Goal: Communication & Community: Answer question/provide support

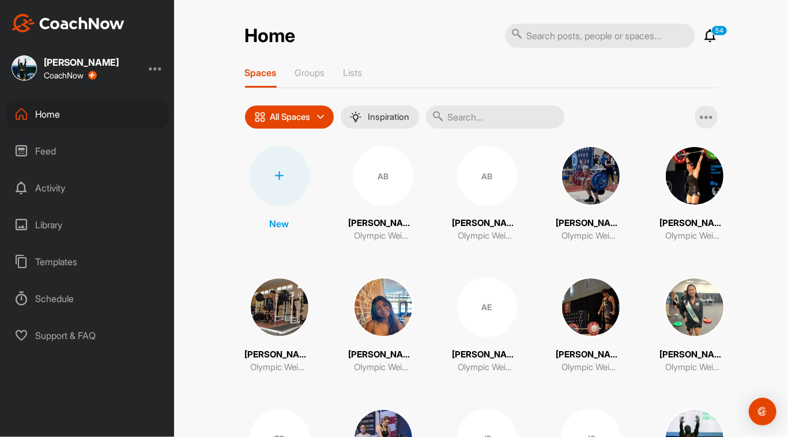
click at [306, 125] on div "All Spaces" at bounding box center [289, 116] width 89 height 23
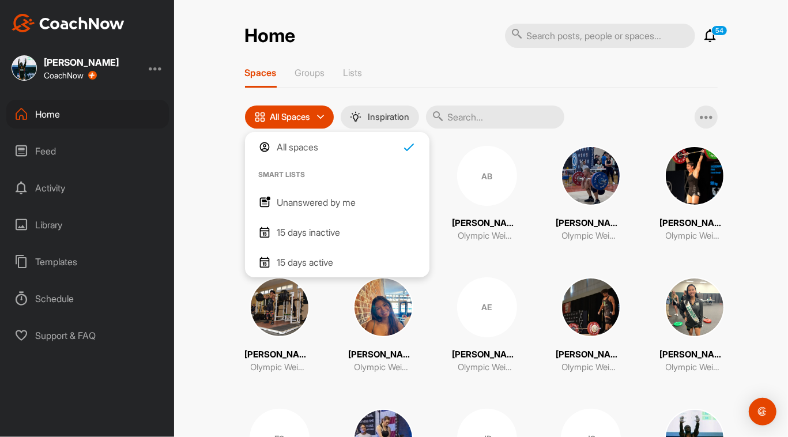
click at [308, 199] on p "Unanswered by me" at bounding box center [316, 202] width 79 height 14
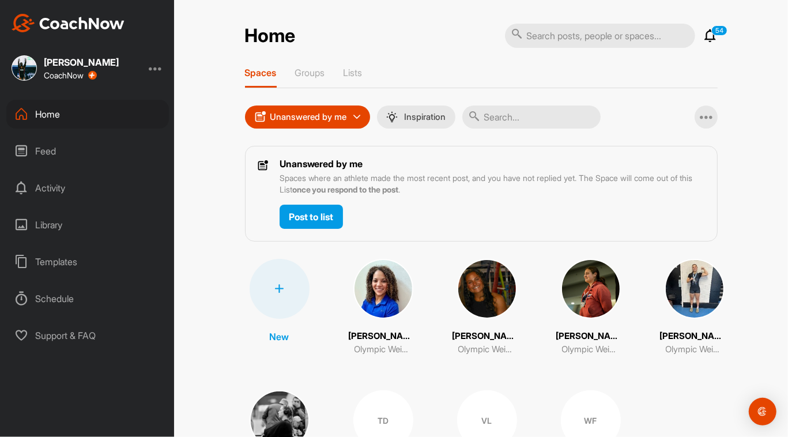
click at [364, 294] on img at bounding box center [383, 289] width 60 height 60
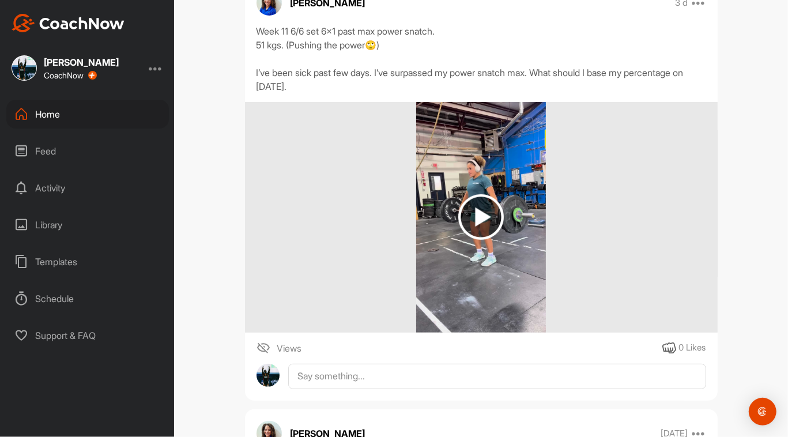
scroll to position [219, 0]
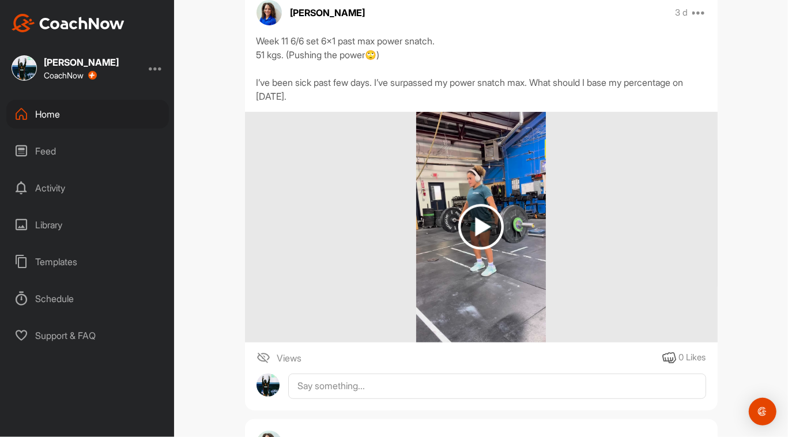
click at [395, 221] on img at bounding box center [481, 227] width 46 height 46
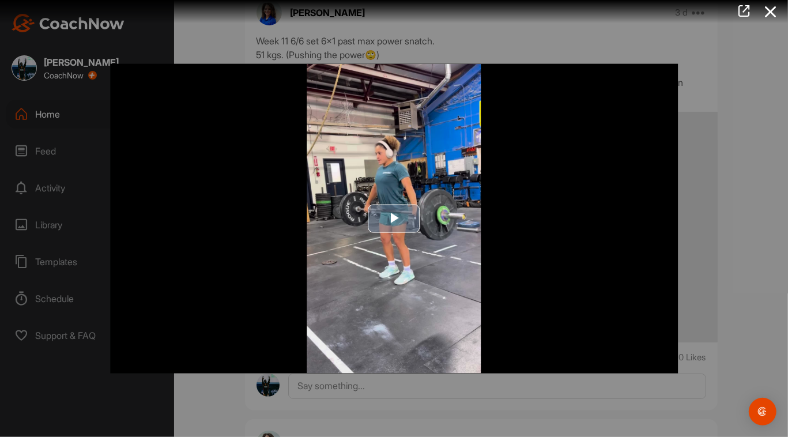
click at [394, 218] on span "Video Player" at bounding box center [394, 218] width 0 height 0
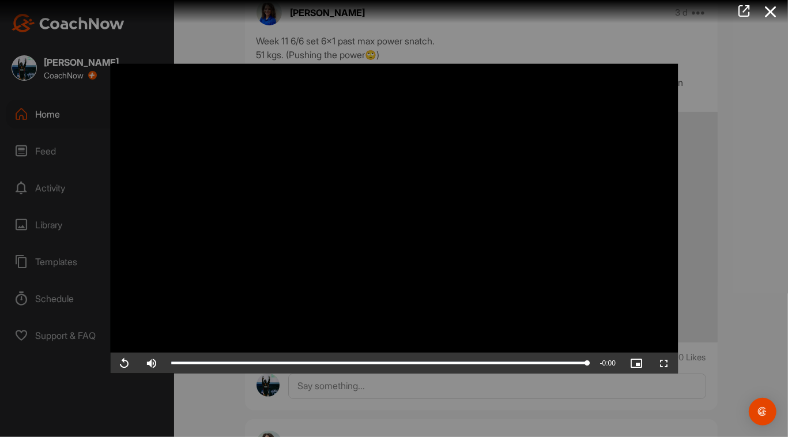
click at [395, 192] on div at bounding box center [394, 218] width 788 height 437
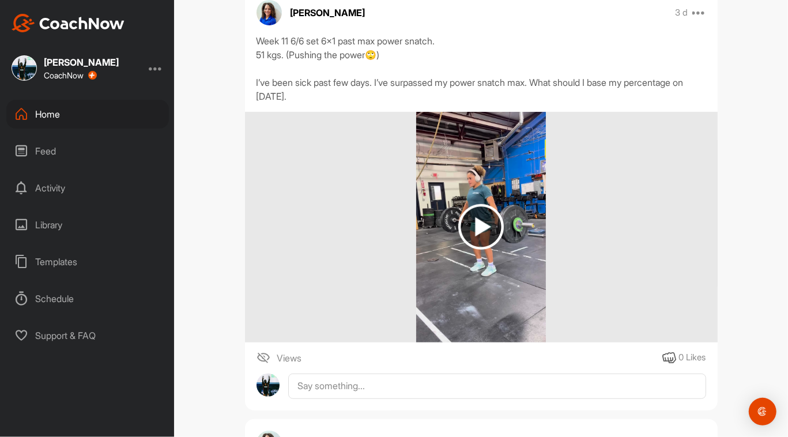
click at [395, 369] on div "[PERSON_NAME] 3 d Pin to top Report Delete Week 11 6/6 set 6x1 past max power s…" at bounding box center [481, 199] width 472 height 422
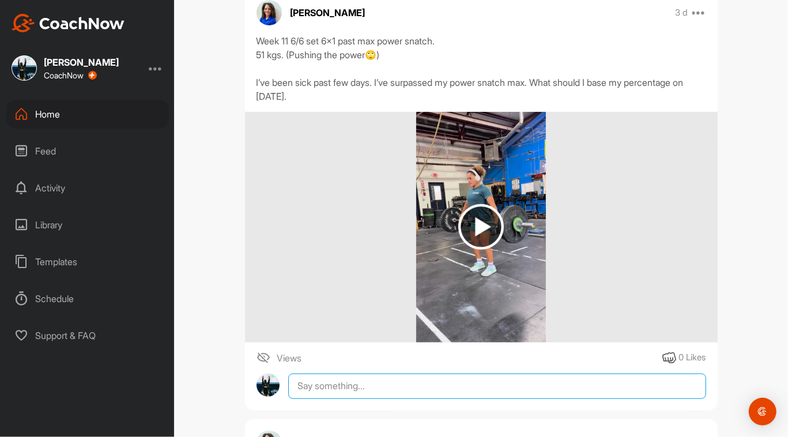
click at [395, 391] on textarea at bounding box center [496, 385] width 417 height 25
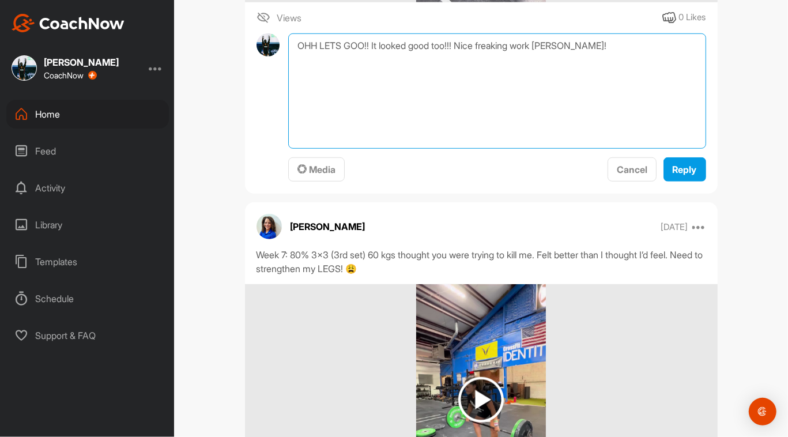
scroll to position [491, 0]
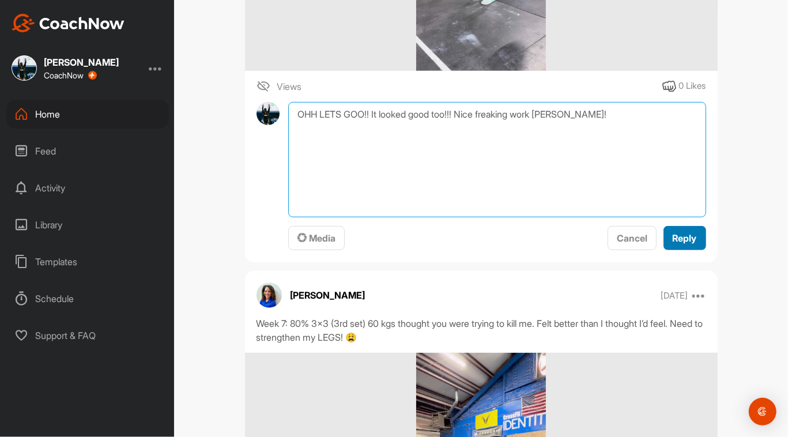
type textarea "OHH LETS GOO!! It looked good too!!! Nice freaking work [PERSON_NAME]!"
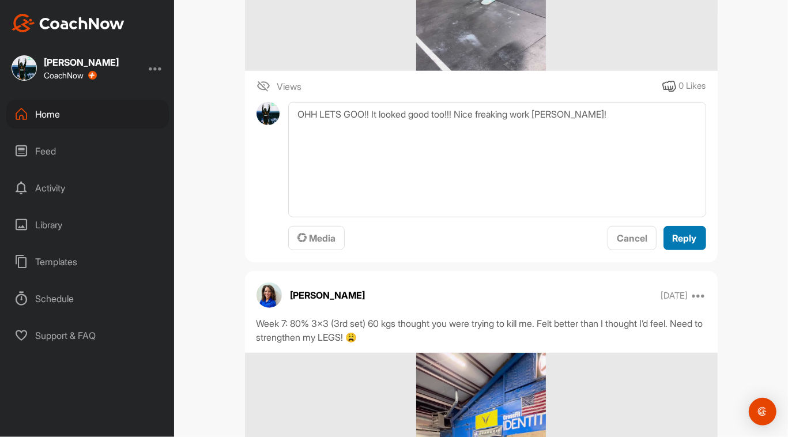
click at [395, 235] on span "Reply" at bounding box center [684, 238] width 24 height 12
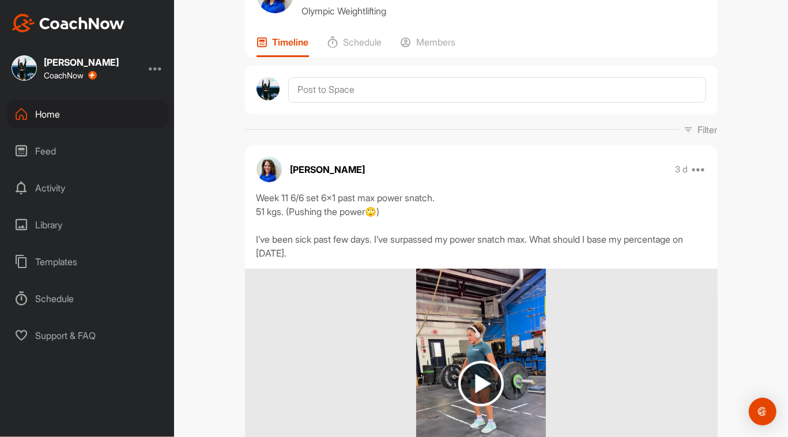
scroll to position [53, 0]
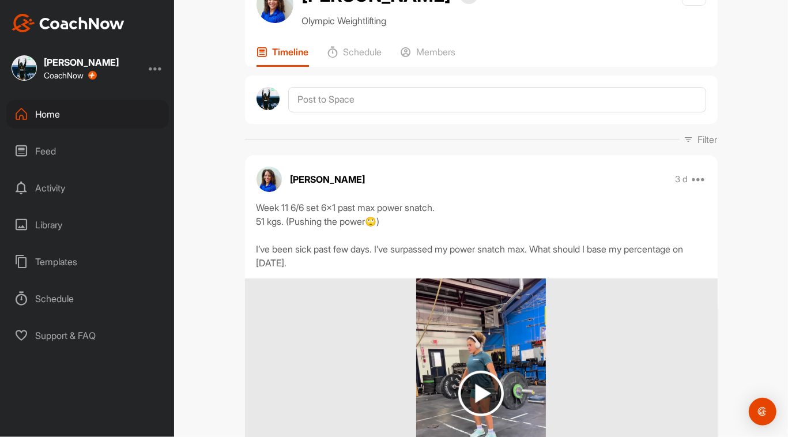
click at [75, 107] on div "Home" at bounding box center [87, 114] width 162 height 29
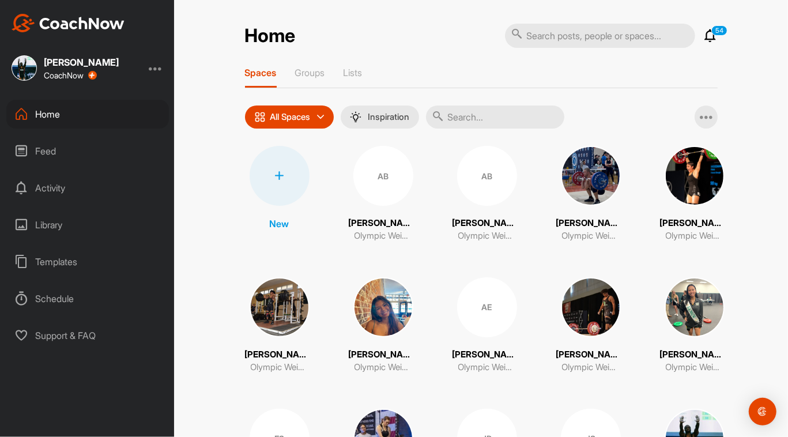
click at [323, 120] on div "All Spaces" at bounding box center [289, 116] width 89 height 23
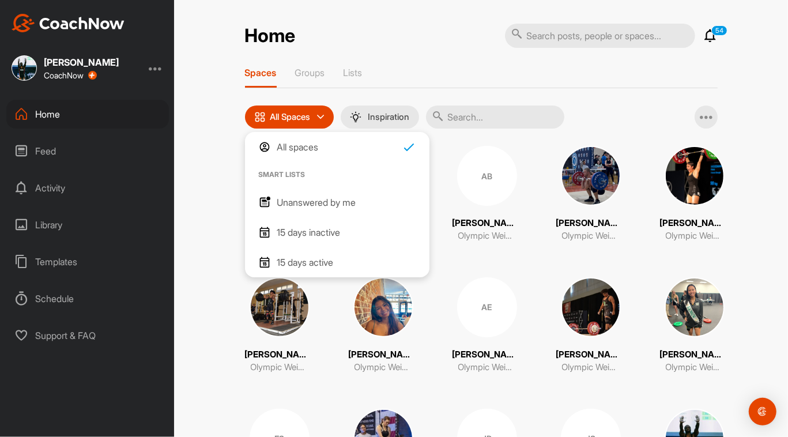
click at [319, 196] on p "Unanswered by me" at bounding box center [316, 202] width 79 height 14
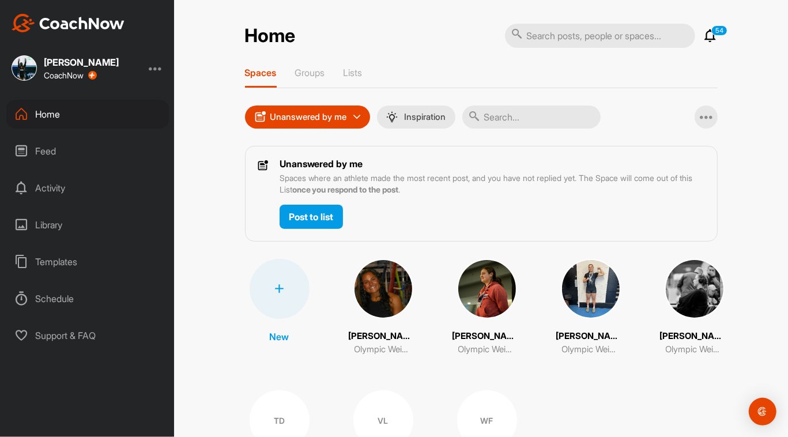
click at [389, 294] on img at bounding box center [383, 289] width 60 height 60
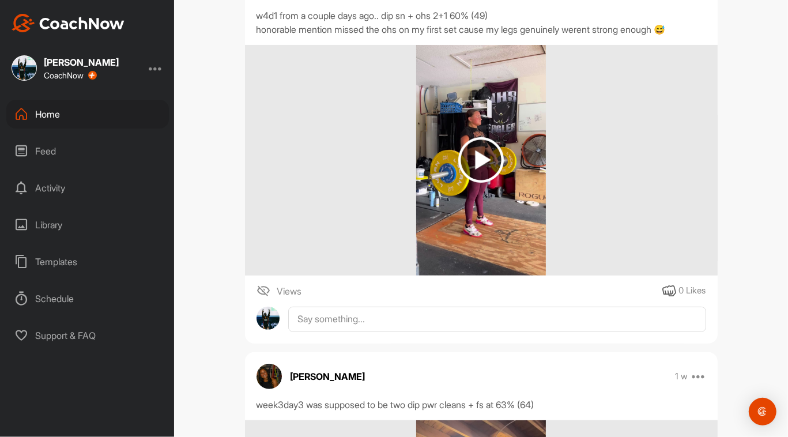
scroll to position [211, 0]
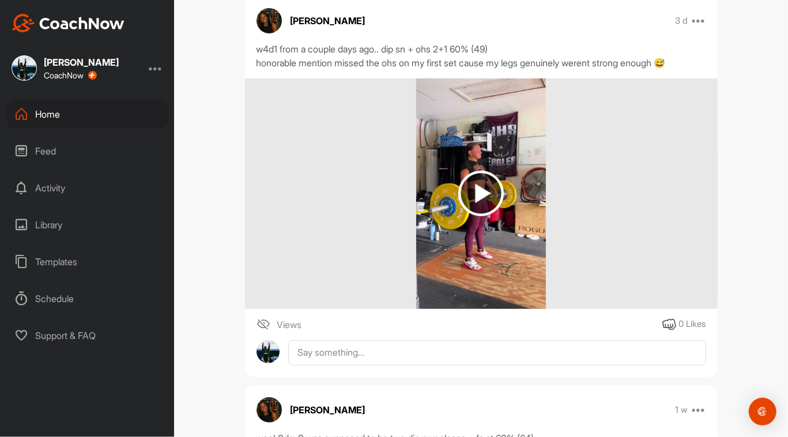
click at [395, 191] on img at bounding box center [481, 194] width 46 height 46
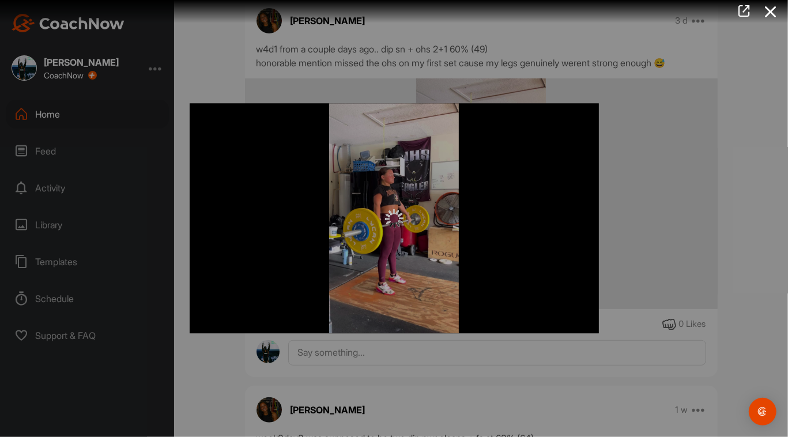
click at [394, 216] on img at bounding box center [394, 218] width 18 height 18
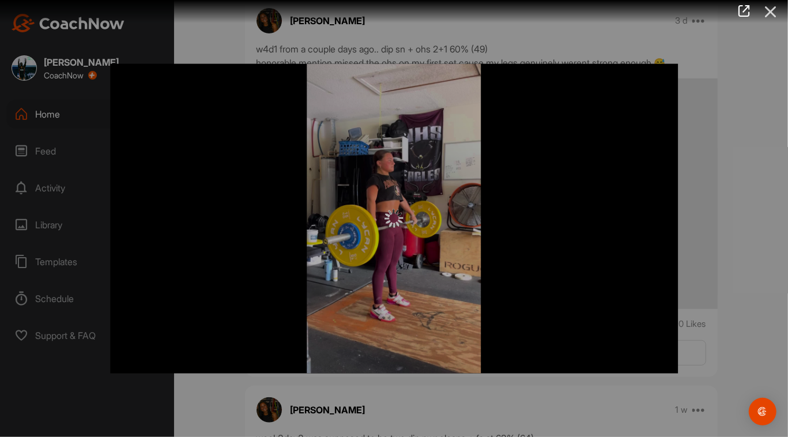
click at [395, 14] on icon at bounding box center [770, 11] width 27 height 21
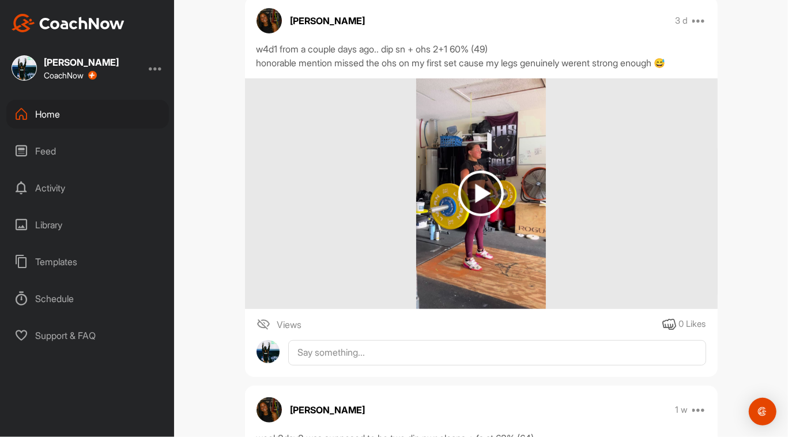
click at [395, 184] on img at bounding box center [481, 194] width 46 height 46
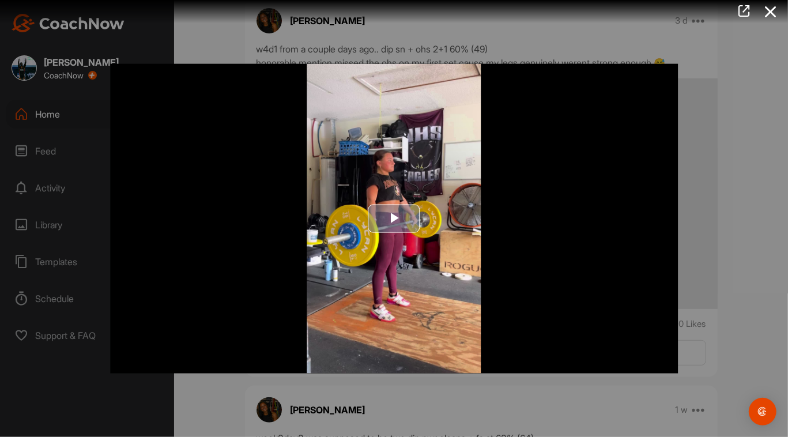
click at [394, 218] on span "Video Player" at bounding box center [394, 218] width 0 height 0
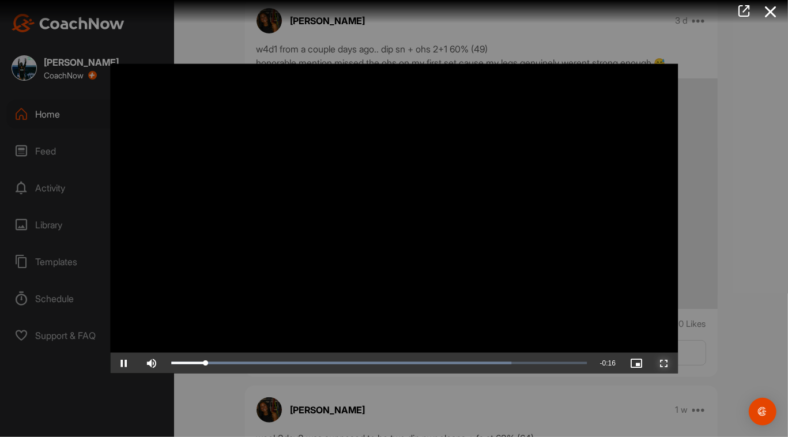
click at [395, 362] on span "Video Player" at bounding box center [664, 362] width 28 height 0
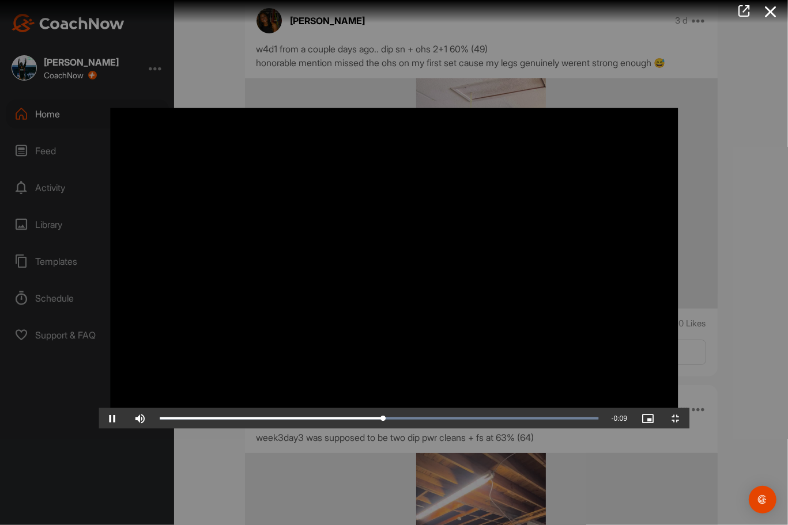
click at [395, 372] on video "Video Player" at bounding box center [394, 263] width 591 height 332
drag, startPoint x: 391, startPoint y: 512, endPoint x: 298, endPoint y: 508, distance: 92.3
click at [298, 429] on div "Loaded : 100.00% 0:06 0:06" at bounding box center [379, 418] width 451 height 21
drag, startPoint x: 299, startPoint y: 515, endPoint x: 313, endPoint y: 483, distance: 34.6
click at [313, 429] on div "Video Player is loading. Play Video Play Skip Backward Skip Forward Mute Curren…" at bounding box center [394, 263] width 591 height 332
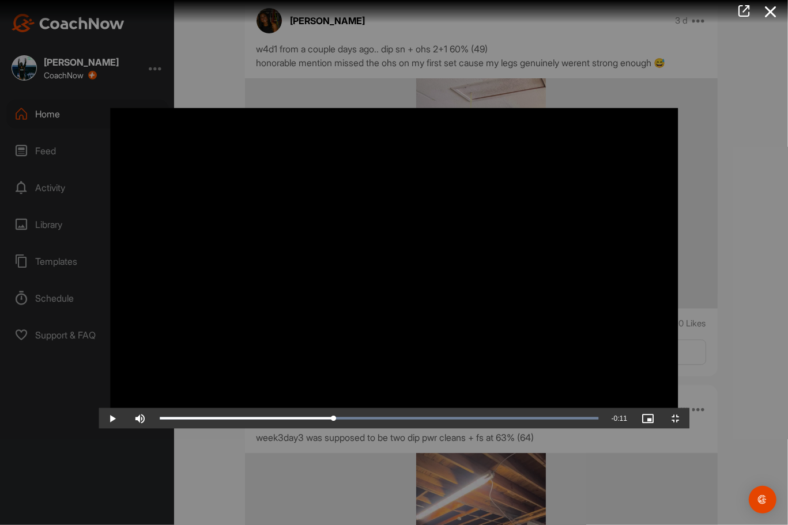
click at [373, 425] on video "Video Player" at bounding box center [394, 263] width 591 height 332
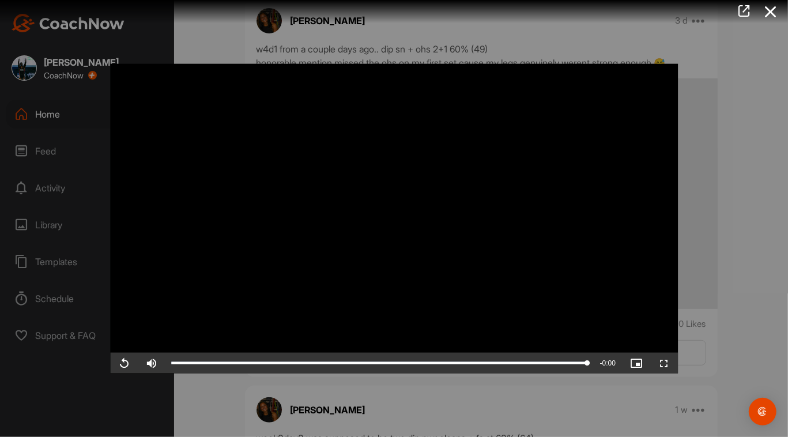
click at [395, 187] on div at bounding box center [394, 218] width 788 height 437
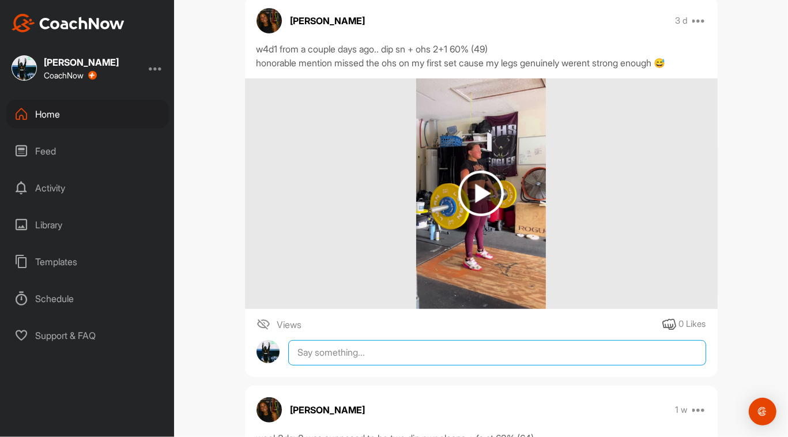
click at [386, 350] on textarea at bounding box center [496, 352] width 417 height 25
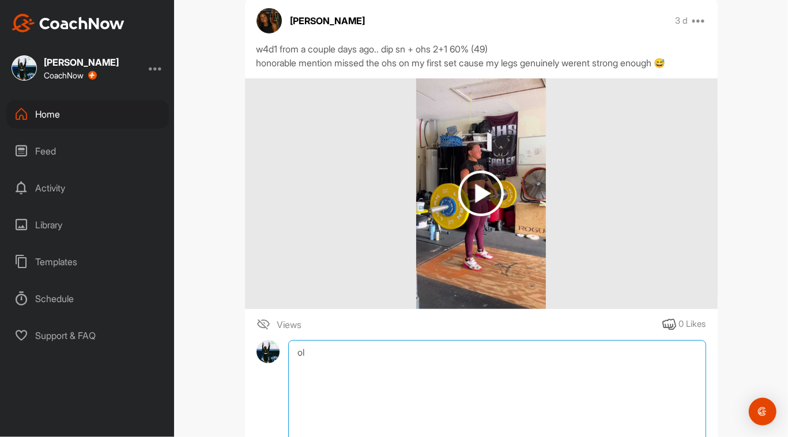
type textarea "o"
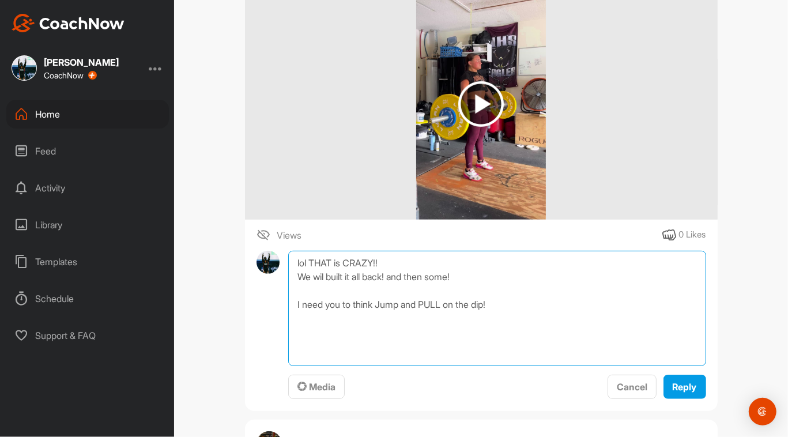
scroll to position [355, 0]
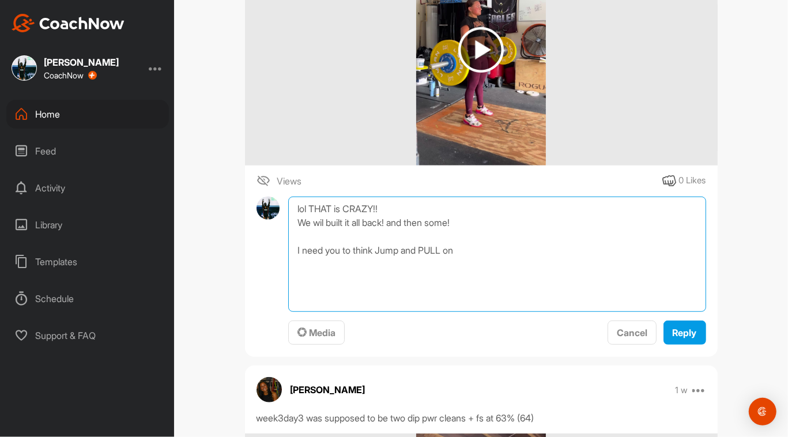
click at [395, 251] on textarea "lol THAT is CRAZY!! We wil built it all back! and then some! I need you to thin…" at bounding box center [496, 253] width 417 height 115
click at [395, 250] on textarea "lol THAT is CRAZY!! We wil built it all back! and then some! I need you to thin…" at bounding box center [496, 253] width 417 height 115
type textarea "lol THAT is CRAZY!! We wil built it all back! and then some! I need you to thin…"
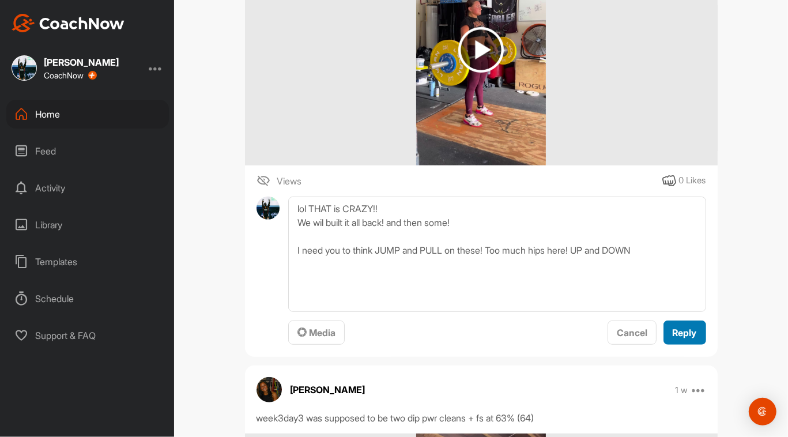
click at [395, 327] on span "Reply" at bounding box center [684, 333] width 24 height 12
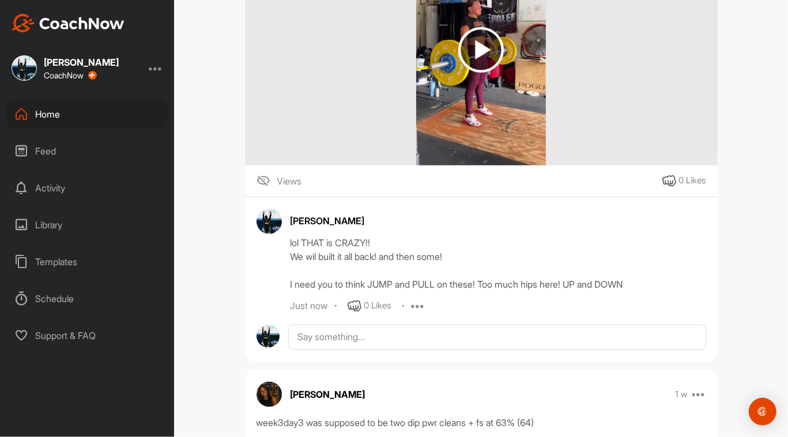
click at [33, 113] on div "Home" at bounding box center [87, 114] width 162 height 29
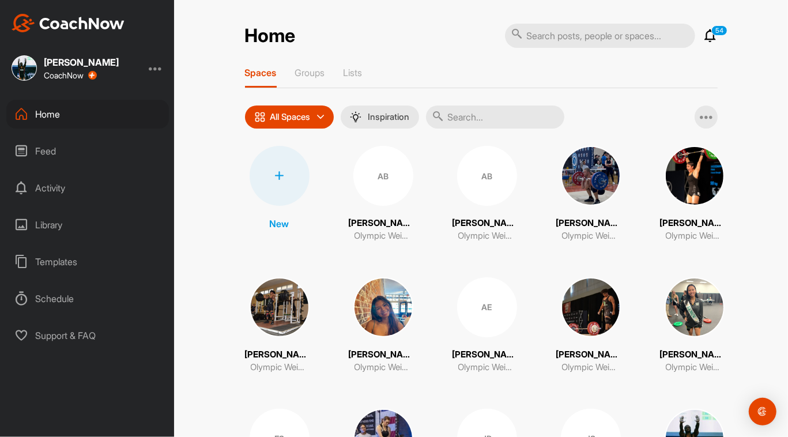
click at [290, 116] on p "All Spaces" at bounding box center [290, 116] width 40 height 9
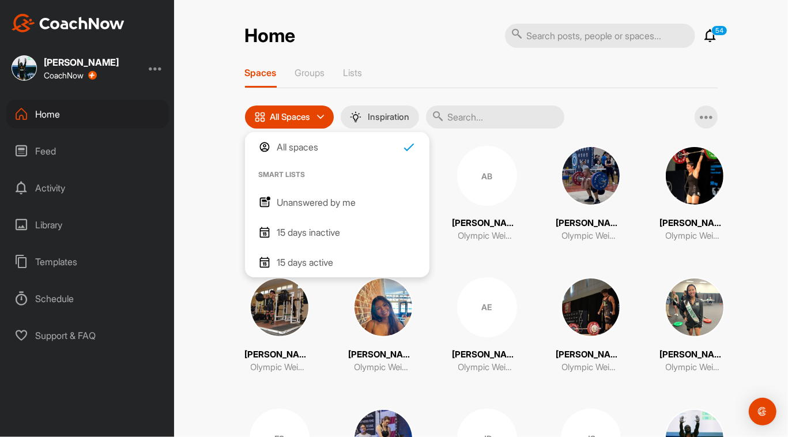
click at [300, 197] on p "Unanswered by me" at bounding box center [316, 202] width 79 height 14
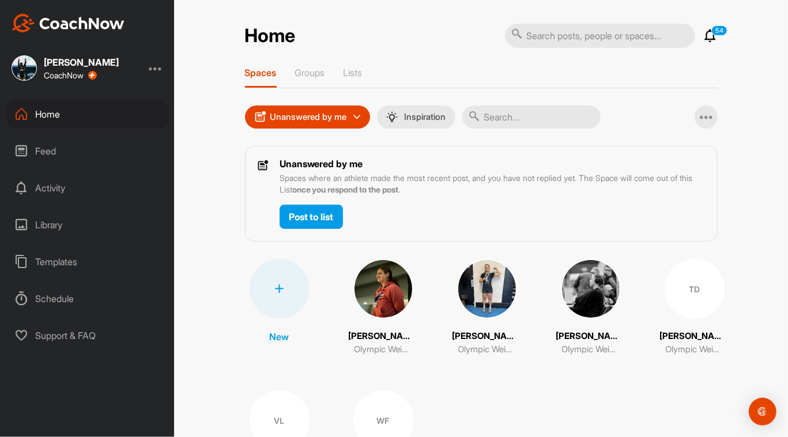
click at [368, 263] on img at bounding box center [383, 289] width 60 height 60
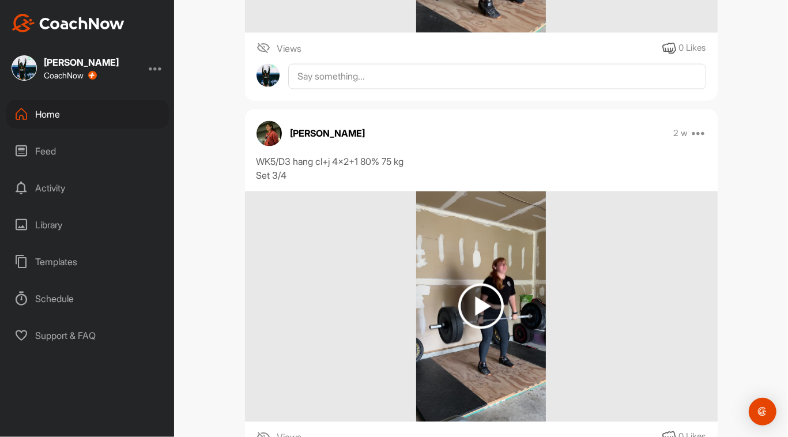
scroll to position [1019, 0]
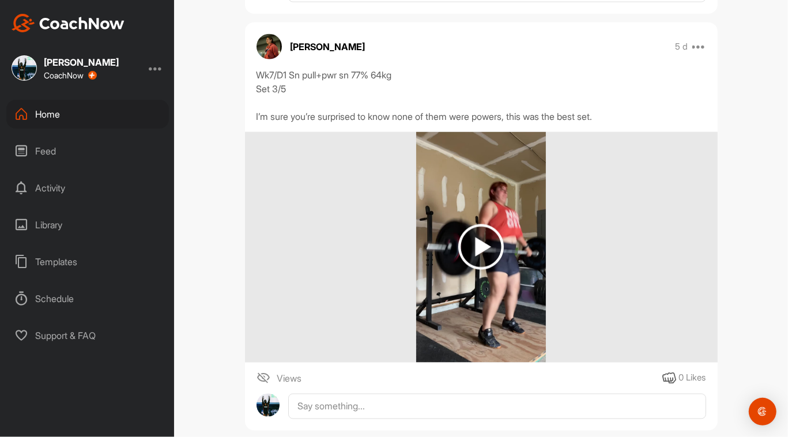
click at [395, 239] on img at bounding box center [481, 247] width 46 height 46
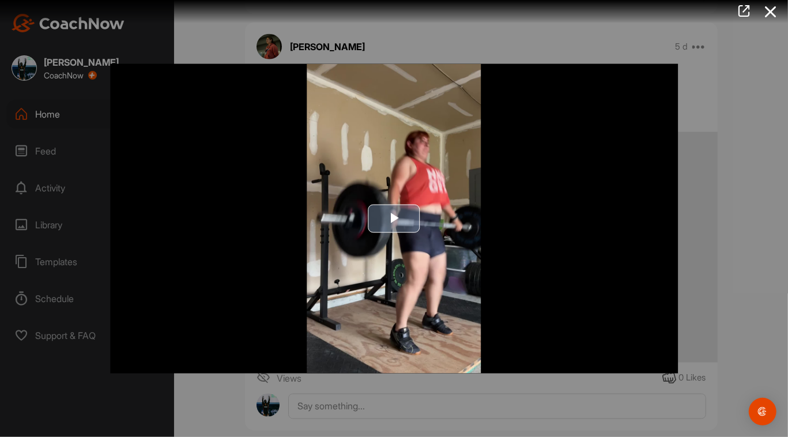
click at [394, 218] on span "Video Player" at bounding box center [394, 218] width 0 height 0
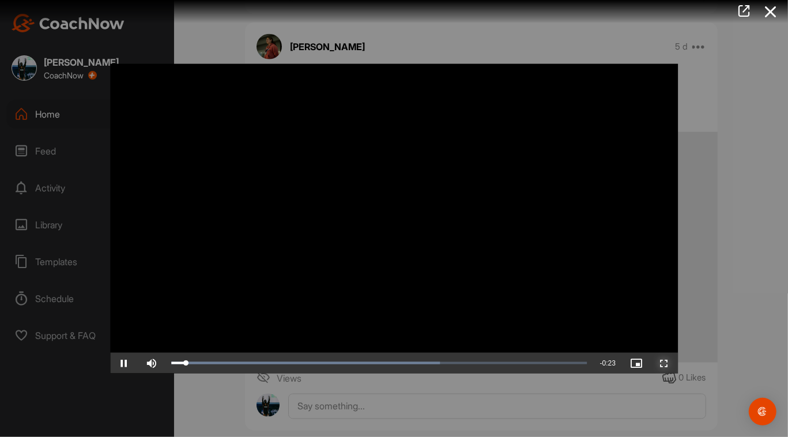
click at [395, 362] on span "Video Player" at bounding box center [664, 362] width 28 height 0
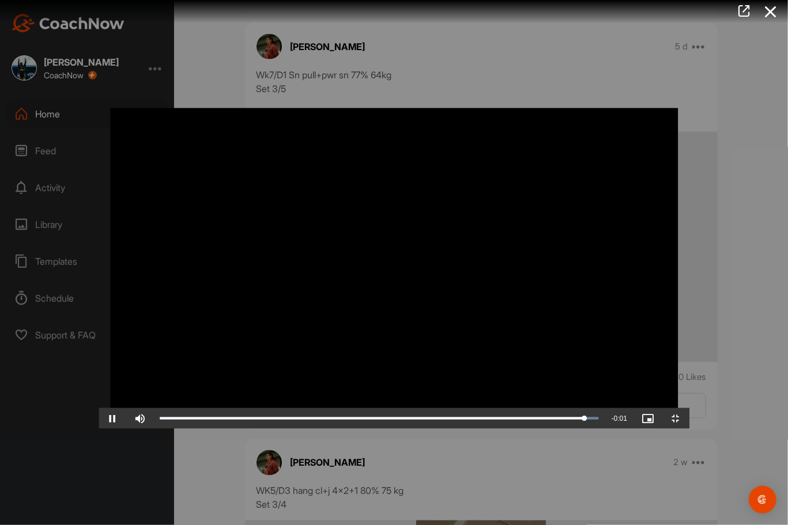
click at [395, 373] on video "Video Player" at bounding box center [394, 263] width 591 height 332
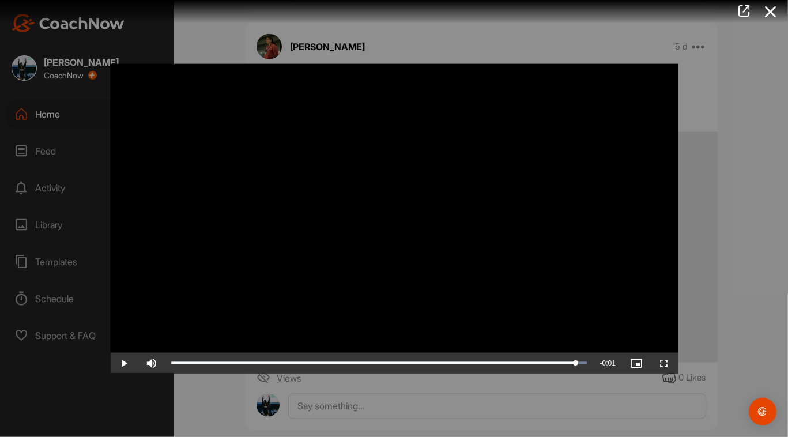
click at [395, 412] on div at bounding box center [394, 218] width 788 height 437
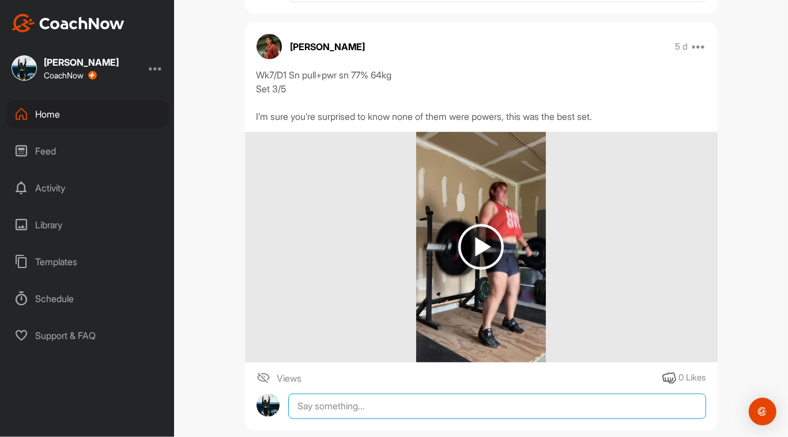
click at [395, 411] on textarea at bounding box center [496, 405] width 417 height 25
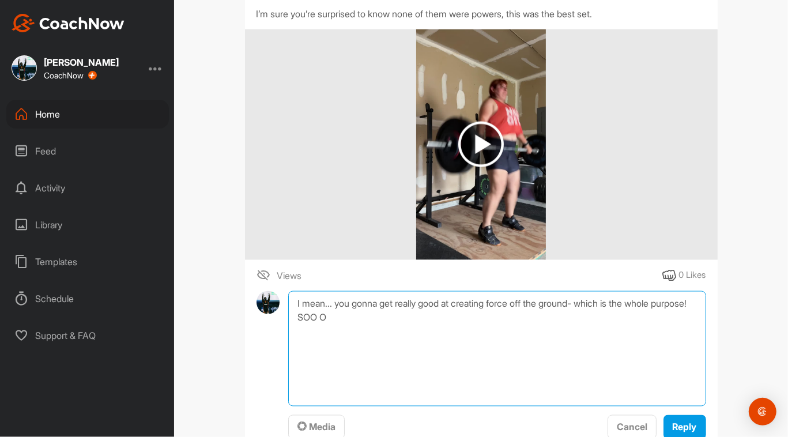
scroll to position [1122, 0]
type textarea "I mean... you gonna get really good at creating force off the ground- which is …"
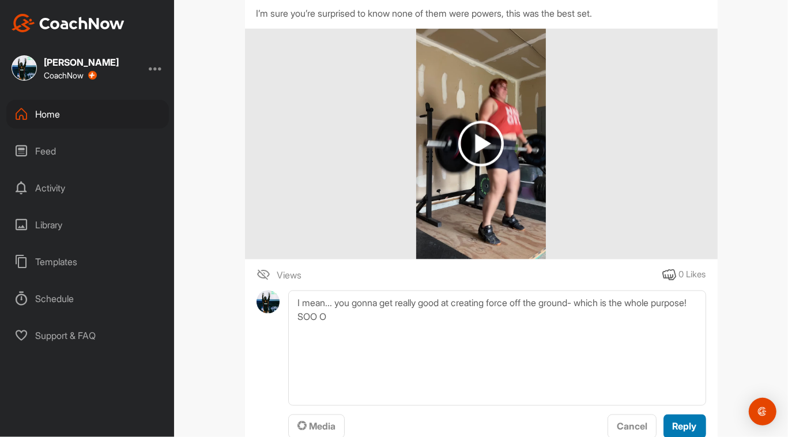
click at [395, 427] on span "Reply" at bounding box center [684, 427] width 24 height 12
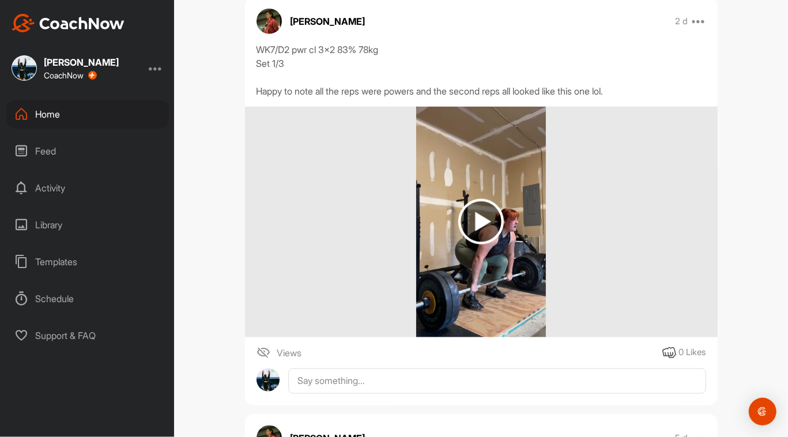
scroll to position [618, 0]
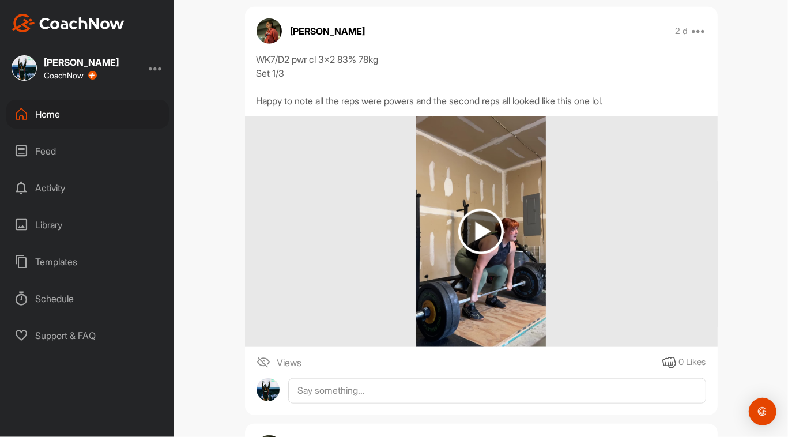
click at [395, 229] on img at bounding box center [481, 232] width 46 height 46
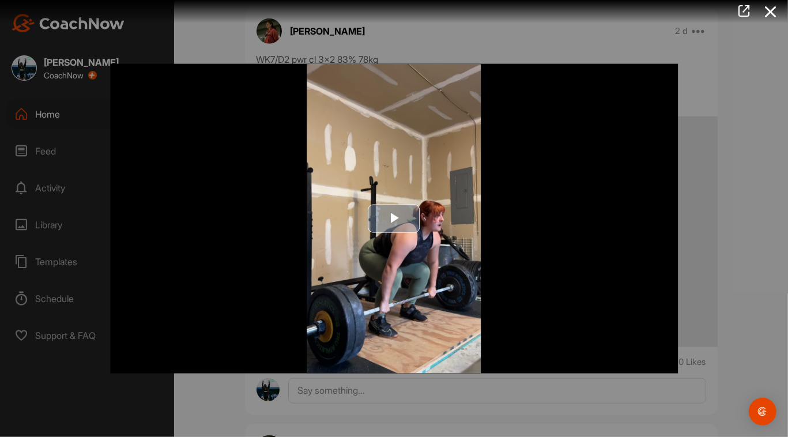
click at [394, 218] on span "Video Player" at bounding box center [394, 218] width 0 height 0
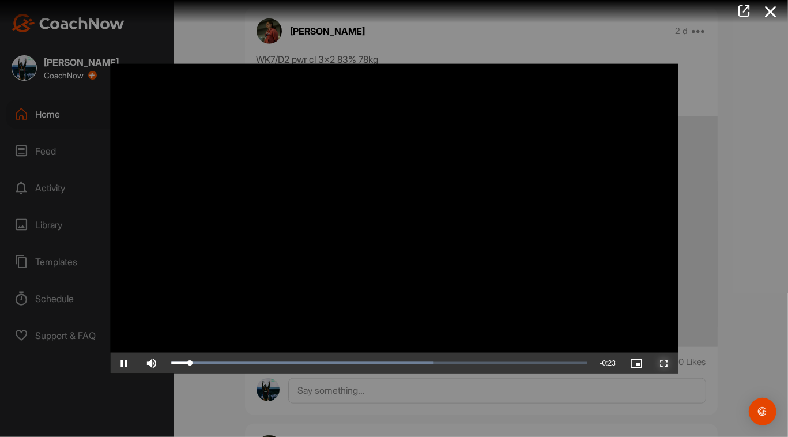
click at [395, 362] on span "Video Player" at bounding box center [664, 362] width 28 height 0
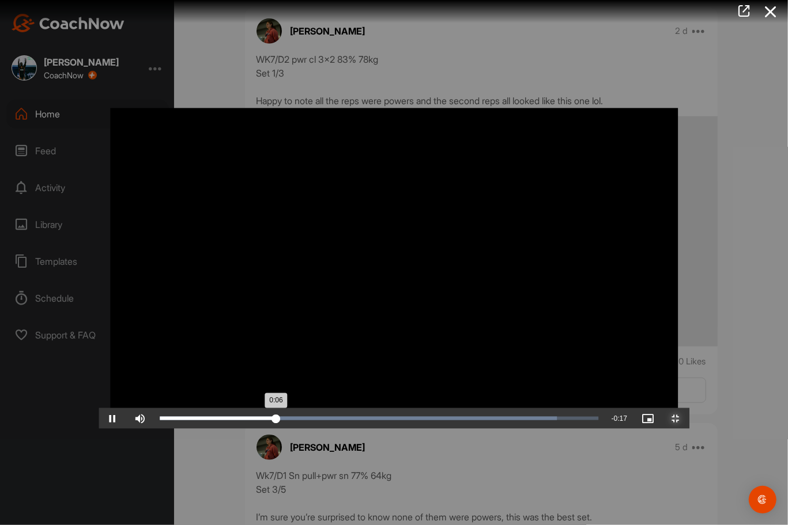
click at [371, 420] on div "Loaded : 90.55% 0:11 0:06" at bounding box center [379, 418] width 439 height 3
click at [395, 420] on div "Loaded : 90.55% 0:14 0:12" at bounding box center [379, 418] width 439 height 3
click at [395, 429] on div "Loaded : 90.55% 0:17 0:15" at bounding box center [379, 418] width 451 height 21
click at [395, 429] on div "Loaded : 90.55% 0:20 0:17" at bounding box center [379, 418] width 451 height 21
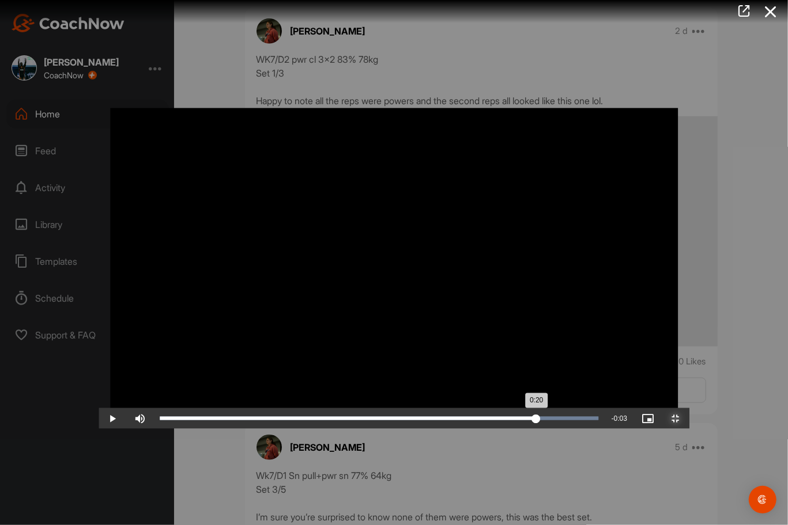
click at [395, 429] on div "Loaded : 100.00% 0:20 0:20" at bounding box center [379, 418] width 451 height 21
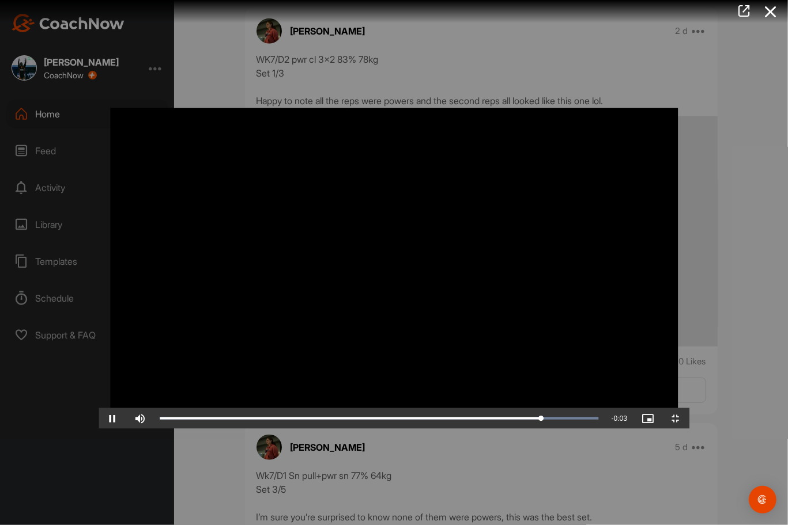
click at [395, 346] on video "Video Player" at bounding box center [394, 263] width 591 height 332
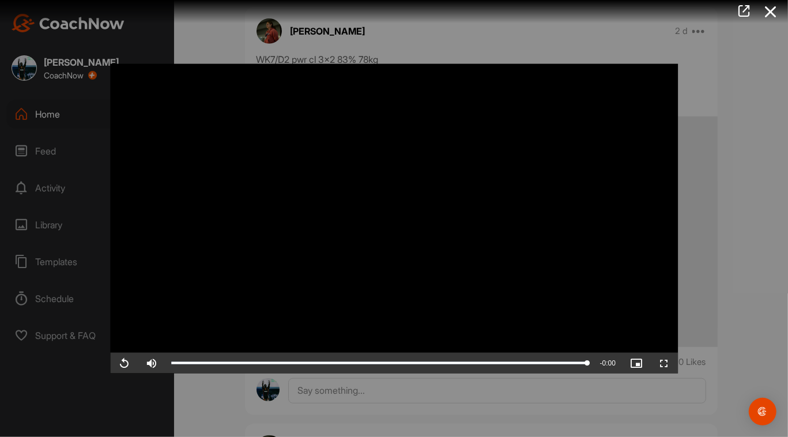
click at [395, 400] on div at bounding box center [394, 218] width 788 height 437
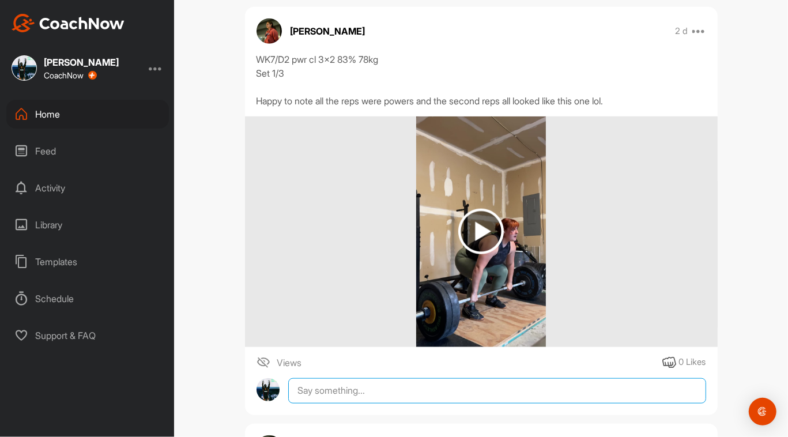
click at [395, 391] on textarea at bounding box center [496, 390] width 417 height 25
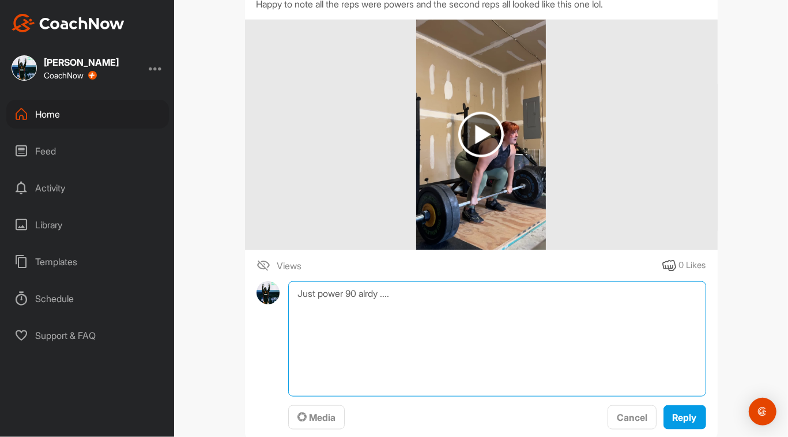
scroll to position [718, 0]
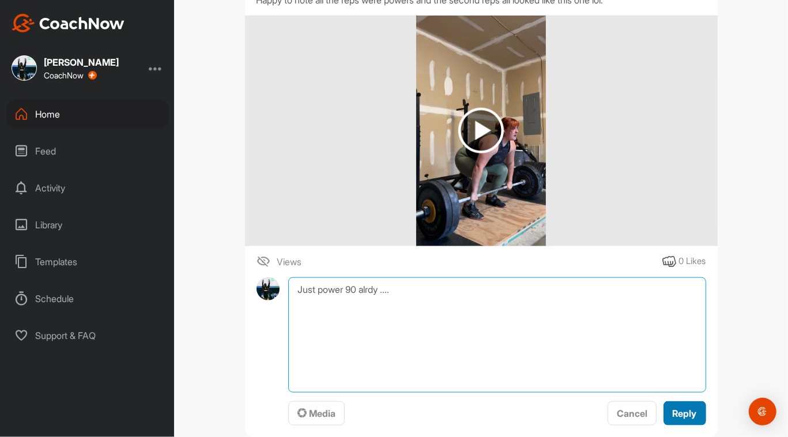
type textarea "Just power 90 alrdy ...."
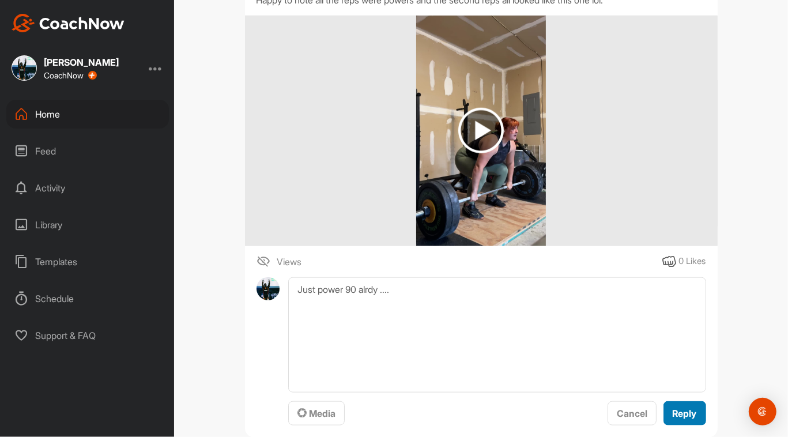
click at [395, 415] on span "Reply" at bounding box center [684, 413] width 24 height 12
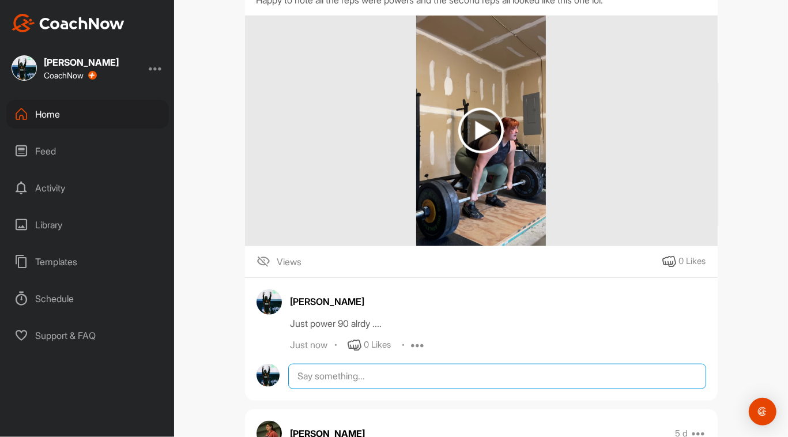
click at [303, 377] on textarea at bounding box center [496, 376] width 417 height 25
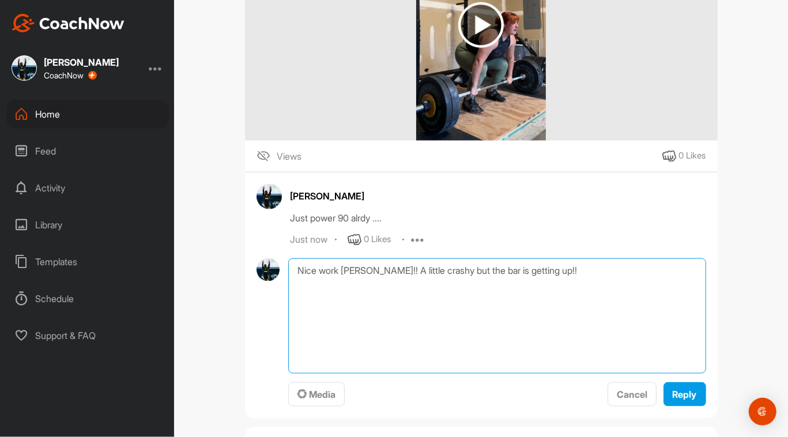
scroll to position [820, 0]
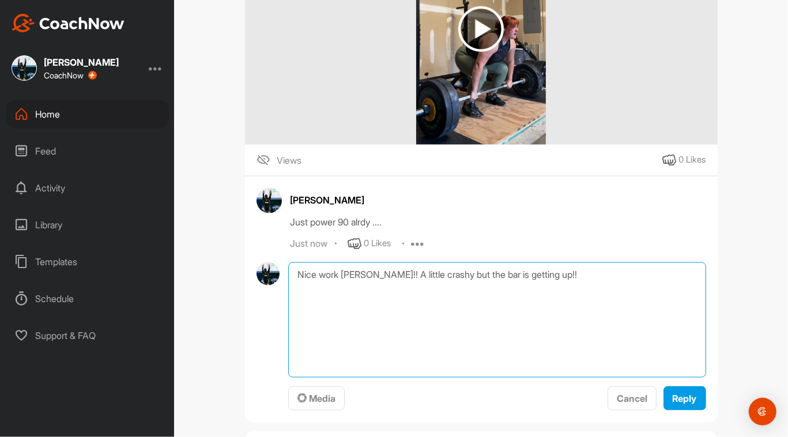
click at [395, 373] on textarea "Nice work [PERSON_NAME]!! A little crashy but the bar is getting up!!" at bounding box center [496, 319] width 417 height 115
type textarea "Nice work [PERSON_NAME]!! A little crashy but the bar is getting up!!"
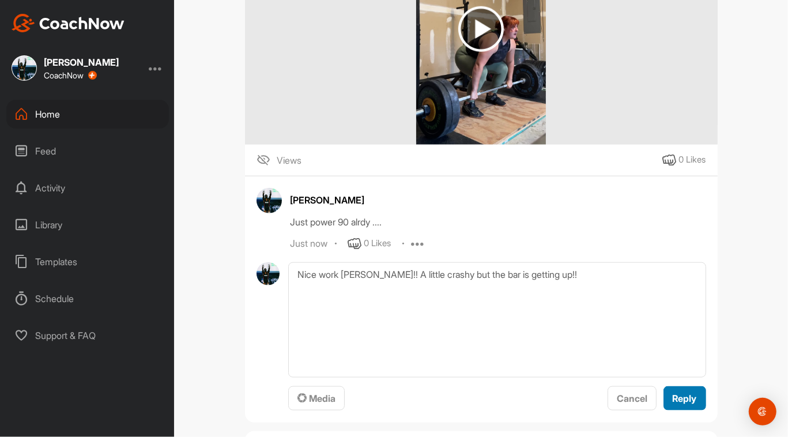
click at [395, 403] on div "Reply" at bounding box center [684, 398] width 24 height 14
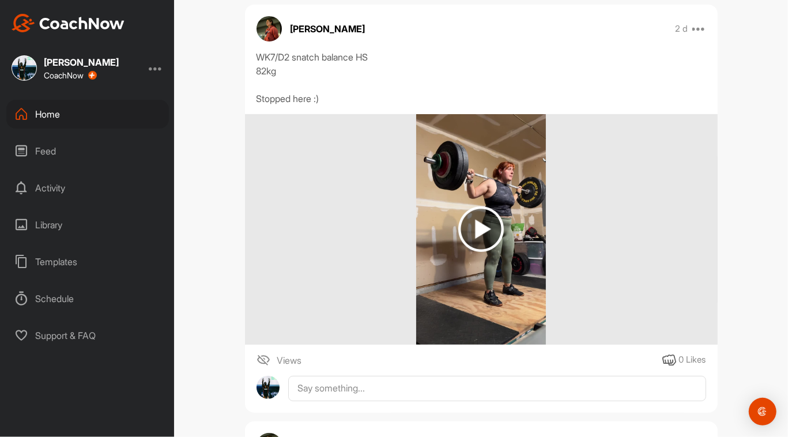
scroll to position [205, 0]
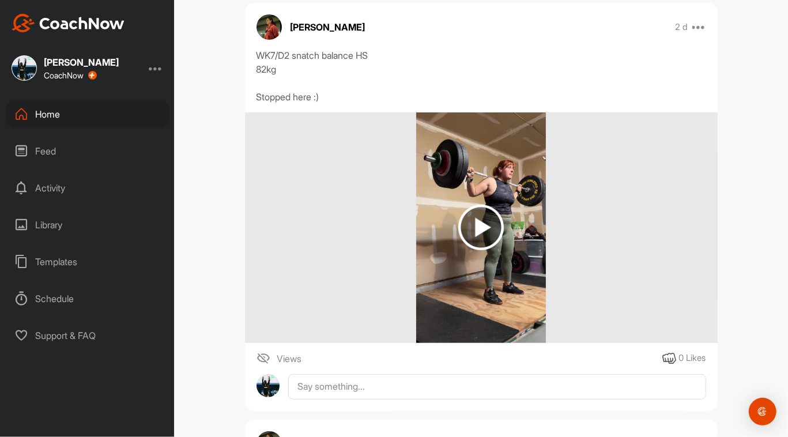
click at [395, 220] on img at bounding box center [481, 228] width 46 height 46
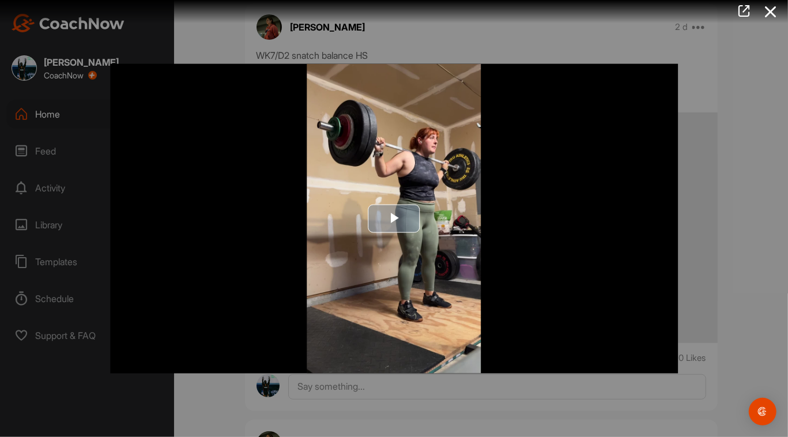
click at [394, 218] on span "Video Player" at bounding box center [394, 218] width 0 height 0
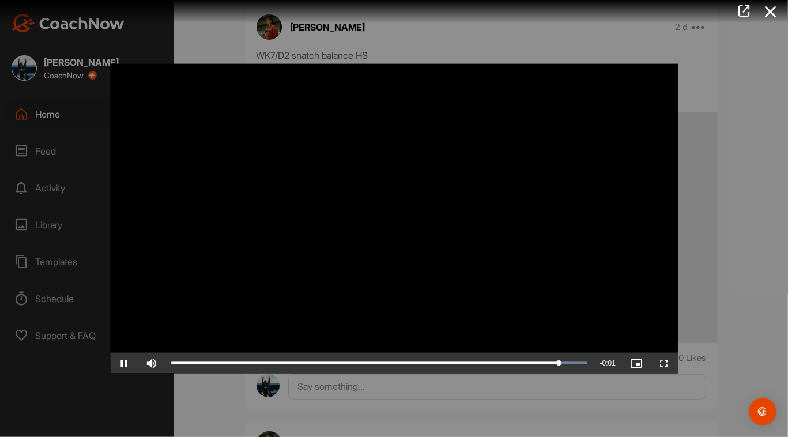
click at [395, 412] on div at bounding box center [394, 218] width 788 height 437
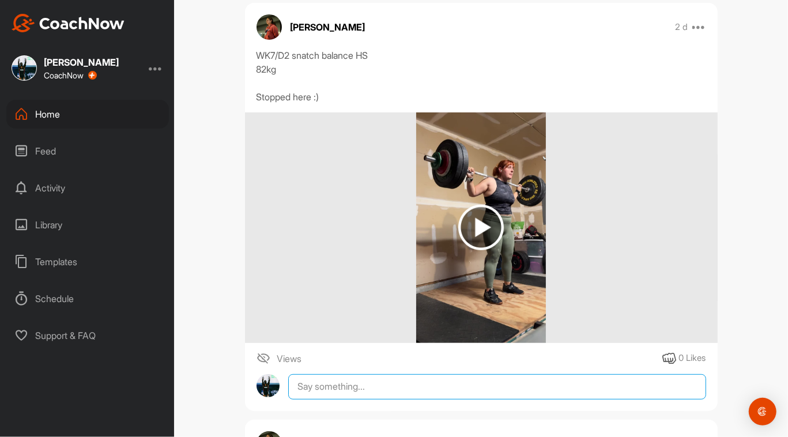
click at [395, 380] on textarea at bounding box center [496, 386] width 417 height 25
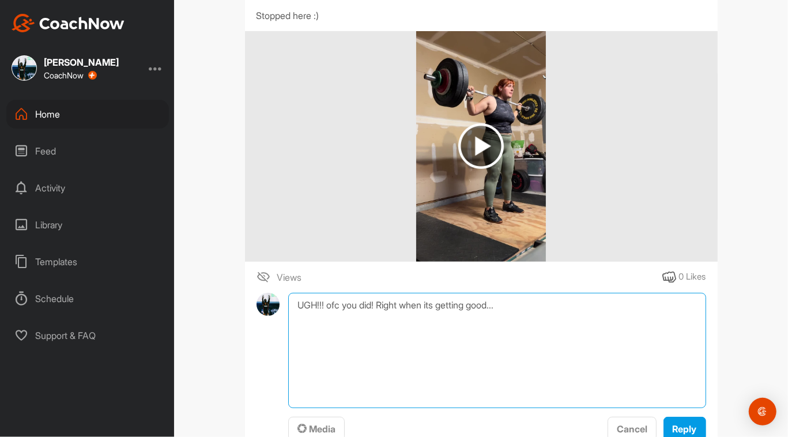
scroll to position [347, 0]
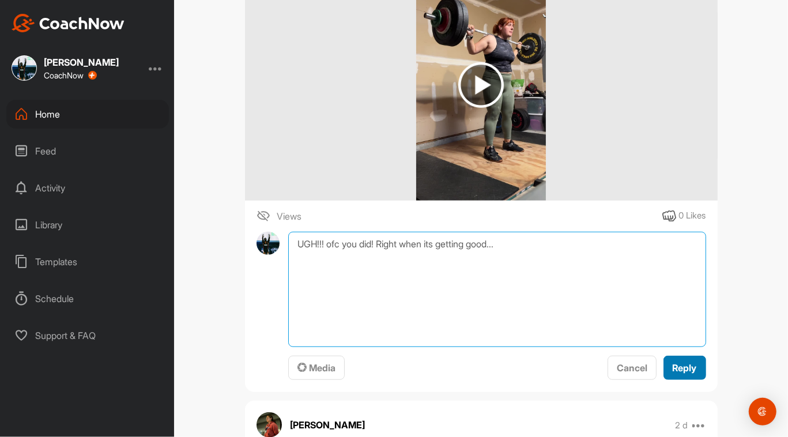
type textarea "UGH!!! ofc you did! Right when its getting good..."
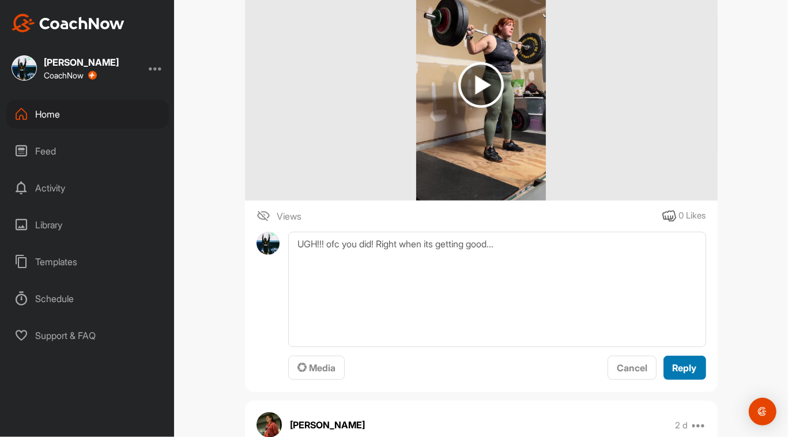
click at [395, 364] on button "Reply" at bounding box center [684, 367] width 43 height 25
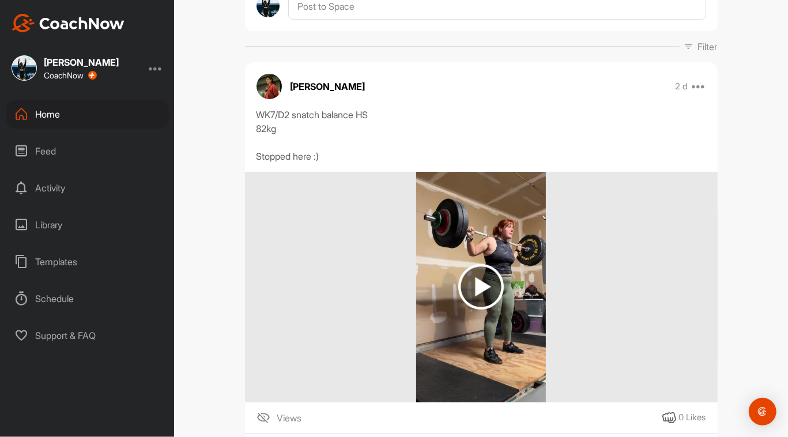
scroll to position [141, 0]
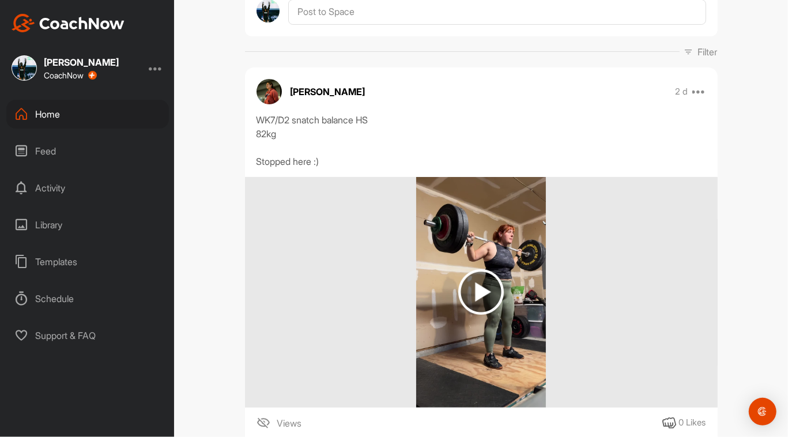
click at [45, 111] on div "Home" at bounding box center [87, 114] width 162 height 29
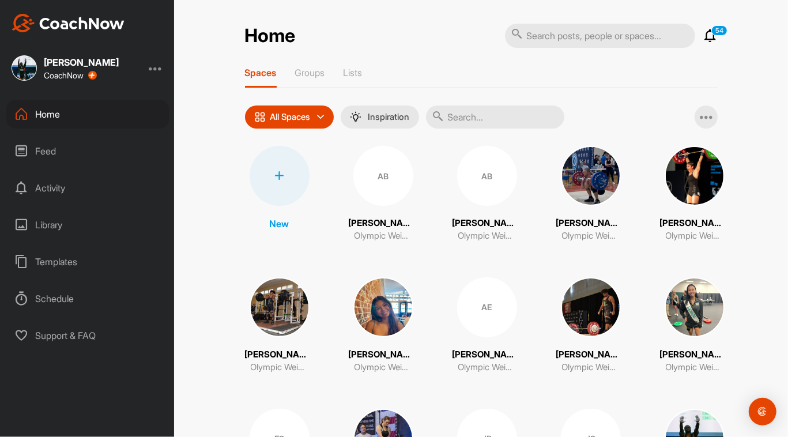
click at [325, 120] on div "All Spaces" at bounding box center [289, 116] width 89 height 23
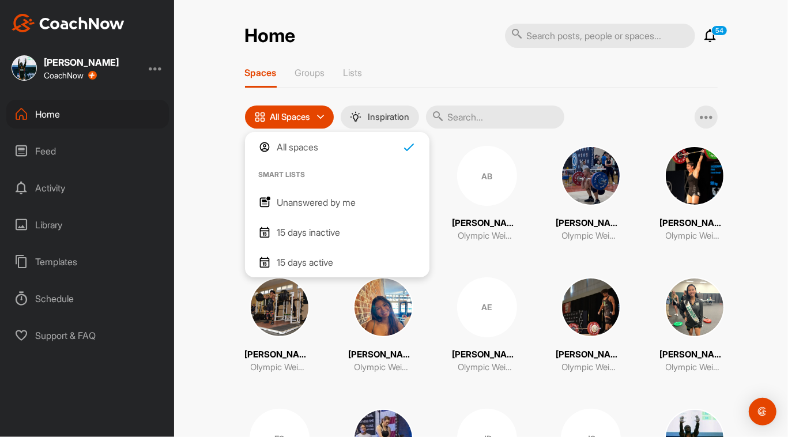
click at [329, 198] on p "Unanswered by me" at bounding box center [316, 202] width 79 height 14
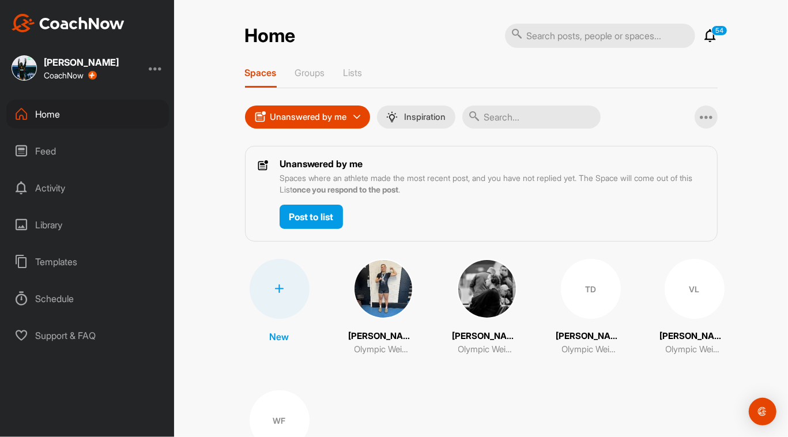
click at [373, 285] on img at bounding box center [383, 289] width 60 height 60
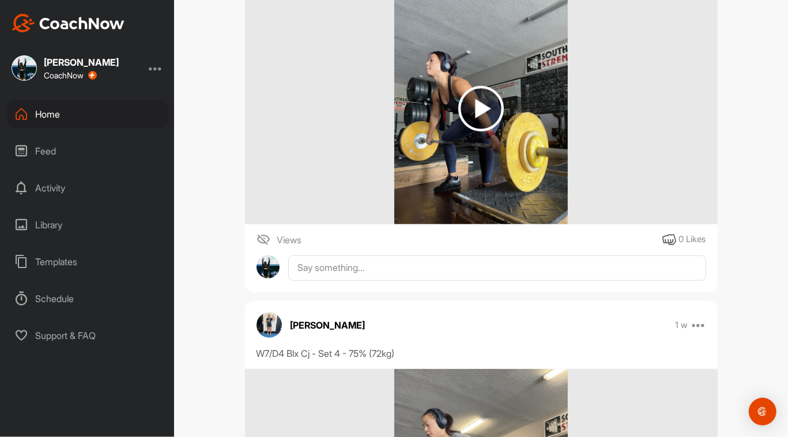
scroll to position [180, 0]
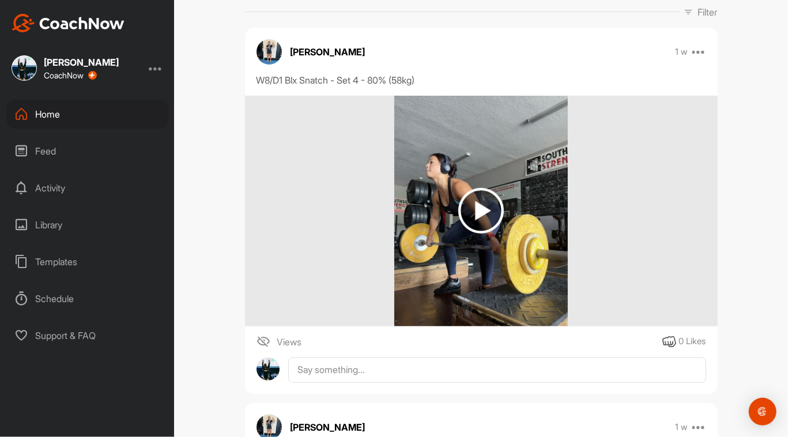
click at [395, 202] on img at bounding box center [481, 211] width 46 height 46
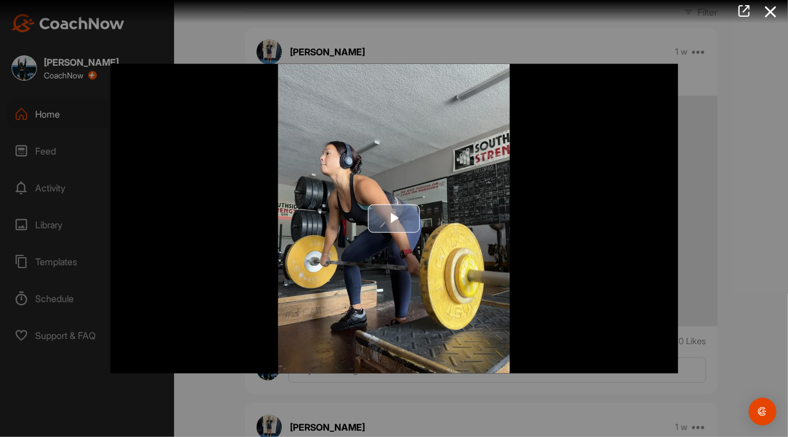
click at [394, 218] on span "Video Player" at bounding box center [394, 218] width 0 height 0
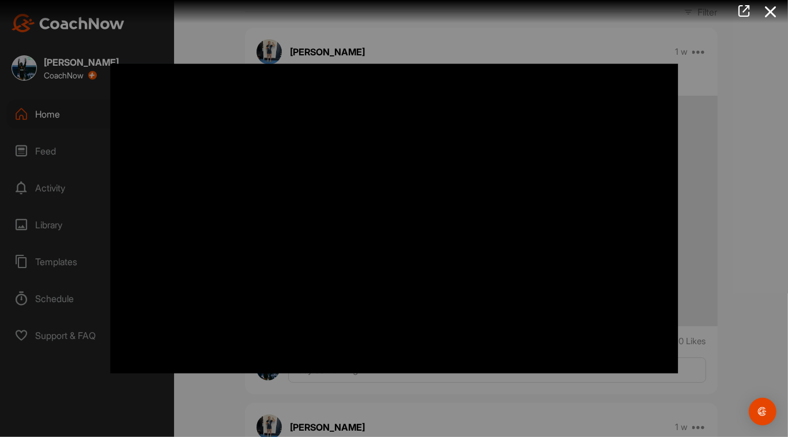
click at [395, 256] on video "Video Player" at bounding box center [393, 218] width 567 height 309
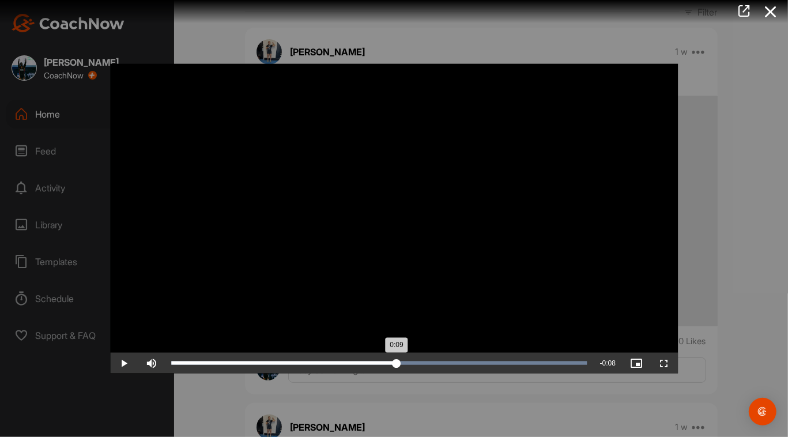
drag, startPoint x: 249, startPoint y: 365, endPoint x: 396, endPoint y: 368, distance: 146.4
click at [395, 368] on div "Loaded : 100.00% 0:09 0:09" at bounding box center [378, 362] width 427 height 21
click at [395, 92] on div at bounding box center [394, 218] width 788 height 437
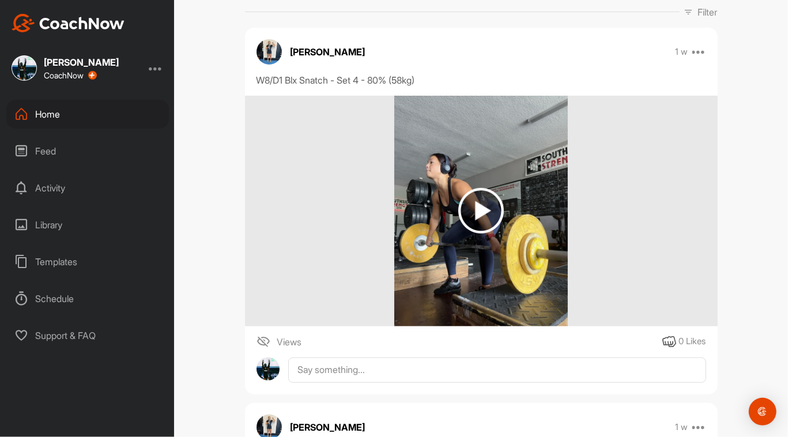
click at [395, 206] on img at bounding box center [481, 211] width 46 height 46
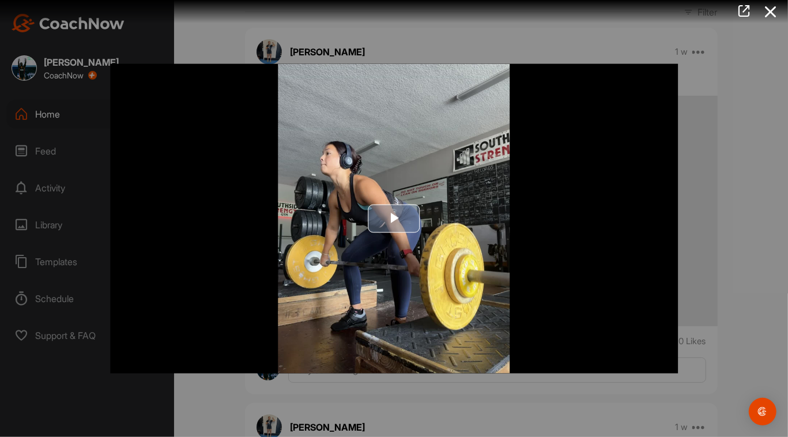
click at [395, 208] on button "Play Video" at bounding box center [394, 219] width 52 height 28
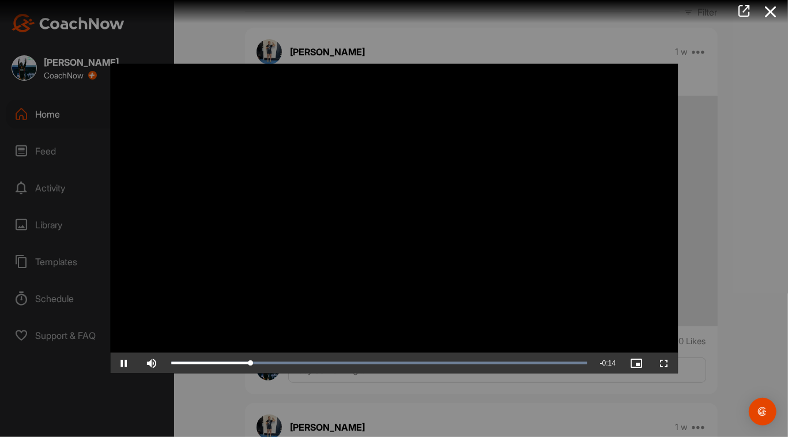
click at [395, 405] on div at bounding box center [394, 218] width 788 height 437
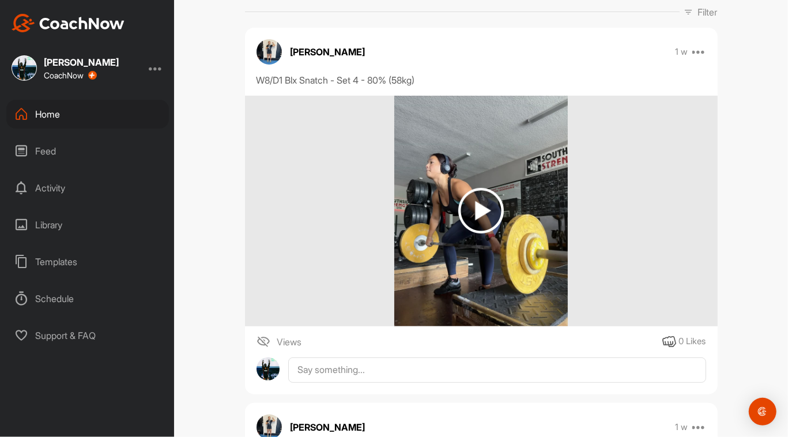
click at [395, 215] on img at bounding box center [481, 211] width 46 height 46
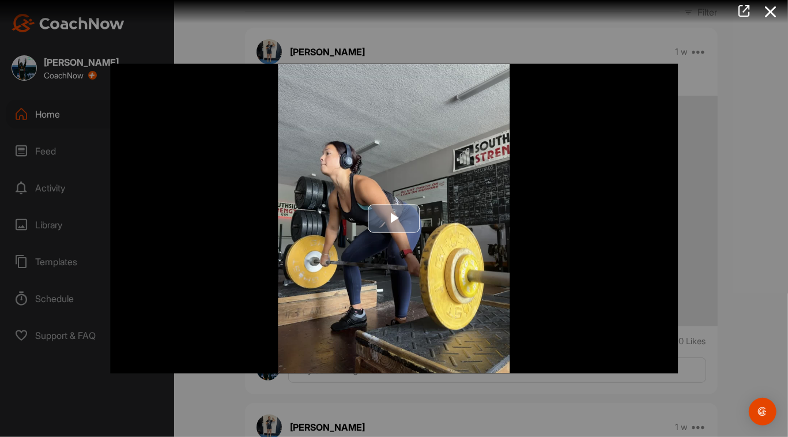
click at [395, 362] on img "Video Player" at bounding box center [393, 218] width 567 height 309
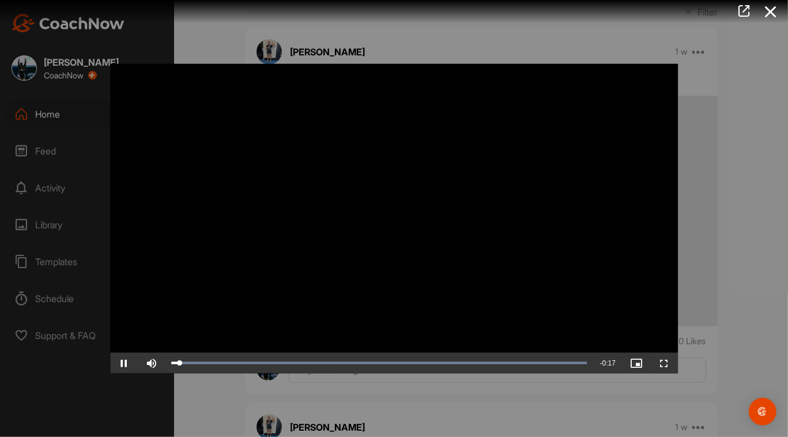
click at [395, 362] on div "Loaded : 100.00% 0:00" at bounding box center [379, 363] width 416 height 2
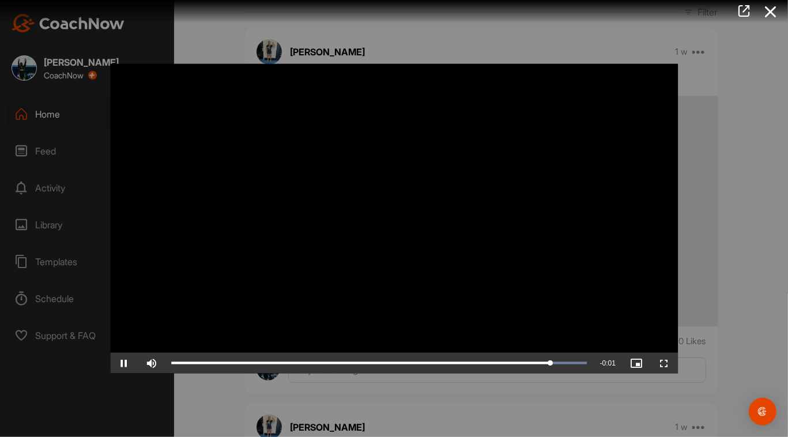
click at [395, 283] on video "Video Player" at bounding box center [393, 218] width 567 height 309
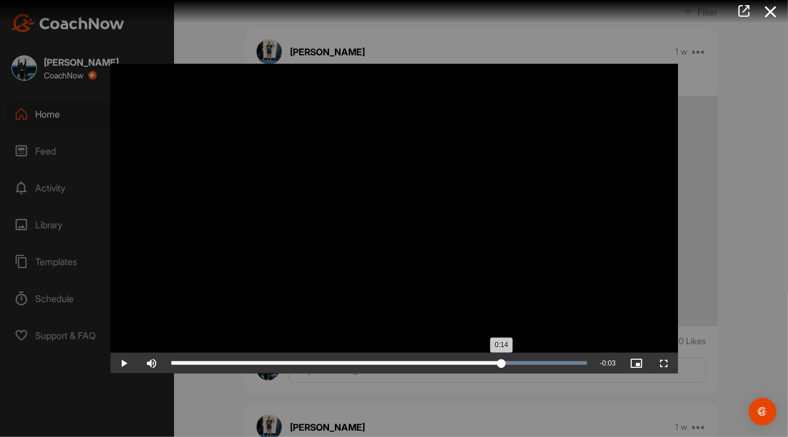
drag, startPoint x: 559, startPoint y: 361, endPoint x: 501, endPoint y: 362, distance: 57.6
click at [395, 362] on div "0:14" at bounding box center [336, 362] width 330 height 3
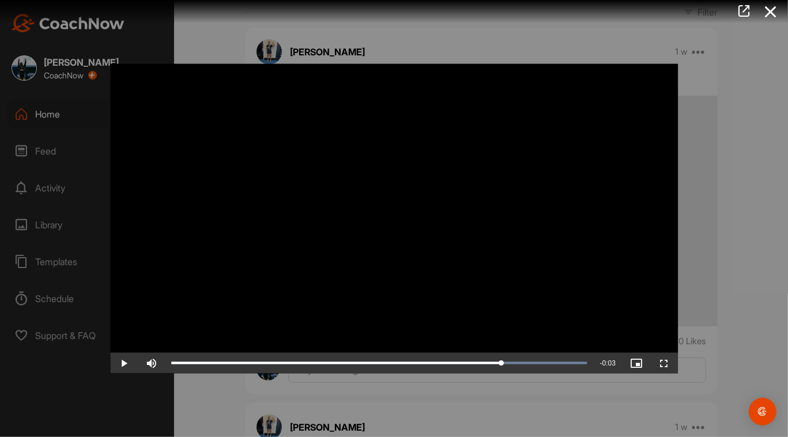
click at [395, 391] on div at bounding box center [394, 218] width 788 height 437
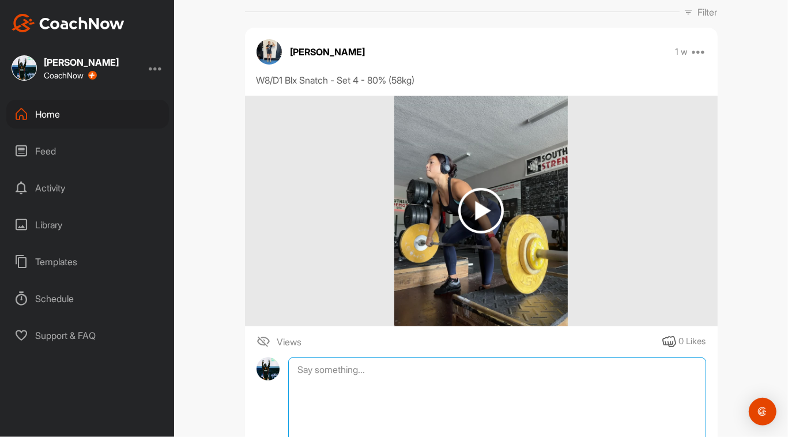
click at [395, 376] on textarea at bounding box center [496, 414] width 417 height 115
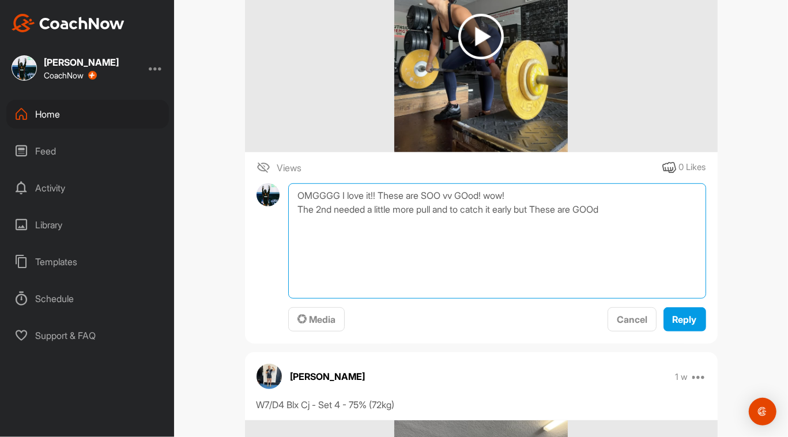
scroll to position [355, 0]
type textarea "OMGGGG I love it!! These are SOO vv GOod! wow! The 2nd needed a little more pul…"
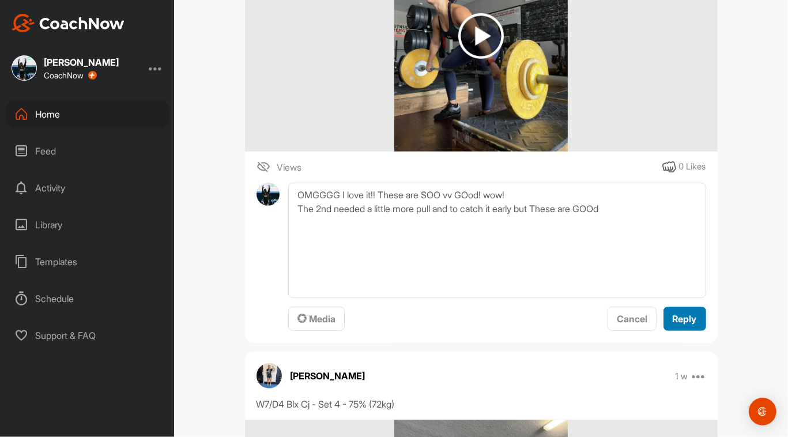
click at [395, 325] on button "Reply" at bounding box center [684, 318] width 43 height 25
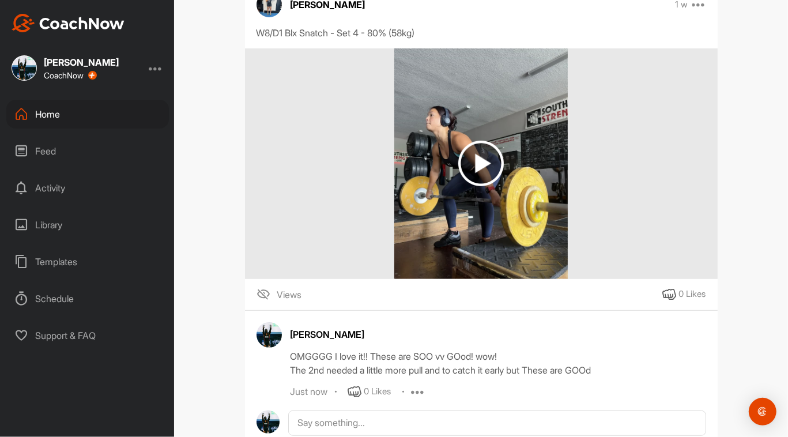
scroll to position [0, 0]
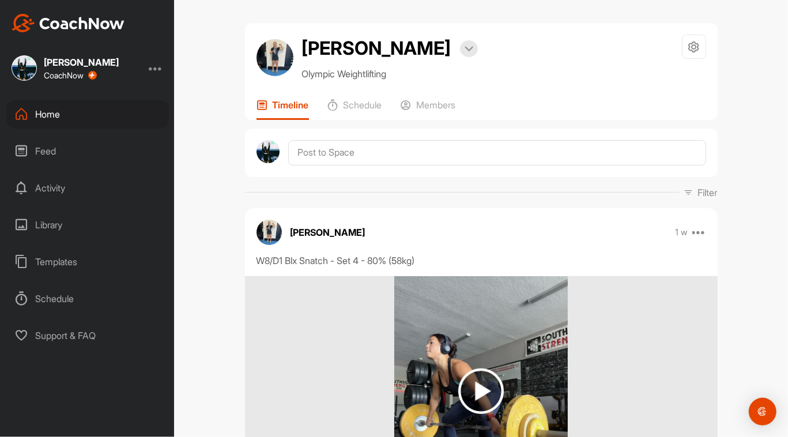
click at [80, 112] on div "Home" at bounding box center [87, 114] width 162 height 29
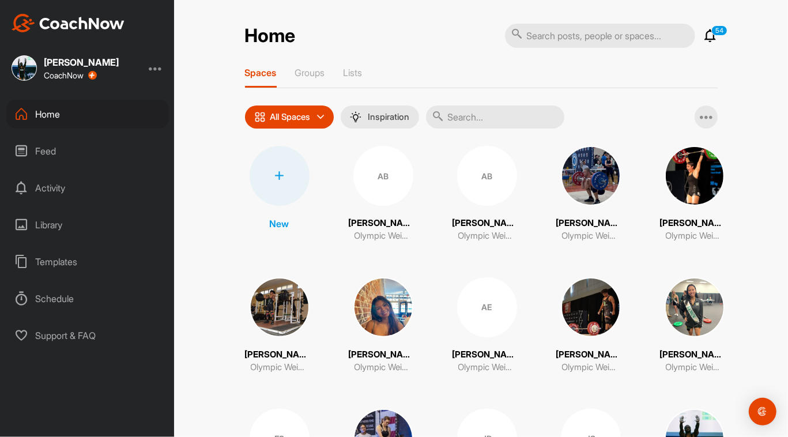
click at [329, 107] on div "All Spaces All spaces SMART LISTS Unanswered by me 15 days inactive 15 days act…" at bounding box center [289, 116] width 89 height 23
click at [322, 113] on icon at bounding box center [320, 116] width 7 height 7
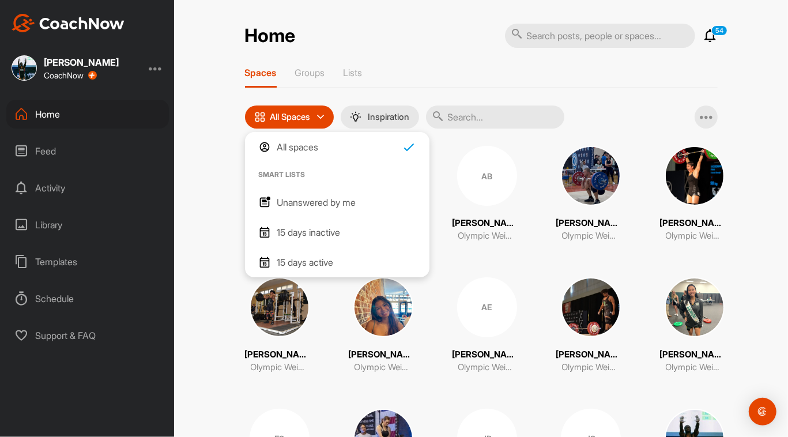
click at [313, 201] on p "Unanswered by me" at bounding box center [316, 202] width 79 height 14
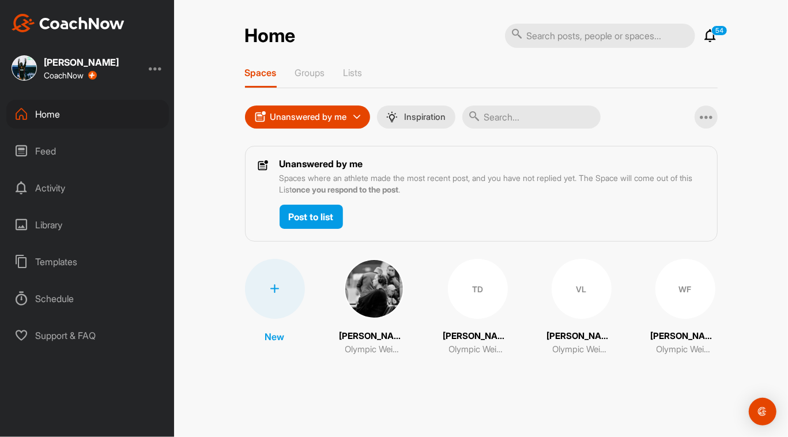
click at [369, 276] on img at bounding box center [374, 289] width 60 height 60
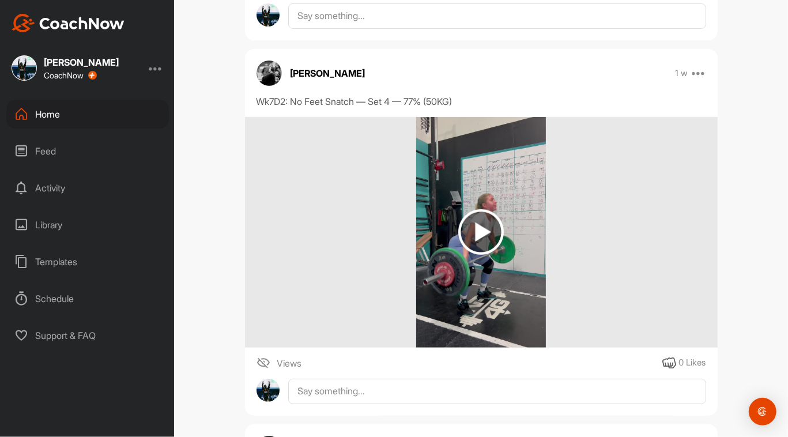
scroll to position [3177, 0]
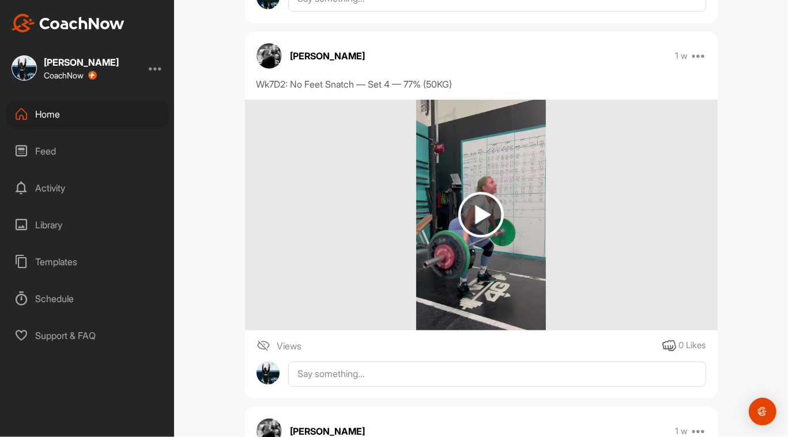
click at [395, 220] on img at bounding box center [481, 215] width 46 height 46
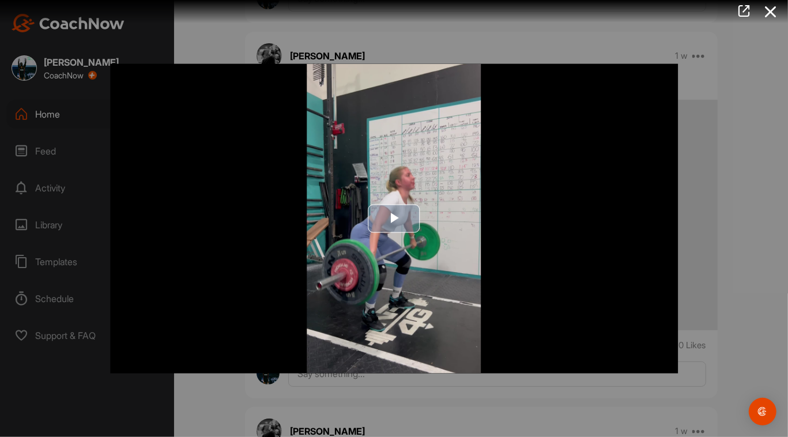
click at [394, 218] on span "Video Player" at bounding box center [394, 218] width 0 height 0
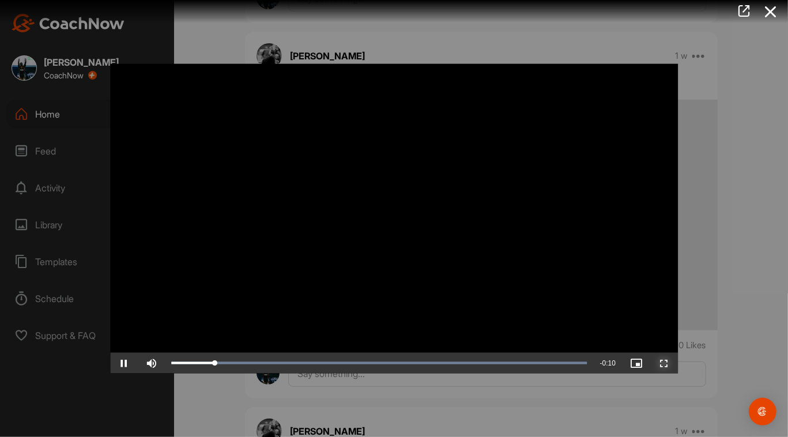
drag, startPoint x: 660, startPoint y: 361, endPoint x: 661, endPoint y: 424, distance: 63.4
click at [395, 362] on span "Video Player" at bounding box center [664, 362] width 28 height 0
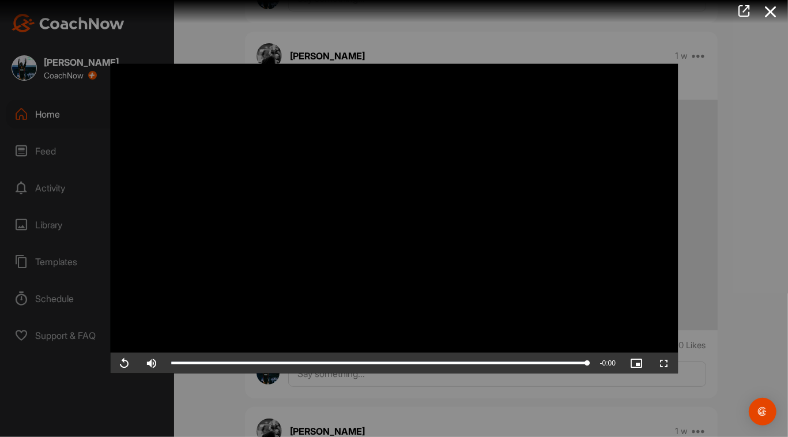
click at [395, 413] on div at bounding box center [394, 218] width 788 height 437
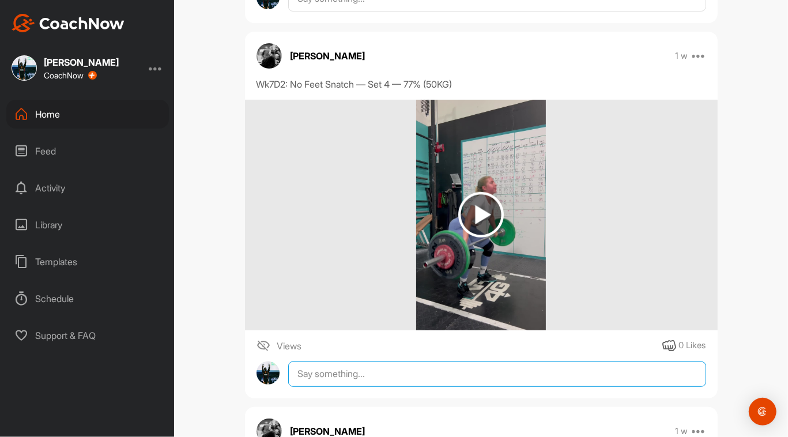
click at [380, 377] on textarea at bounding box center [496, 373] width 417 height 25
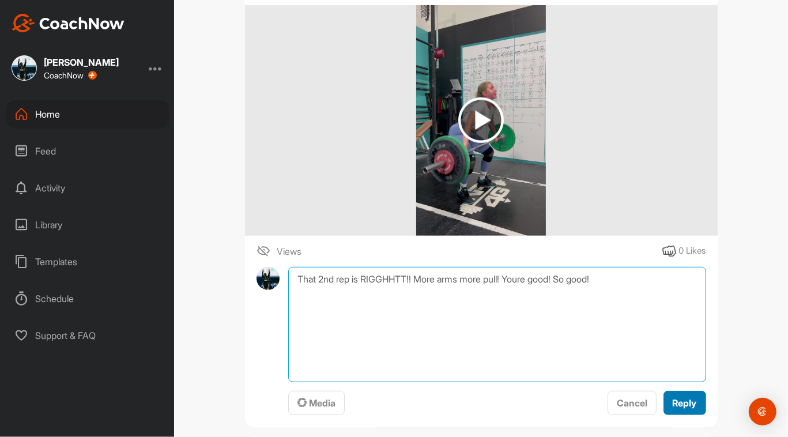
type textarea "That 2nd rep is RIGGHHTT!! More arms more pull! Youre good! So good!"
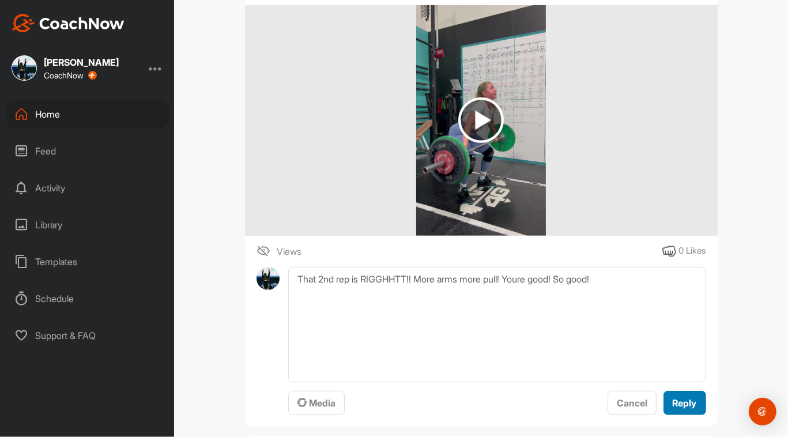
click at [395, 413] on button "Reply" at bounding box center [684, 403] width 43 height 25
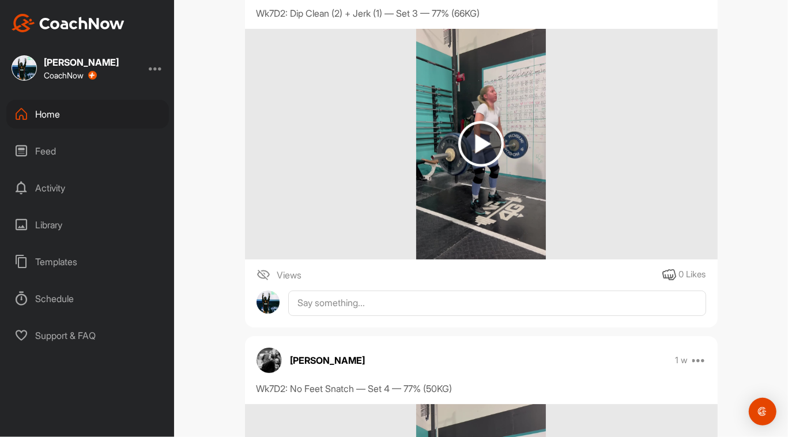
scroll to position [2871, 0]
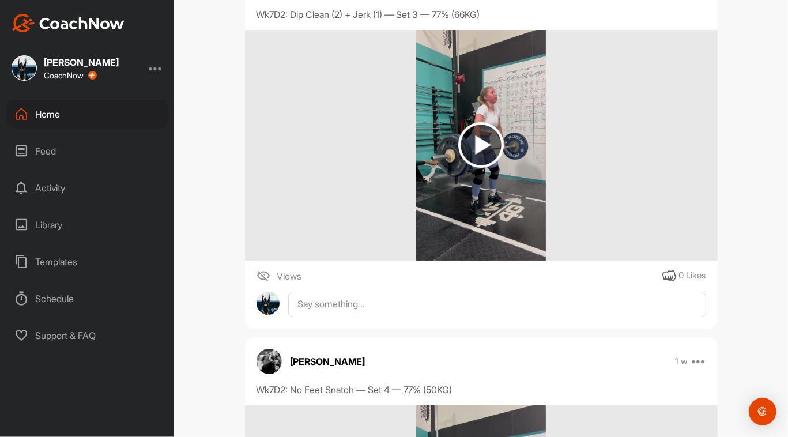
click at [395, 142] on img at bounding box center [481, 145] width 46 height 46
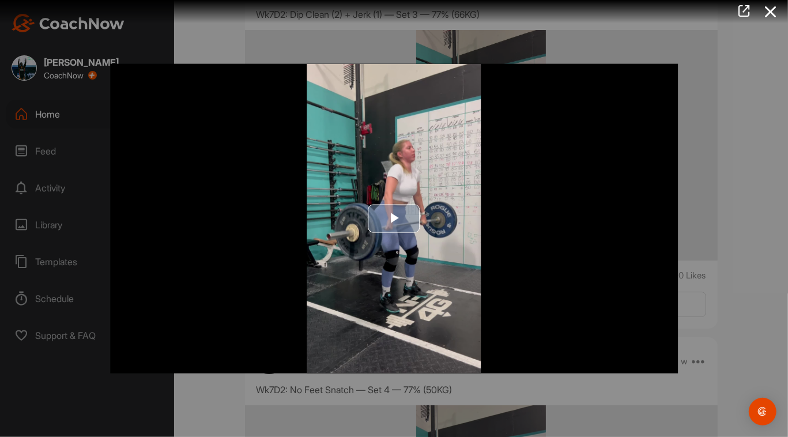
click at [394, 218] on span "Video Player" at bounding box center [394, 218] width 0 height 0
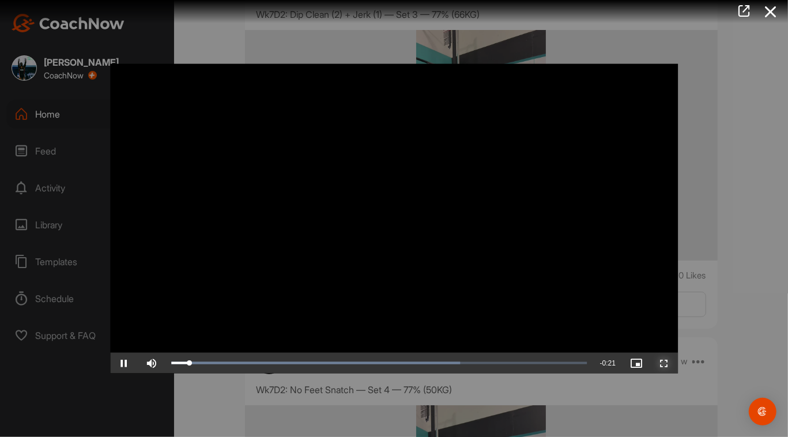
click at [395, 362] on span "Video Player" at bounding box center [664, 362] width 28 height 0
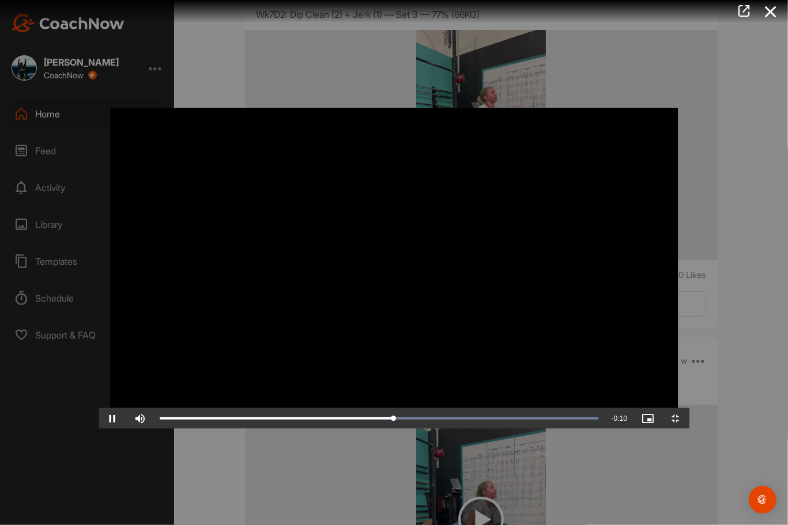
drag, startPoint x: 330, startPoint y: 461, endPoint x: 359, endPoint y: 459, distance: 29.5
click at [330, 429] on video "Video Player" at bounding box center [394, 263] width 591 height 332
drag, startPoint x: 404, startPoint y: 513, endPoint x: 146, endPoint y: 464, distance: 262.8
click at [146, 429] on div "Video Player is loading. Play Video Play Skip Backward Skip Forward Mute Curren…" at bounding box center [394, 263] width 591 height 332
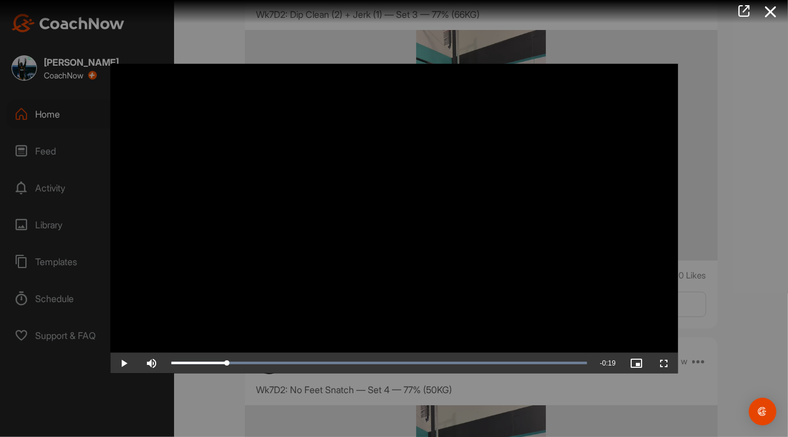
click at [395, 405] on div at bounding box center [394, 218] width 788 height 437
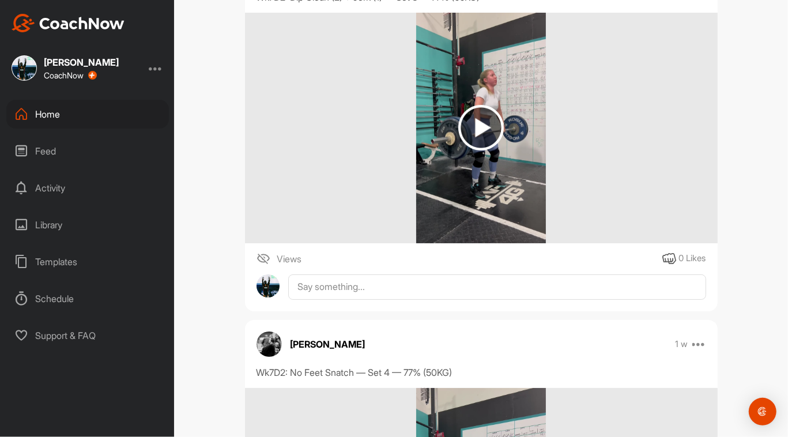
click at [357, 298] on div "[PERSON_NAME] 1 w Pin to top Report Delete Wk7D2: Dip Clean (2) + Jerk (1) — Se…" at bounding box center [481, 128] width 472 height 366
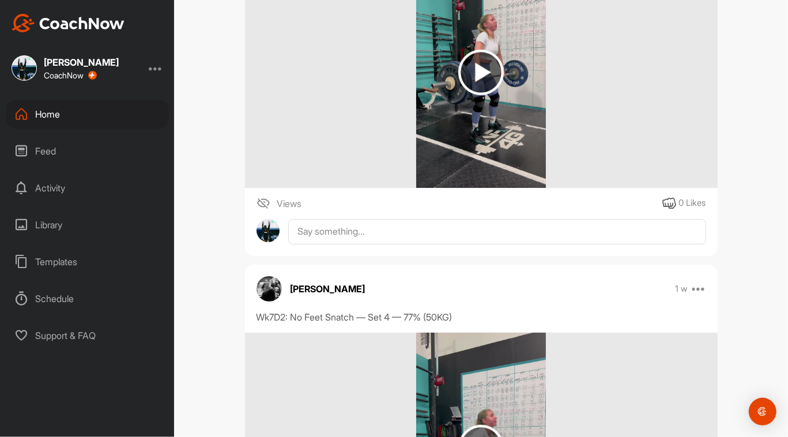
scroll to position [2941, 0]
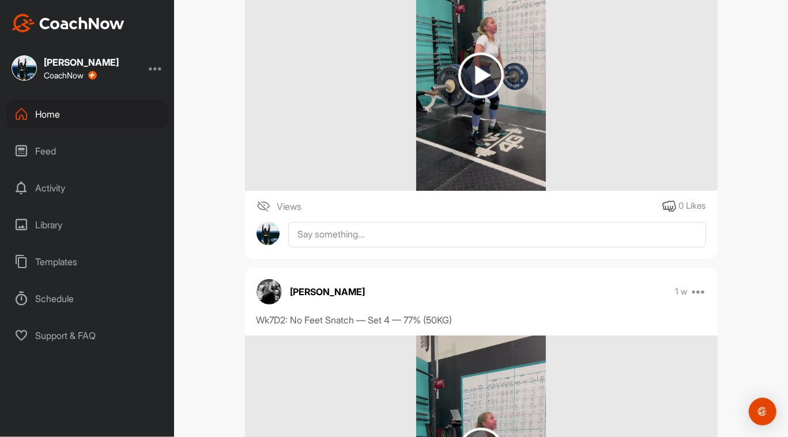
click at [373, 246] on div "[PERSON_NAME] 1 w Pin to top Report Delete Wk7D2: Dip Clean (2) + Jerk (1) — Se…" at bounding box center [481, 75] width 472 height 366
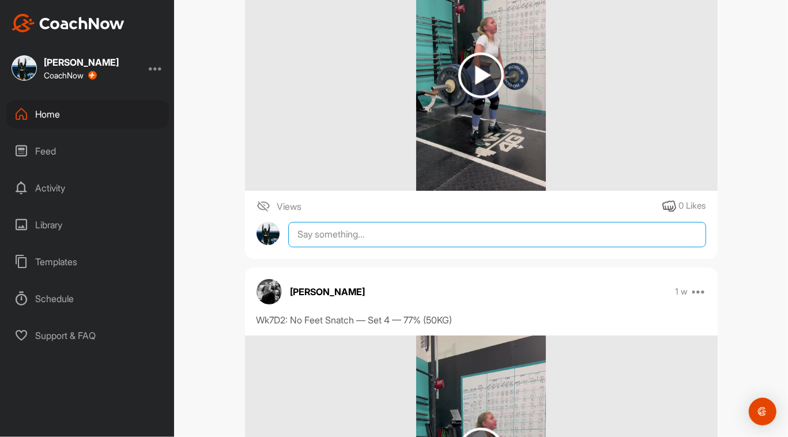
click at [377, 240] on textarea at bounding box center [496, 234] width 417 height 25
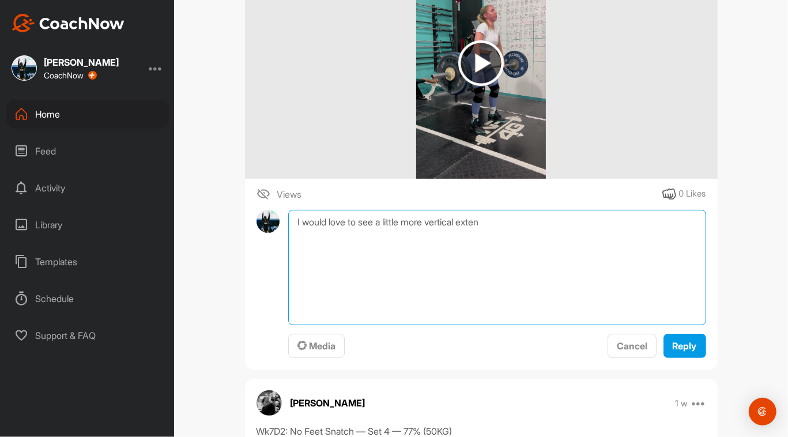
scroll to position [2958, 0]
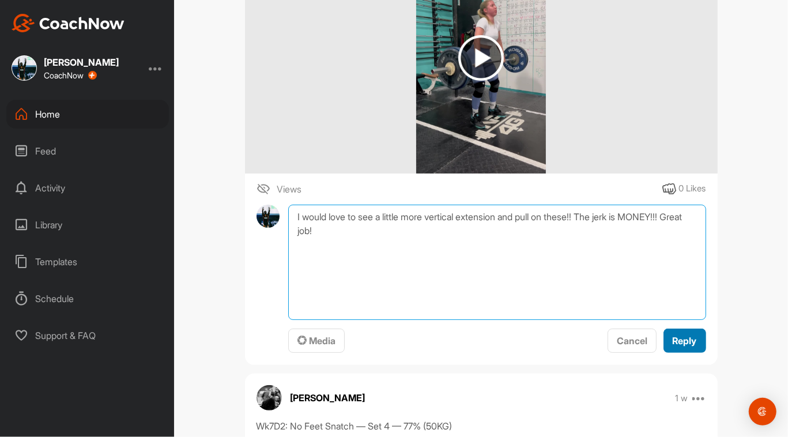
type textarea "I would love to see a little more vertical extension and pull on these!! The je…"
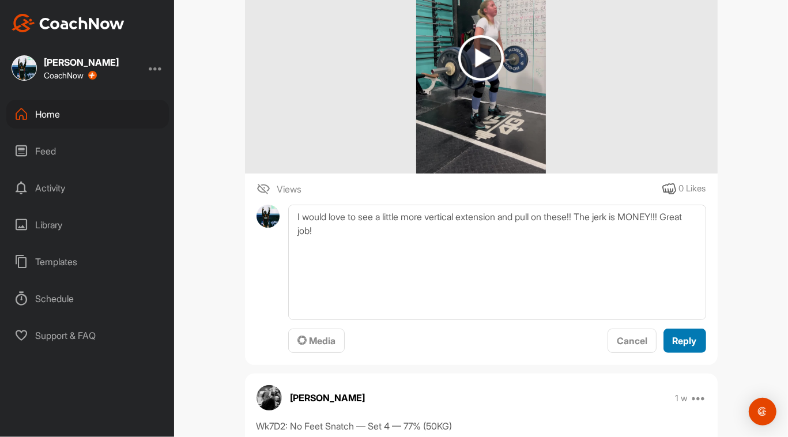
click at [395, 346] on div "Reply" at bounding box center [684, 341] width 24 height 14
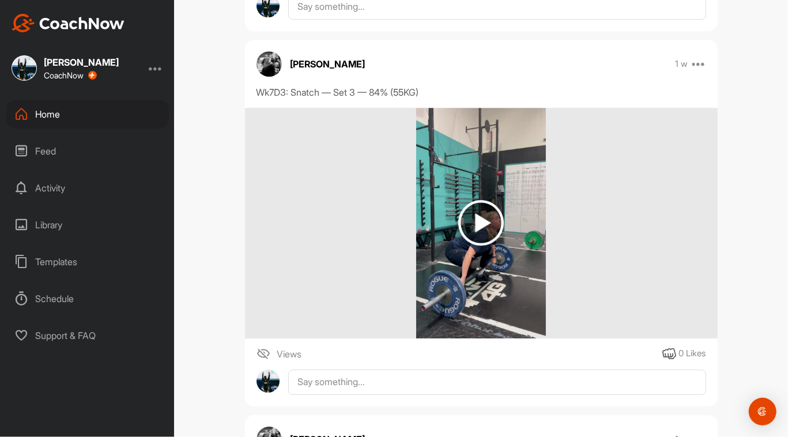
scroll to position [2420, 0]
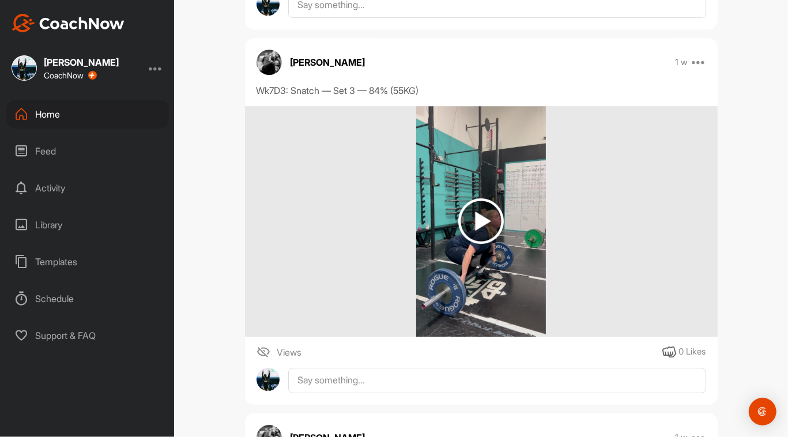
click at [395, 226] on img at bounding box center [481, 221] width 46 height 46
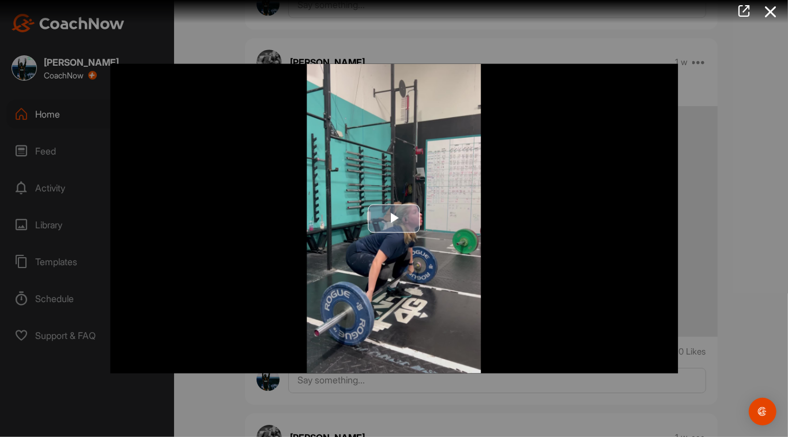
click at [394, 218] on span "Video Player" at bounding box center [394, 218] width 0 height 0
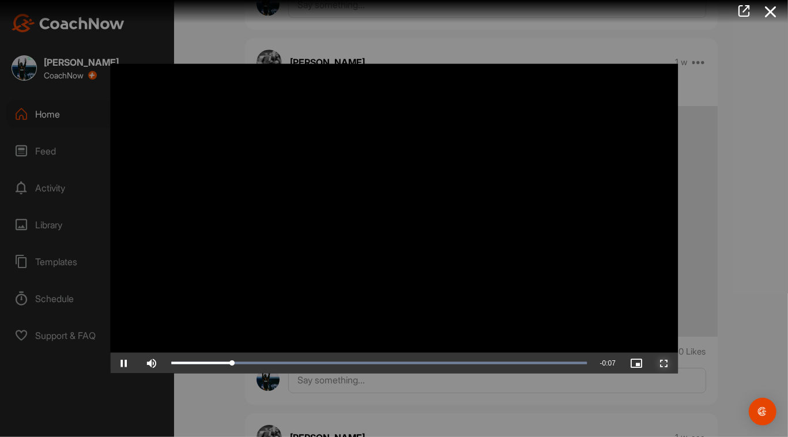
click at [395, 362] on span "Video Player" at bounding box center [664, 362] width 28 height 0
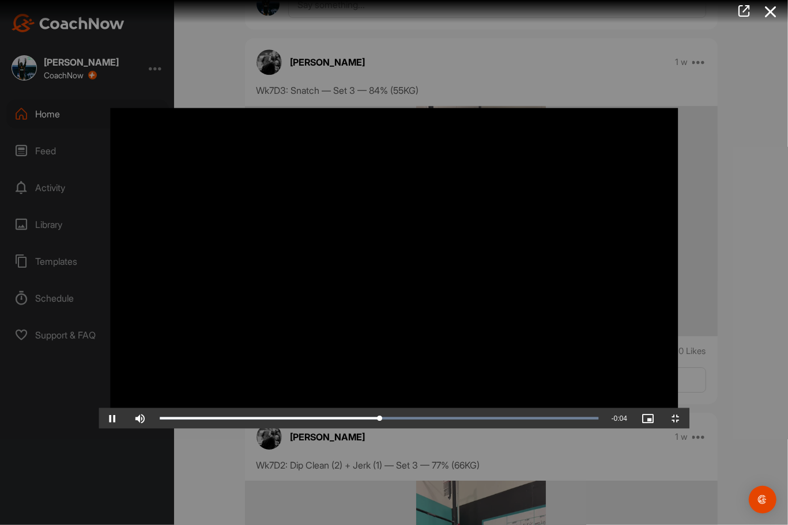
click at [395, 424] on video "Video Player" at bounding box center [394, 263] width 591 height 332
drag, startPoint x: 403, startPoint y: 517, endPoint x: 467, endPoint y: 415, distance: 119.9
click at [289, 429] on div "Video Player is loading. Play Video Play Skip Backward Skip Forward Mute Curren…" at bounding box center [394, 263] width 591 height 332
click at [395, 206] on video "Video Player" at bounding box center [394, 263] width 591 height 332
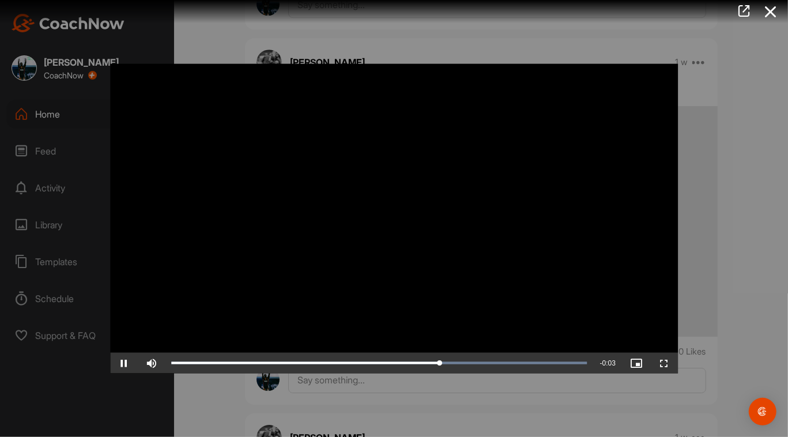
click at [395, 380] on div "Video Player is loading. Play Video Pause Skip Backward Skip Forward Mute Curre…" at bounding box center [394, 218] width 591 height 332
click at [395, 384] on div "Video Player is loading. Play Video Pause Skip Backward Skip Forward Mute Curre…" at bounding box center [394, 218] width 591 height 332
click at [395, 385] on div at bounding box center [394, 218] width 788 height 437
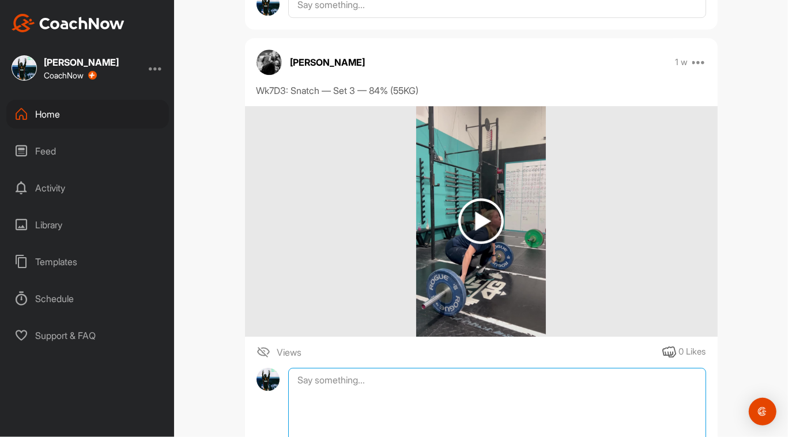
click at [395, 385] on textarea at bounding box center [496, 425] width 417 height 115
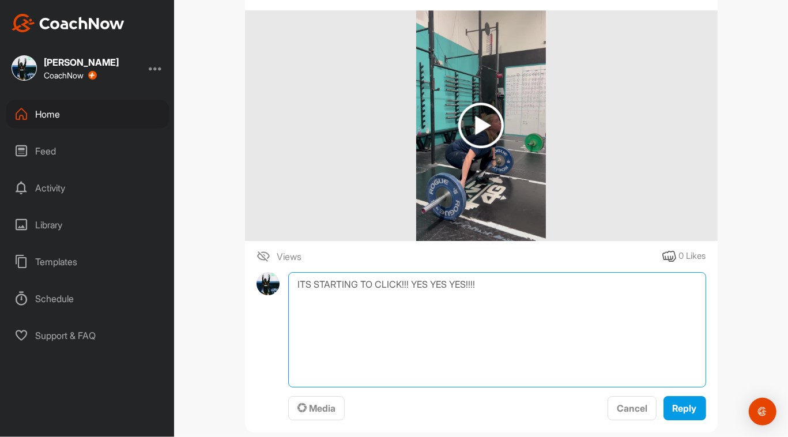
scroll to position [2533, 0]
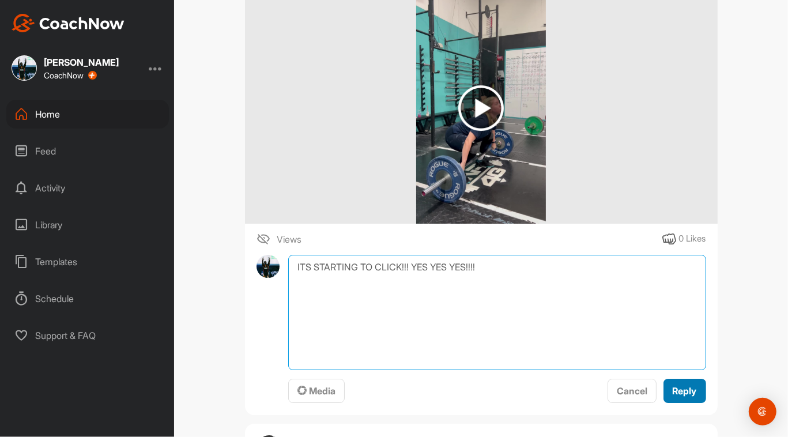
type textarea "ITS STARTING TO CLICK!!! YES YES YES!!!!"
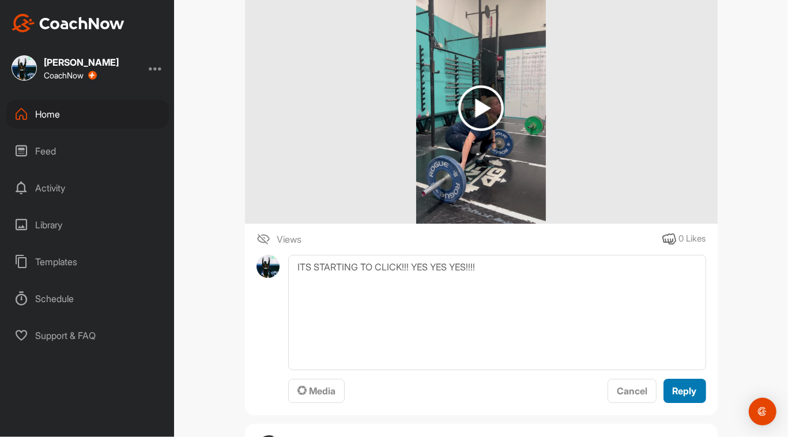
click at [395, 389] on span "Reply" at bounding box center [684, 391] width 24 height 12
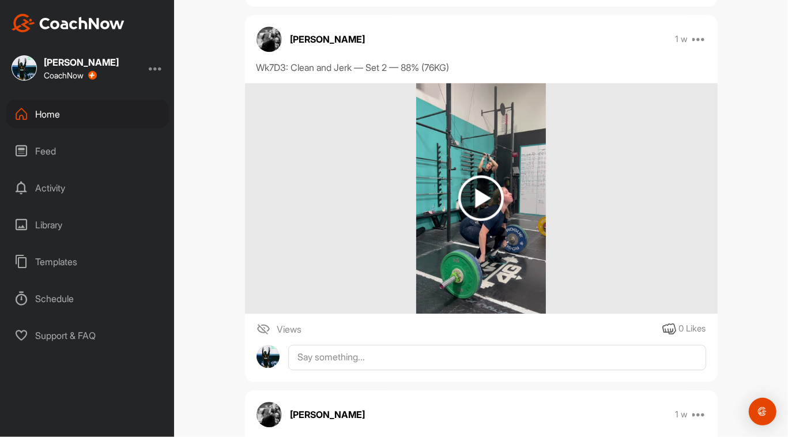
scroll to position [2016, 0]
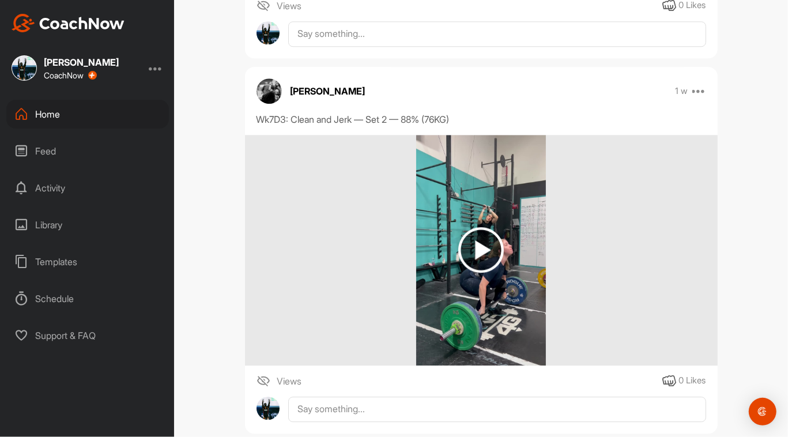
click at [395, 241] on img at bounding box center [481, 250] width 46 height 46
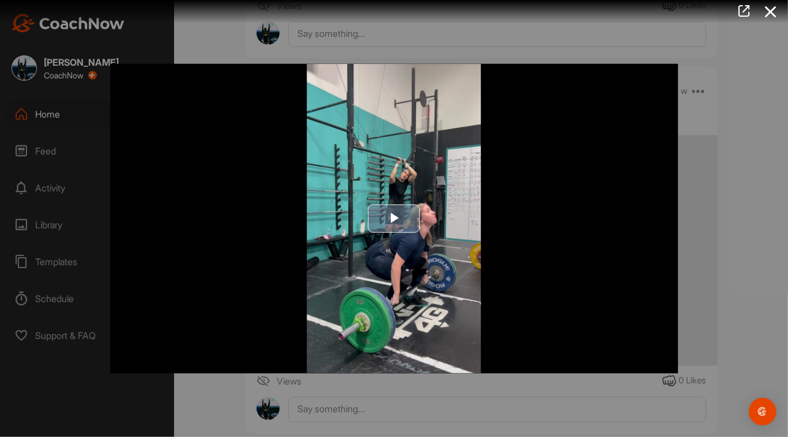
click at [394, 218] on span "Video Player" at bounding box center [394, 218] width 0 height 0
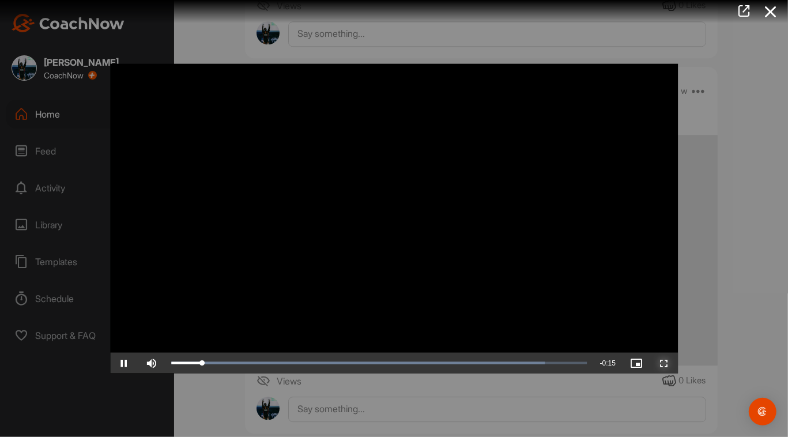
drag, startPoint x: 667, startPoint y: 358, endPoint x: 667, endPoint y: 421, distance: 63.4
click at [395, 362] on span "Video Player" at bounding box center [664, 362] width 28 height 0
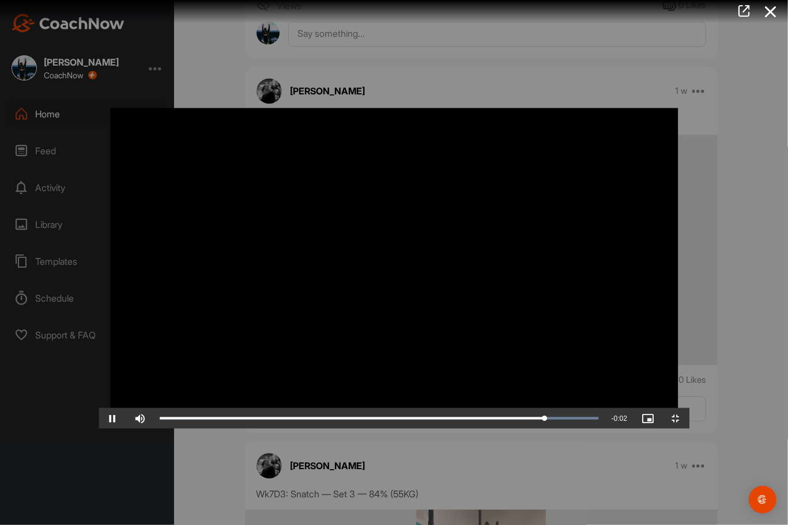
click at [395, 429] on video "Video Player" at bounding box center [394, 263] width 591 height 332
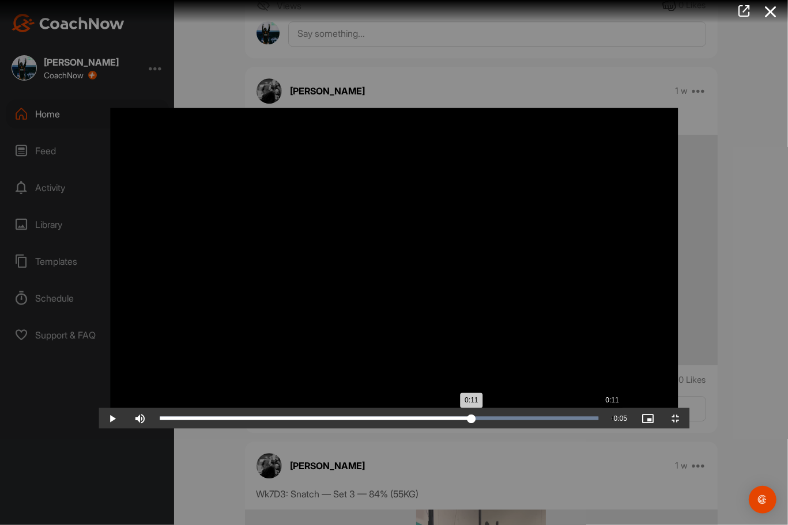
drag, startPoint x: 620, startPoint y: 515, endPoint x: 513, endPoint y: 514, distance: 107.2
click at [395, 420] on div "0:11" at bounding box center [316, 418] width 312 height 3
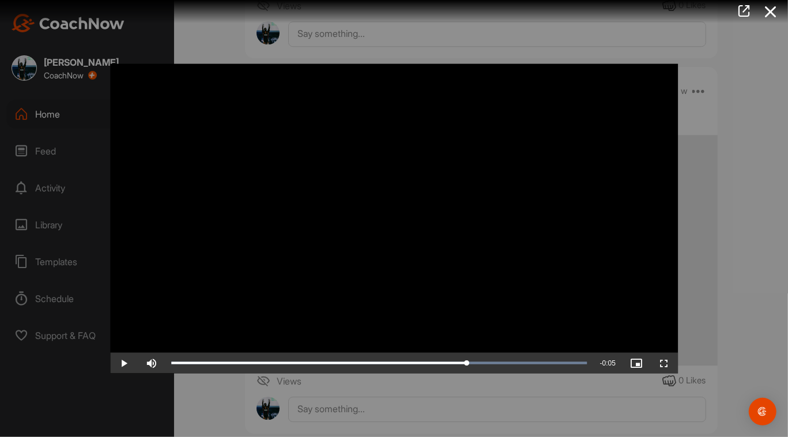
click at [395, 281] on div at bounding box center [394, 218] width 788 height 437
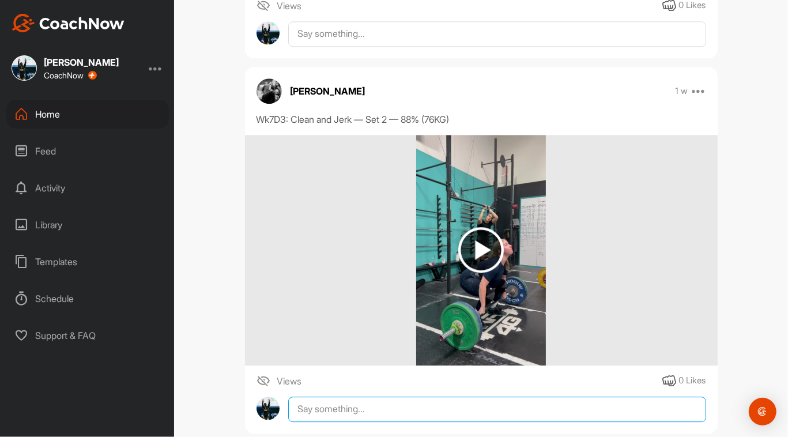
click at [329, 414] on textarea at bounding box center [496, 408] width 417 height 25
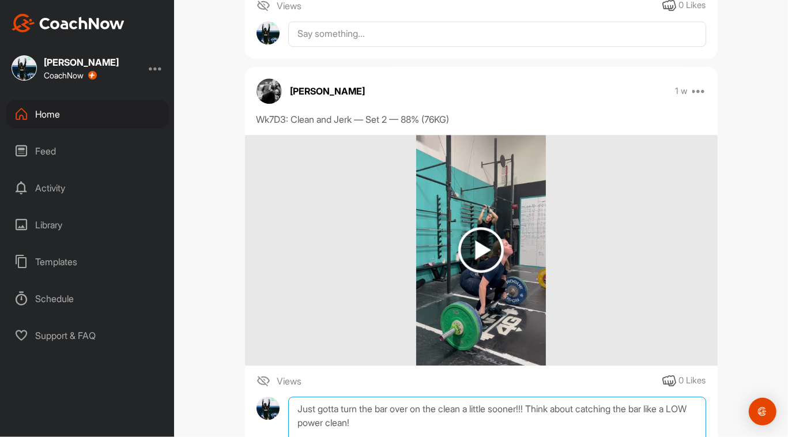
scroll to position [2020, 0]
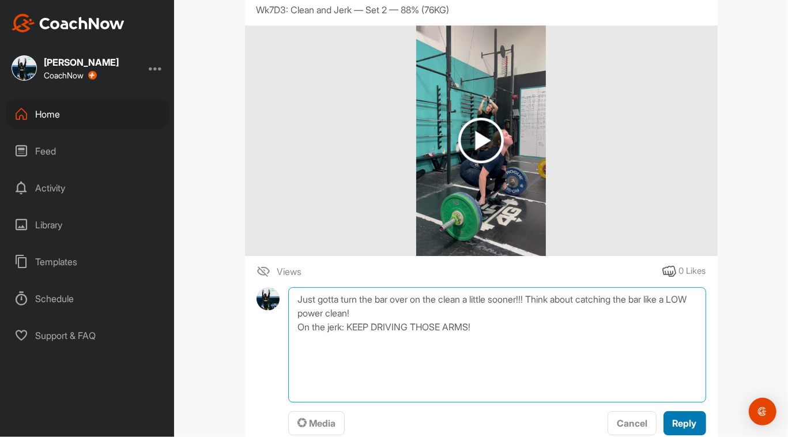
type textarea "Just gotta turn the bar over on the clean a little sooner!!! Think about catchi…"
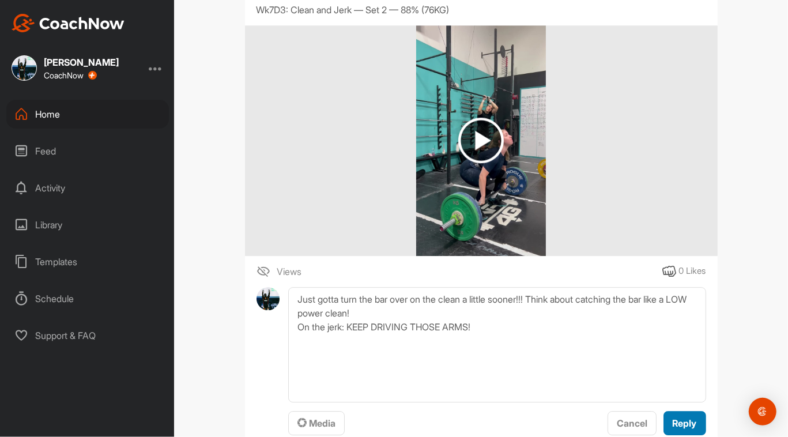
click at [395, 420] on span "Reply" at bounding box center [684, 423] width 24 height 12
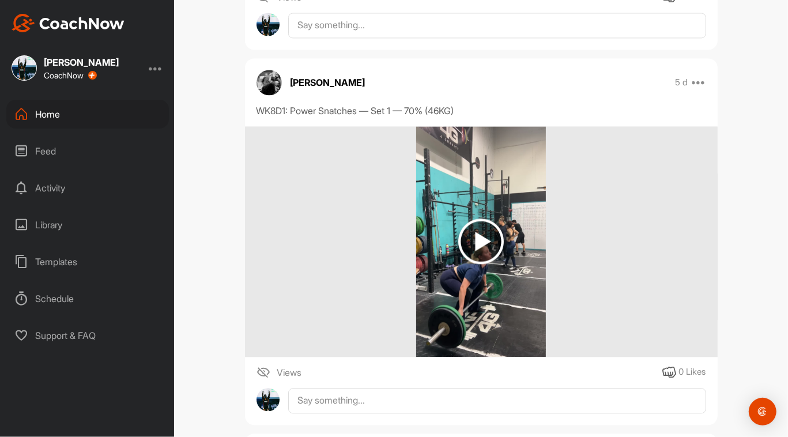
scroll to position [1668, 0]
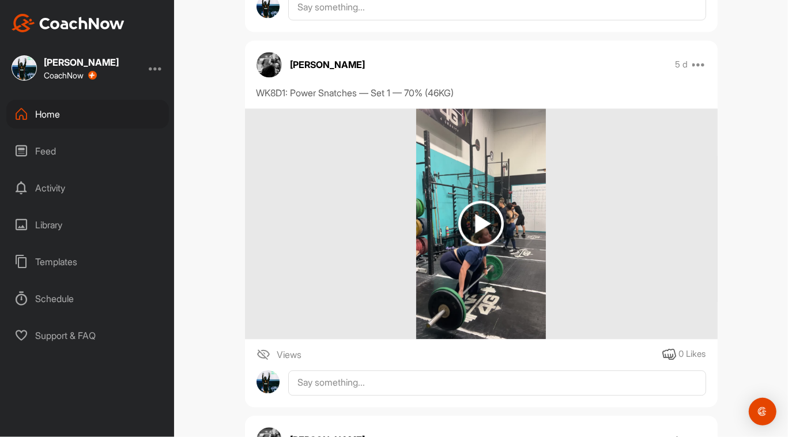
click at [395, 232] on img at bounding box center [481, 223] width 130 height 230
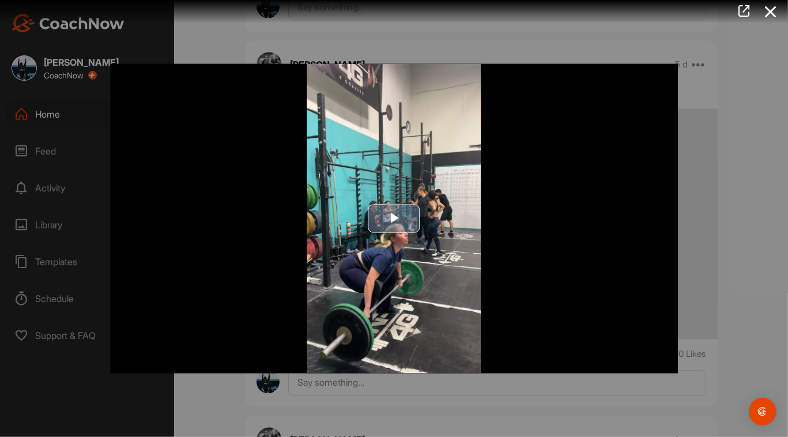
click at [394, 218] on span "Video Player" at bounding box center [394, 218] width 0 height 0
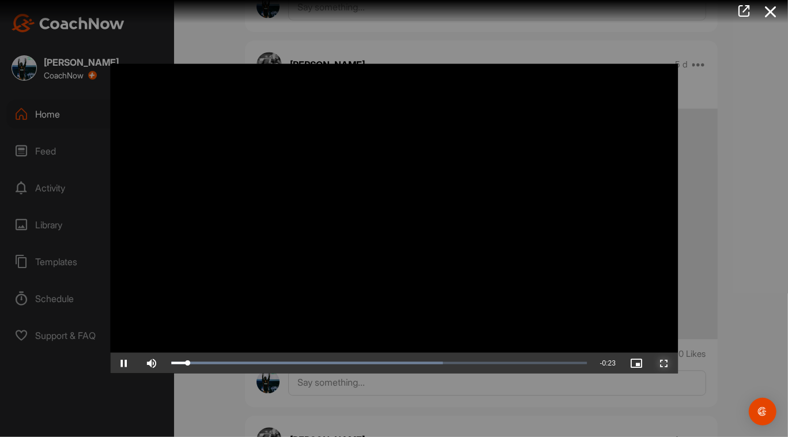
click at [395, 362] on span "Video Player" at bounding box center [664, 362] width 28 height 0
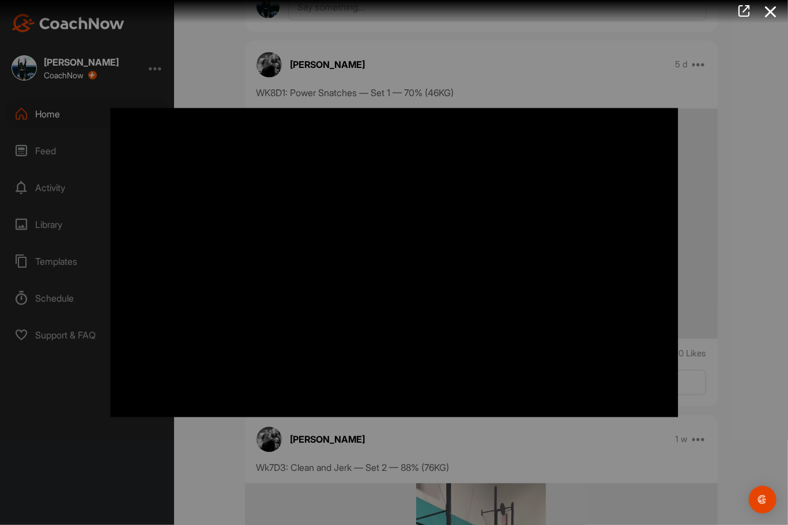
click at [395, 351] on video "Video Player" at bounding box center [394, 263] width 591 height 332
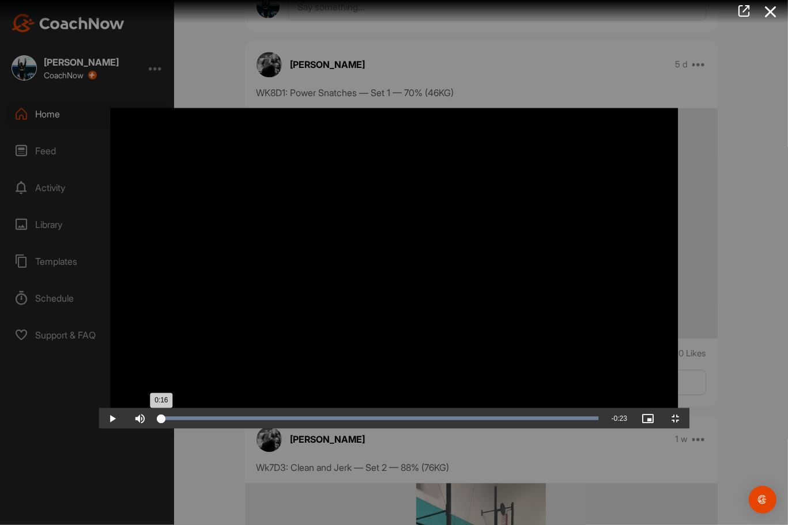
click at [160, 420] on div "0:16" at bounding box center [161, 418] width 2 height 3
click at [228, 429] on video "Video Player" at bounding box center [394, 263] width 591 height 332
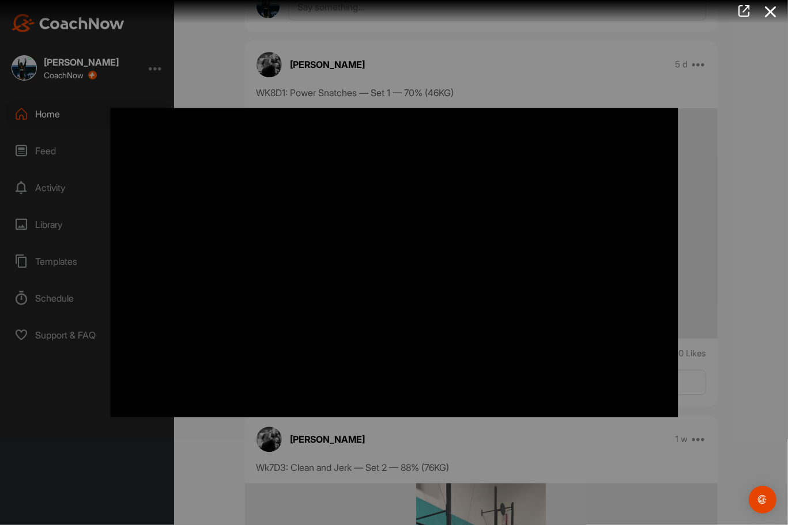
click at [228, 429] on video "Video Player" at bounding box center [394, 263] width 591 height 332
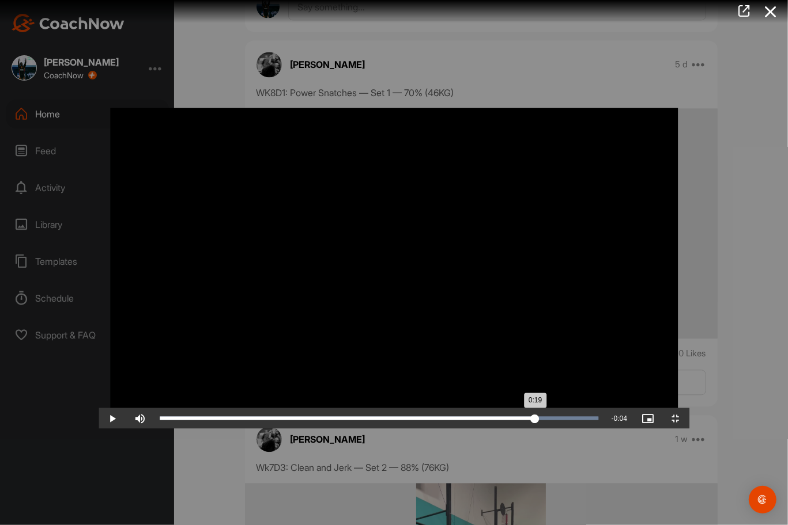
drag, startPoint x: 130, startPoint y: 518, endPoint x: 605, endPoint y: 524, distance: 474.8
click at [395, 429] on div "Loaded : 100.00% 0:19 0:19" at bounding box center [379, 418] width 451 height 21
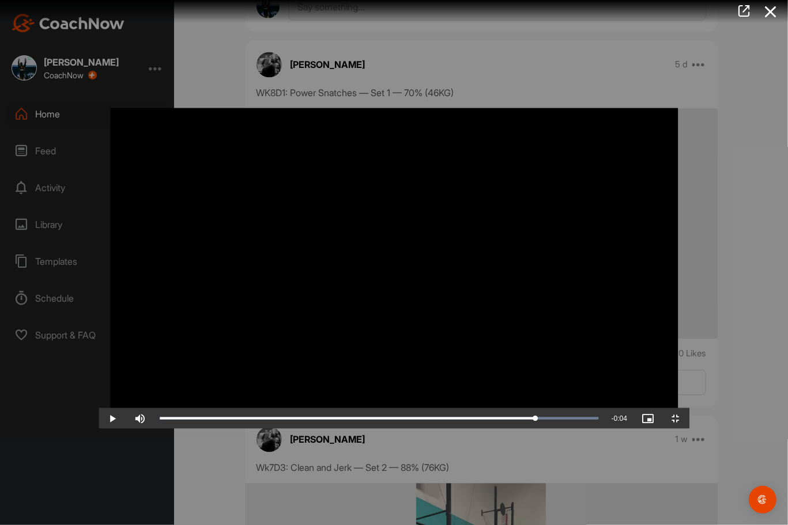
click at [395, 417] on video "Video Player" at bounding box center [394, 263] width 591 height 332
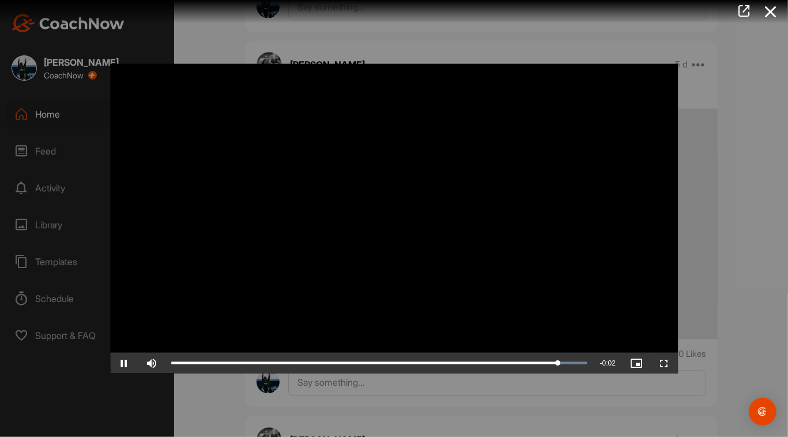
click at [395, 408] on div at bounding box center [394, 218] width 788 height 437
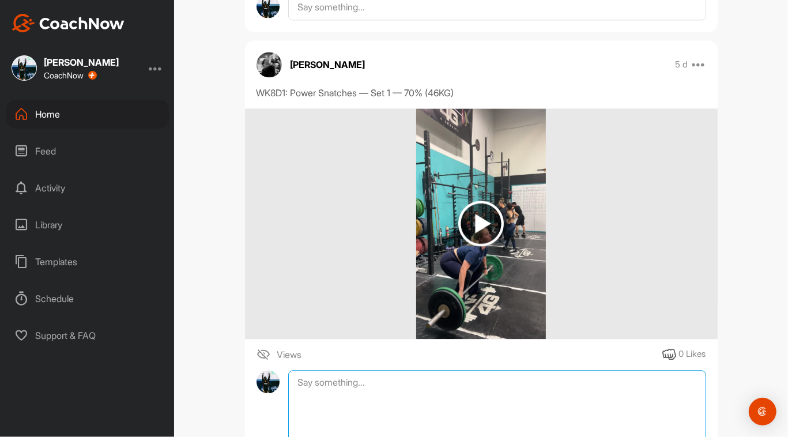
click at [395, 379] on textarea at bounding box center [496, 427] width 417 height 115
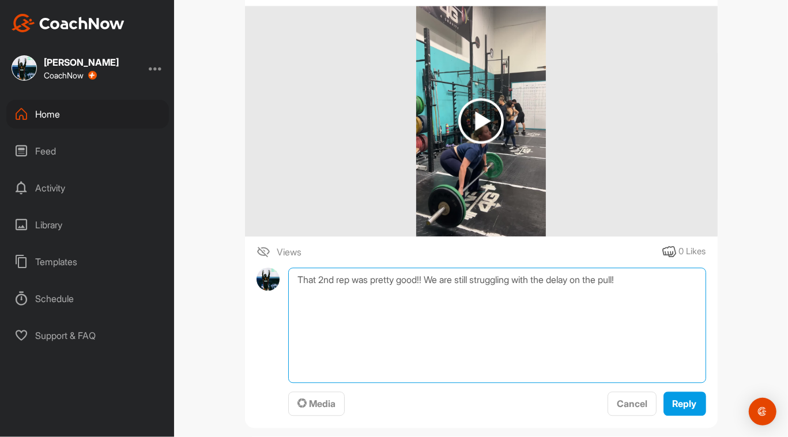
scroll to position [1792, 0]
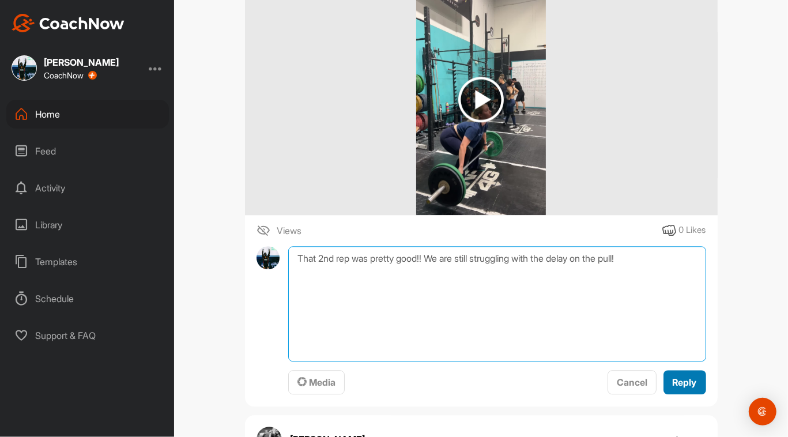
type textarea "That 2nd rep was pretty good!! We are still struggling with the delay on the pu…"
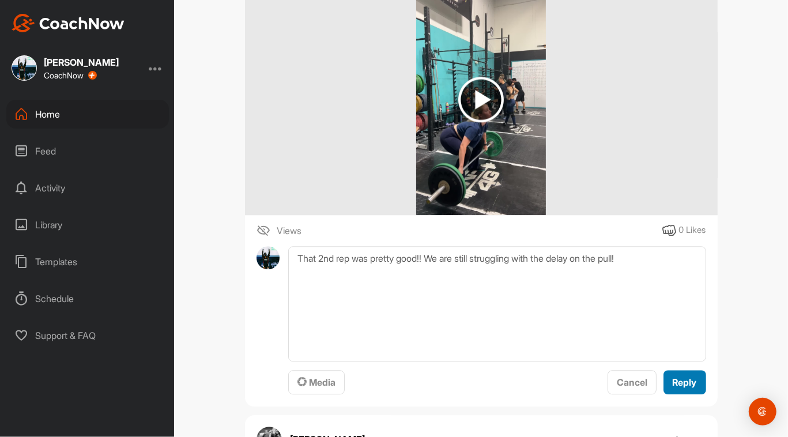
click at [395, 377] on span "Reply" at bounding box center [684, 382] width 24 height 12
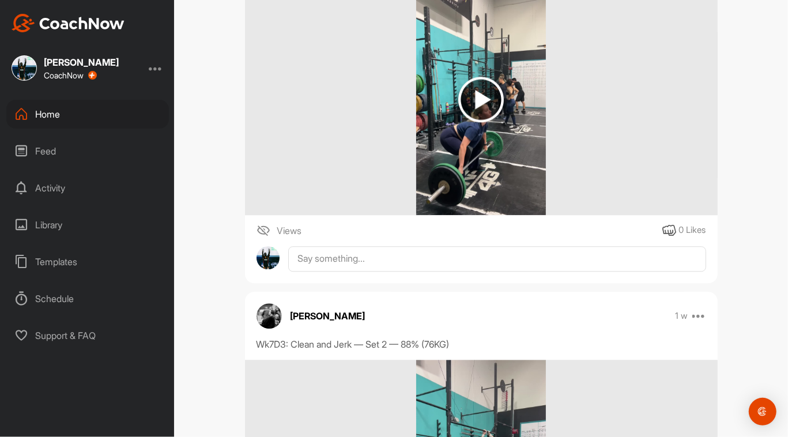
click at [395, 256] on div "[PERSON_NAME] Bookings Olympic Weightlifting Space Settings Your Notifications …" at bounding box center [481, 218] width 614 height 437
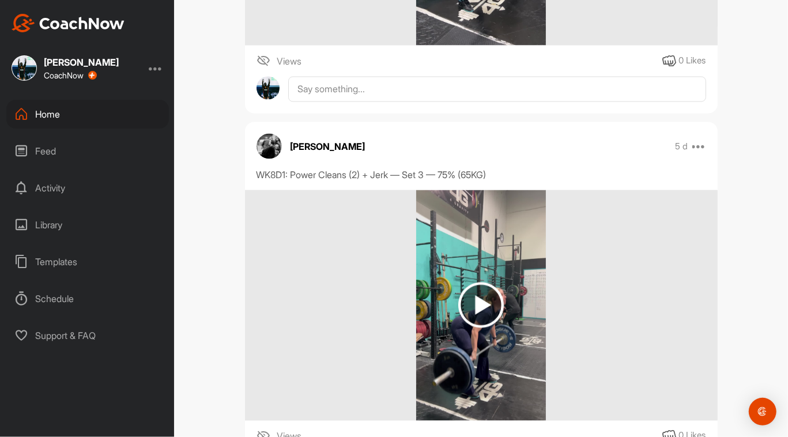
scroll to position [1246, 0]
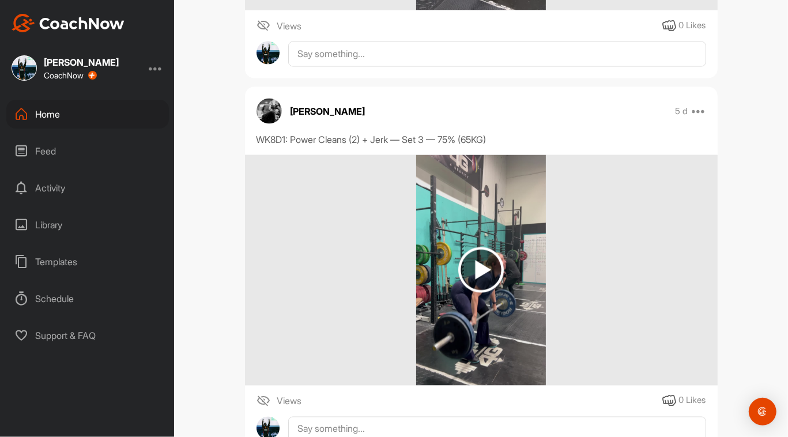
click at [395, 280] on img at bounding box center [481, 270] width 46 height 46
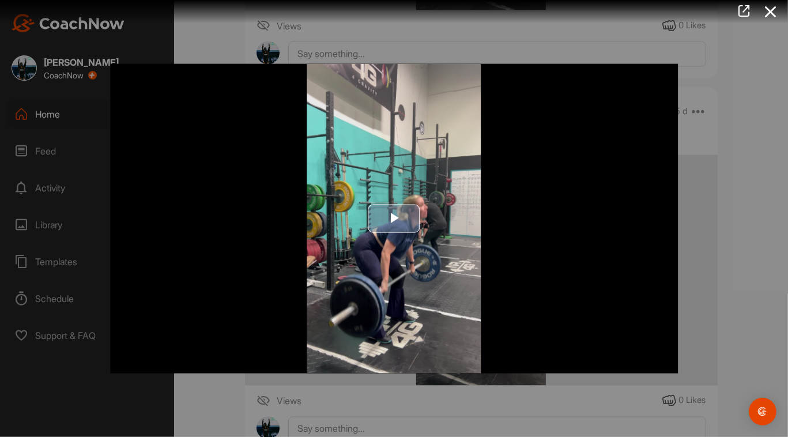
click at [394, 218] on span "Video Player" at bounding box center [394, 218] width 0 height 0
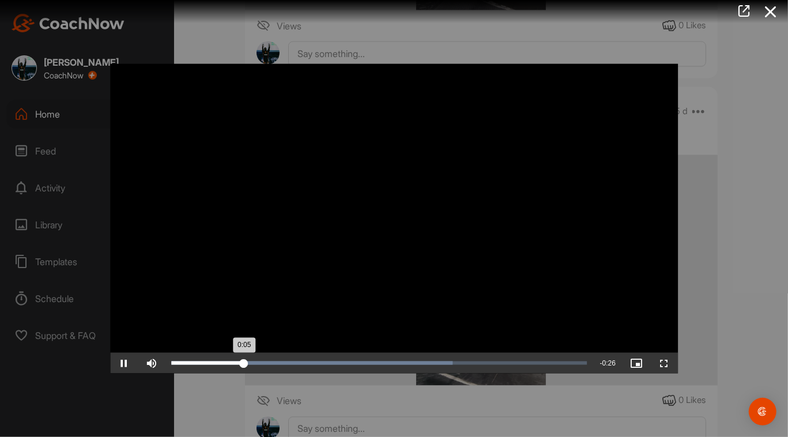
click at [296, 357] on div "Loaded : 67.61% 0:09 0:05" at bounding box center [378, 362] width 427 height 21
drag, startPoint x: 316, startPoint y: 364, endPoint x: 412, endPoint y: 362, distance: 95.6
click at [395, 362] on div "Loaded : 67.61% 0:18 0:18" at bounding box center [379, 362] width 416 height 3
click at [395, 234] on div at bounding box center [394, 218] width 788 height 437
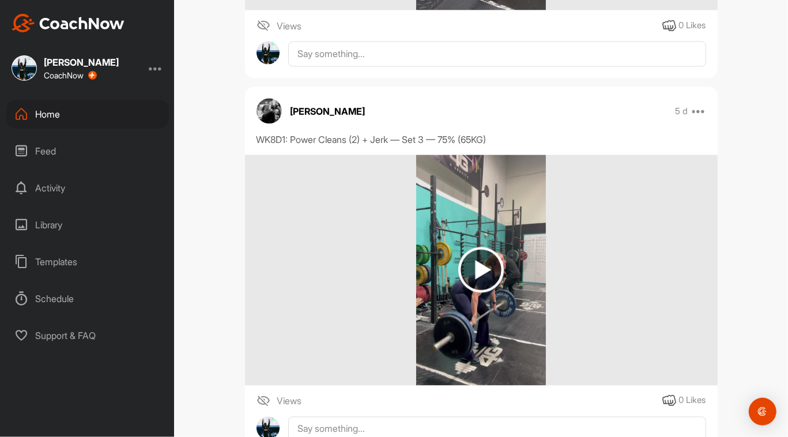
click at [395, 268] on img at bounding box center [481, 270] width 46 height 46
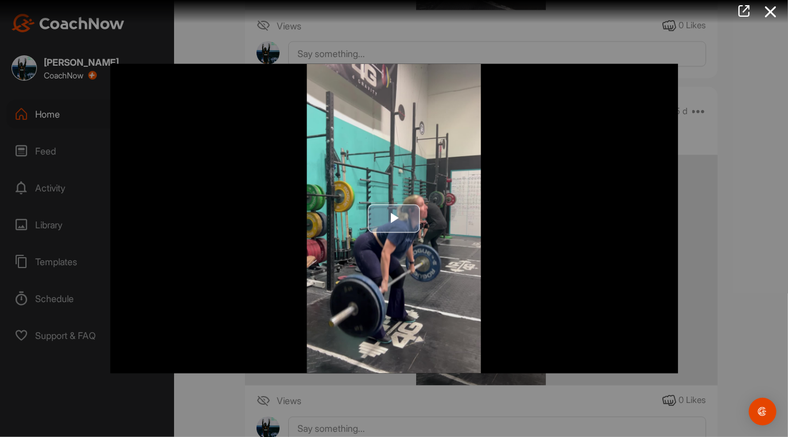
click at [394, 218] on span "Video Player" at bounding box center [394, 218] width 0 height 0
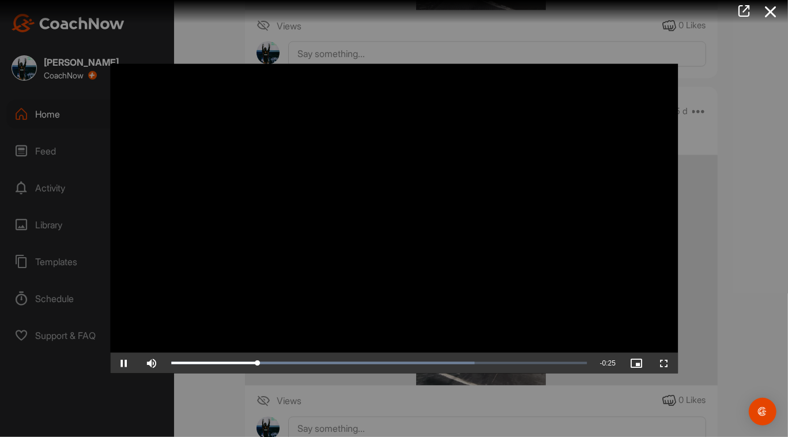
drag, startPoint x: 784, startPoint y: 342, endPoint x: 769, endPoint y: 336, distance: 16.0
click at [395, 340] on div at bounding box center [394, 218] width 788 height 437
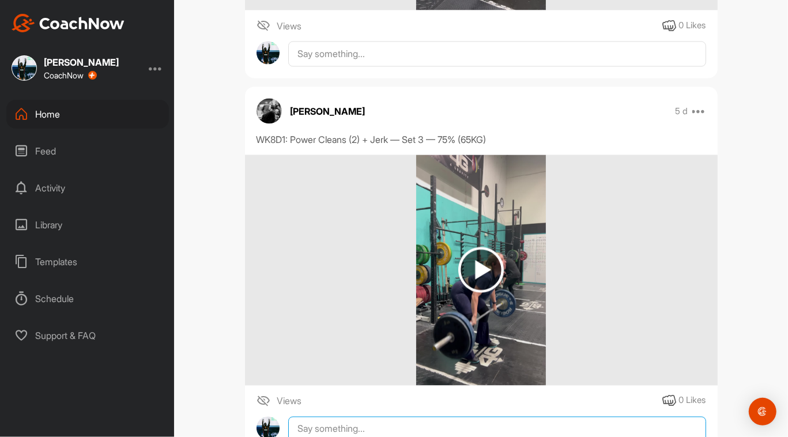
click at [395, 420] on textarea at bounding box center [496, 429] width 417 height 25
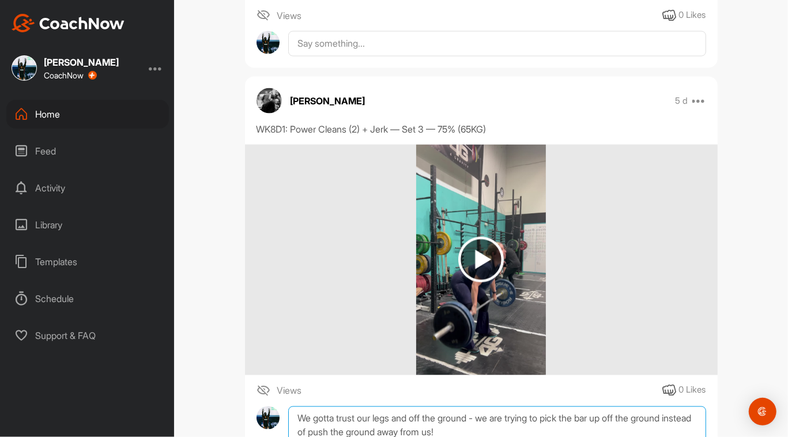
scroll to position [1284, 0]
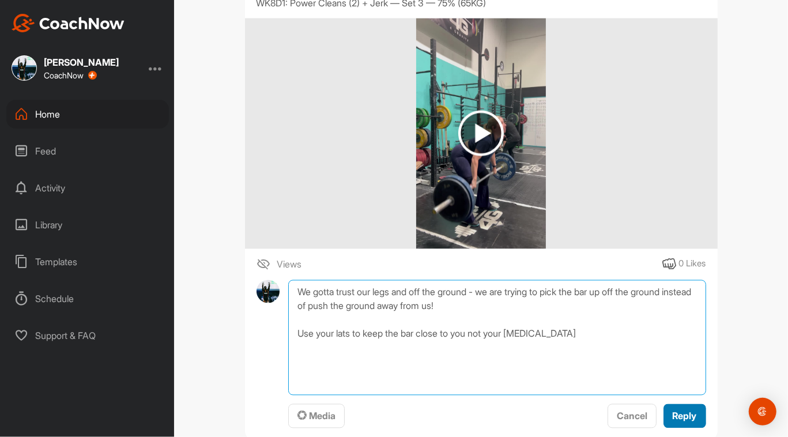
type textarea "We gotta trust our legs and off the ground - we are trying to pick the bar up o…"
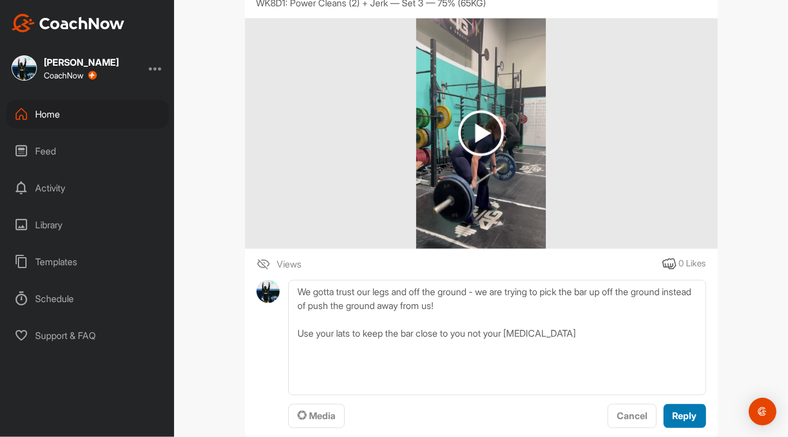
click at [395, 416] on button "Reply" at bounding box center [684, 416] width 43 height 25
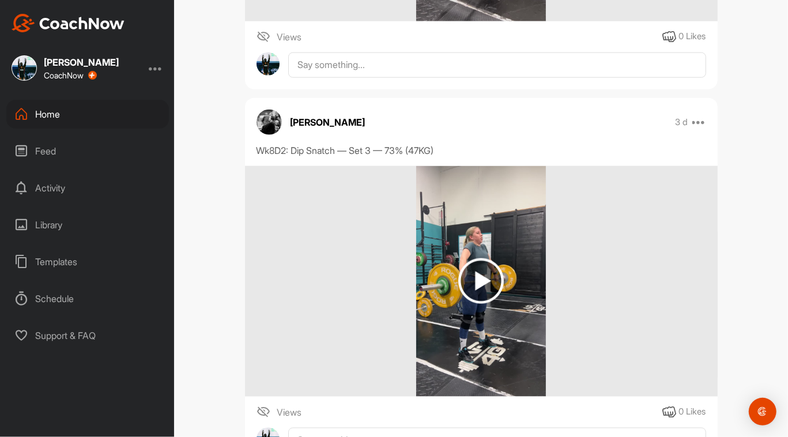
scroll to position [843, 0]
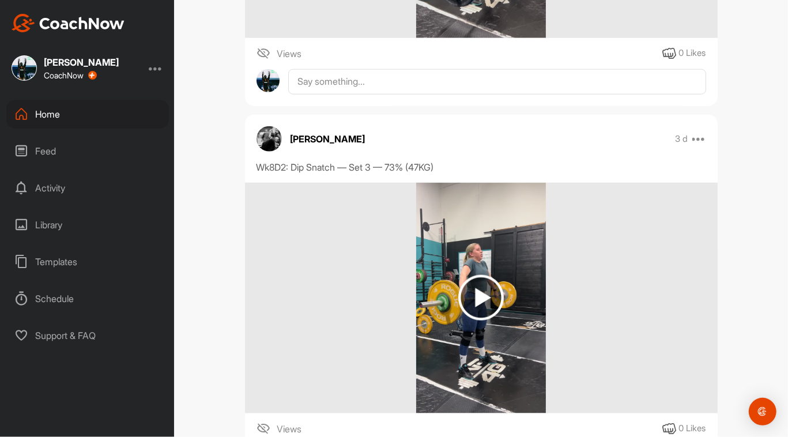
click at [395, 289] on img at bounding box center [481, 298] width 46 height 46
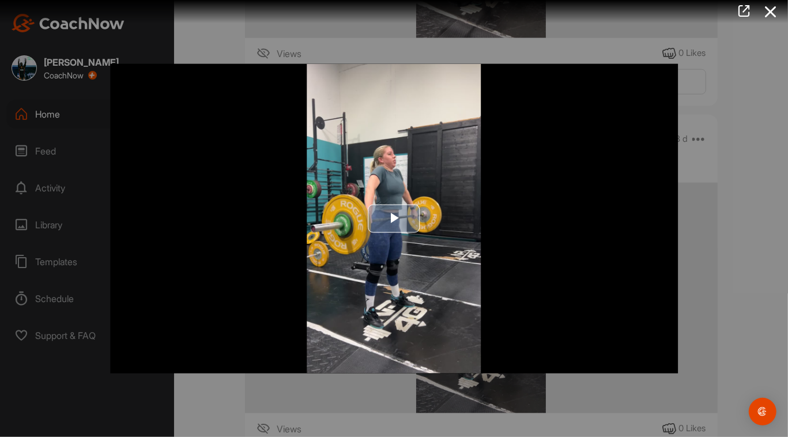
click at [394, 218] on span "Video Player" at bounding box center [394, 218] width 0 height 0
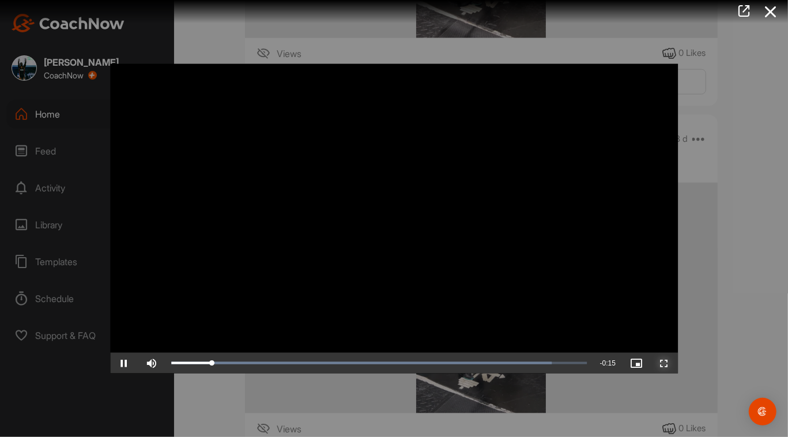
click at [395, 362] on span "Video Player" at bounding box center [664, 362] width 28 height 0
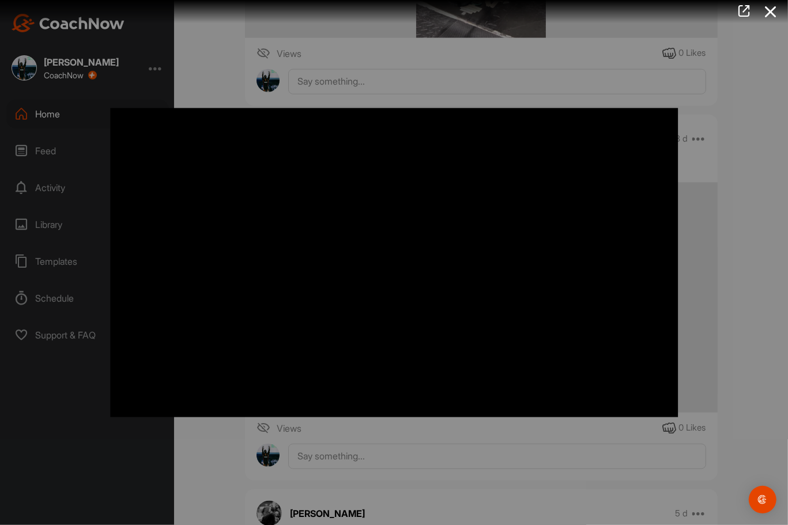
click at [395, 393] on video "Video Player" at bounding box center [394, 263] width 591 height 332
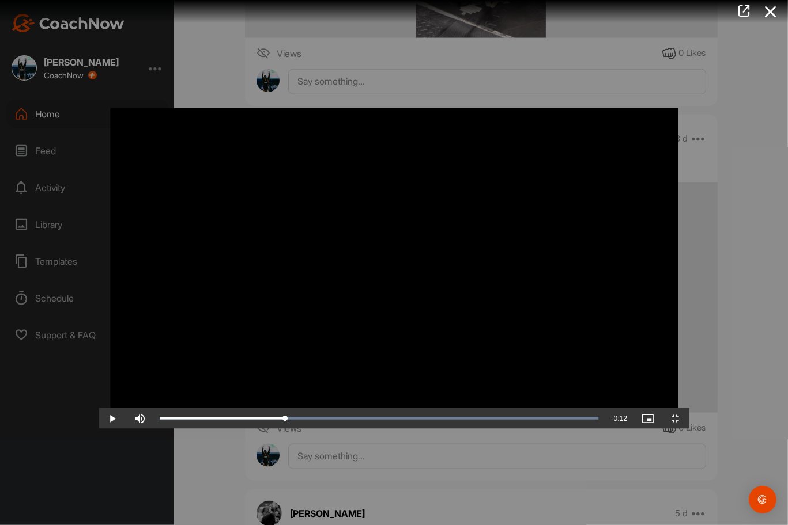
click at [395, 393] on video "Video Player" at bounding box center [394, 263] width 591 height 332
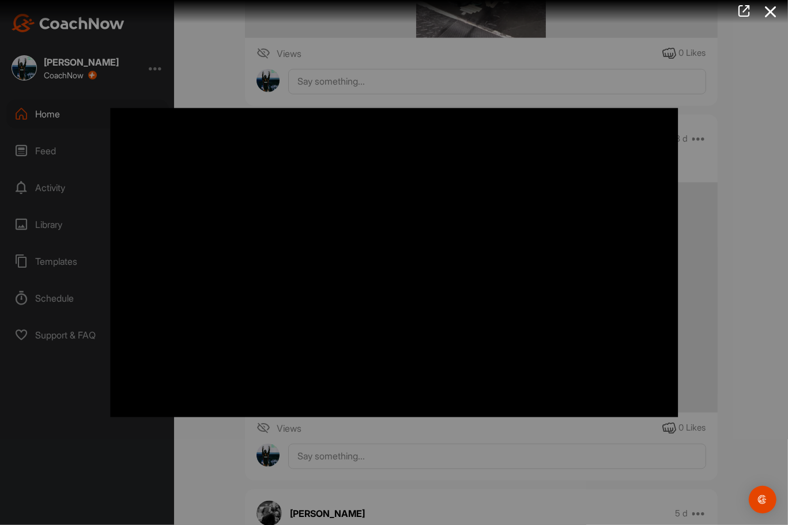
click at [395, 386] on video "Video Player" at bounding box center [394, 263] width 591 height 332
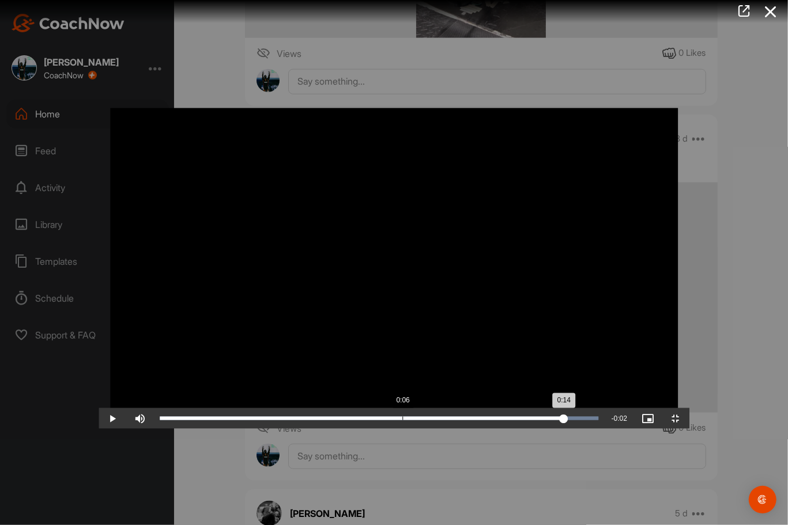
drag, startPoint x: 524, startPoint y: 513, endPoint x: 670, endPoint y: 468, distance: 152.7
click at [395, 429] on div "Video Player is loading. Play Video Play Skip Backward Skip Forward Mute Curren…" at bounding box center [394, 263] width 591 height 332
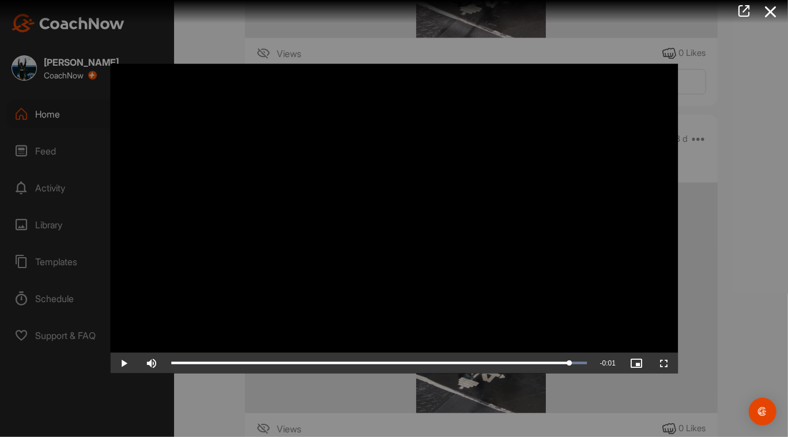
click at [389, 402] on div at bounding box center [394, 218] width 788 height 437
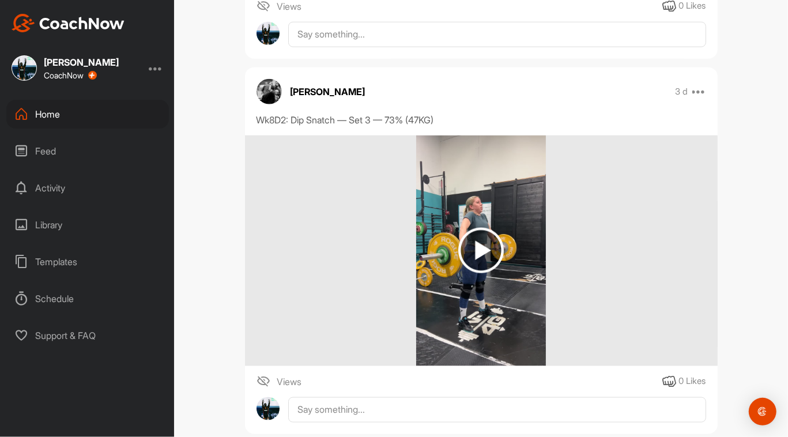
scroll to position [889, 0]
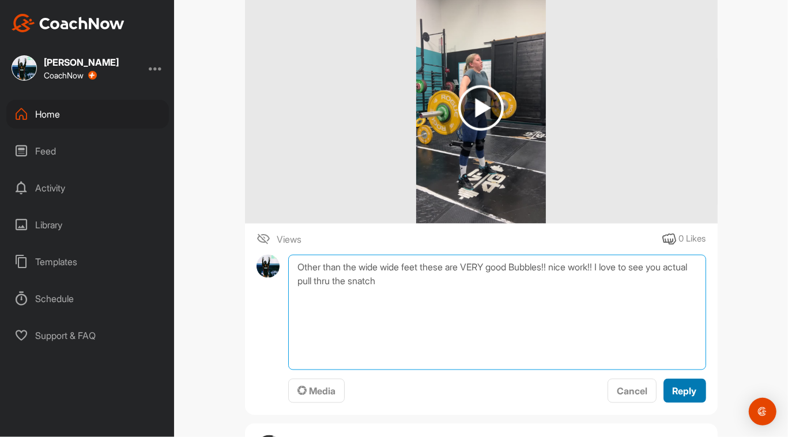
type textarea "Other than the wide wide feet these are VERY good Bubbles!! nice work!! I love …"
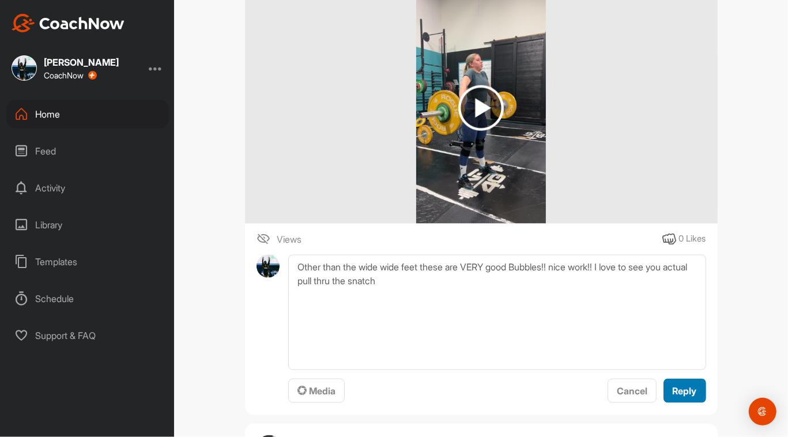
click at [395, 398] on button "Reply" at bounding box center [684, 391] width 43 height 25
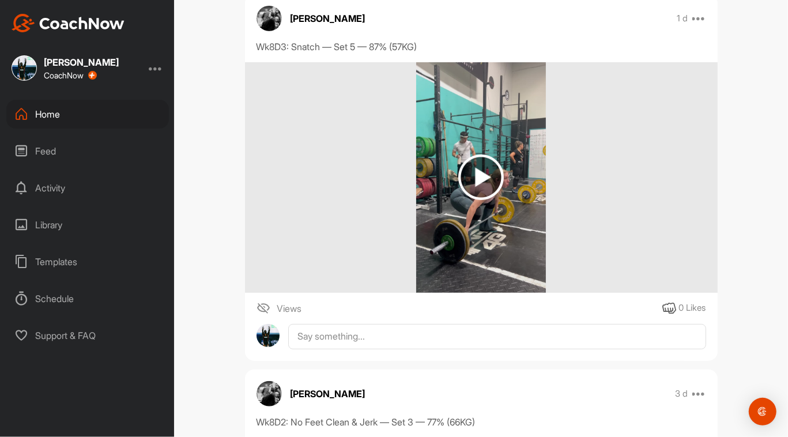
scroll to position [519, 0]
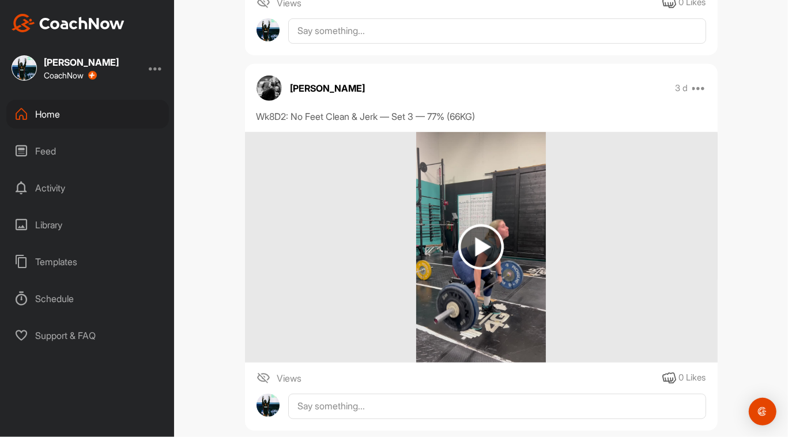
click at [395, 239] on img at bounding box center [481, 247] width 46 height 46
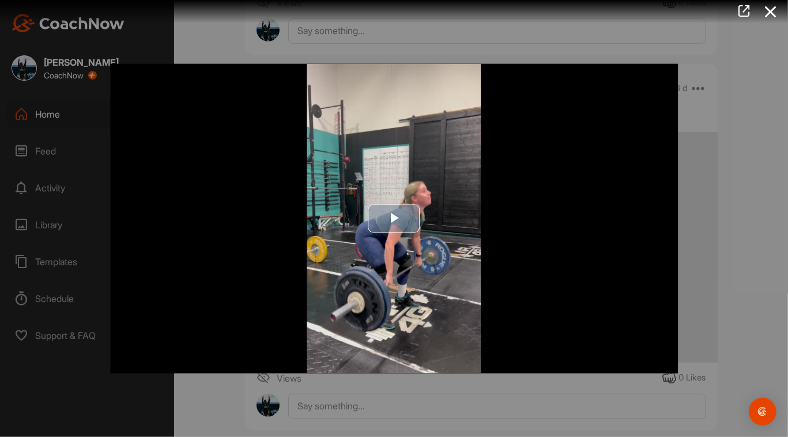
click at [394, 218] on span "Video Player" at bounding box center [394, 218] width 0 height 0
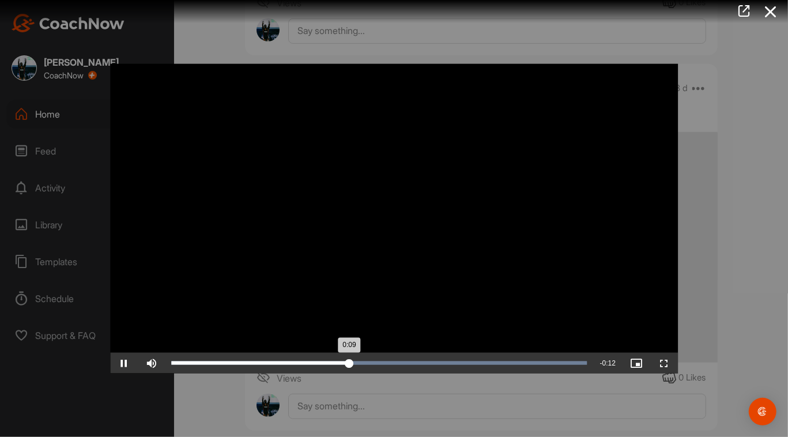
click at [395, 359] on div "Loaded : 100.00% 0:14 0:09" at bounding box center [378, 362] width 427 height 21
drag, startPoint x: 441, startPoint y: 359, endPoint x: 403, endPoint y: 353, distance: 38.6
click at [395, 353] on div "Loaded : 100.00% 0:12 0:12" at bounding box center [378, 362] width 427 height 21
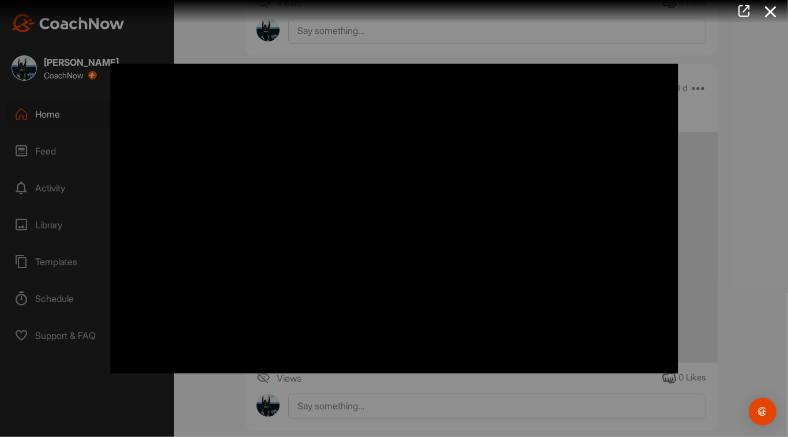
click at [369, 402] on div at bounding box center [394, 218] width 788 height 437
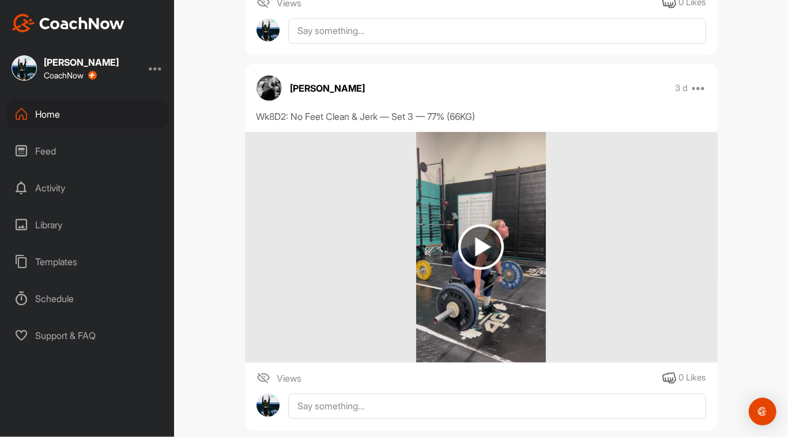
click at [395, 251] on img at bounding box center [481, 247] width 46 height 46
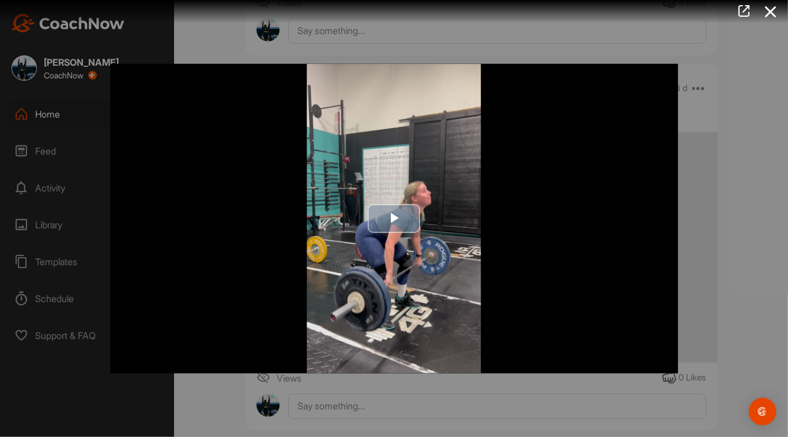
click at [394, 218] on span "Video Player" at bounding box center [394, 218] width 0 height 0
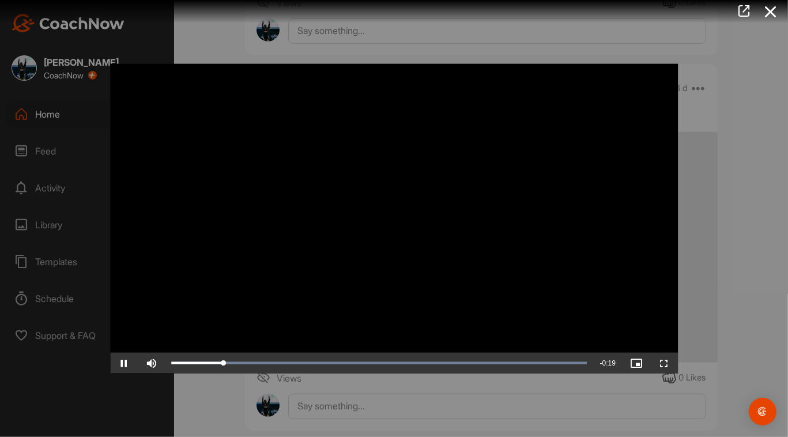
click at [365, 389] on div at bounding box center [394, 218] width 788 height 437
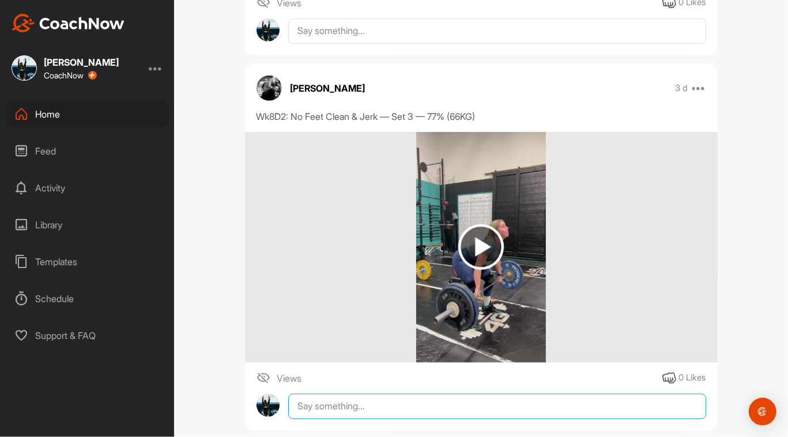
click at [353, 411] on textarea at bounding box center [496, 405] width 417 height 25
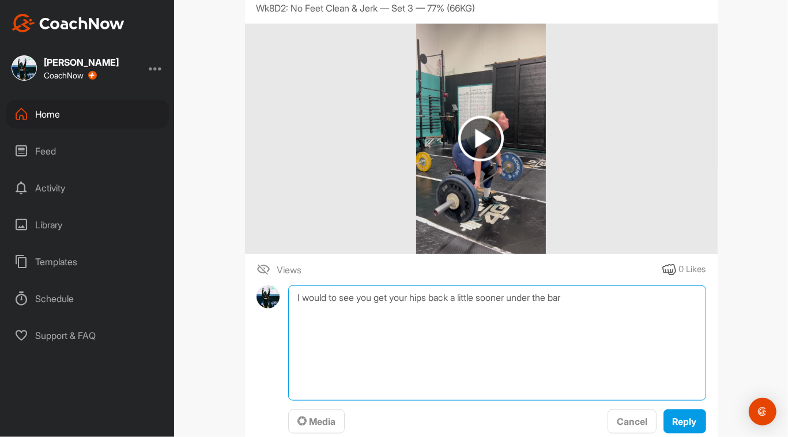
scroll to position [624, 0]
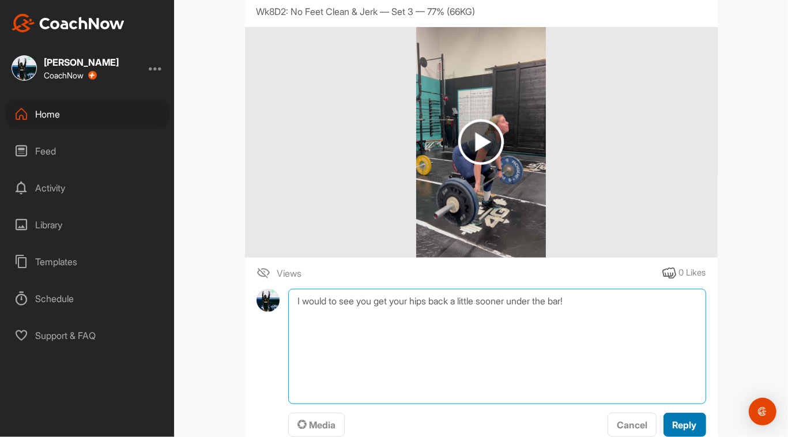
type textarea "I would to see you get your hips back a little sooner under the bar!"
click at [395, 429] on span "Reply" at bounding box center [684, 425] width 24 height 12
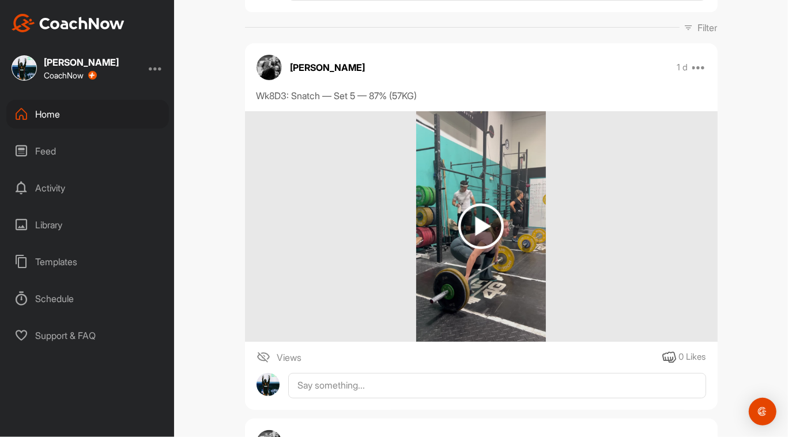
scroll to position [165, 0]
click at [395, 226] on img at bounding box center [481, 226] width 46 height 46
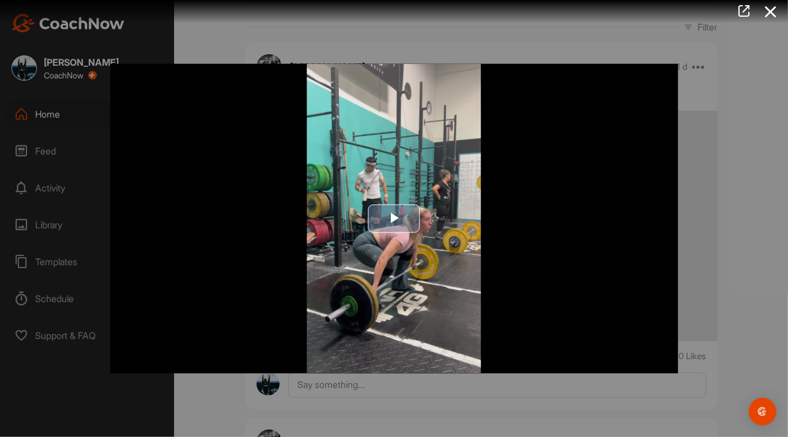
click at [394, 218] on span "Video Player" at bounding box center [394, 218] width 0 height 0
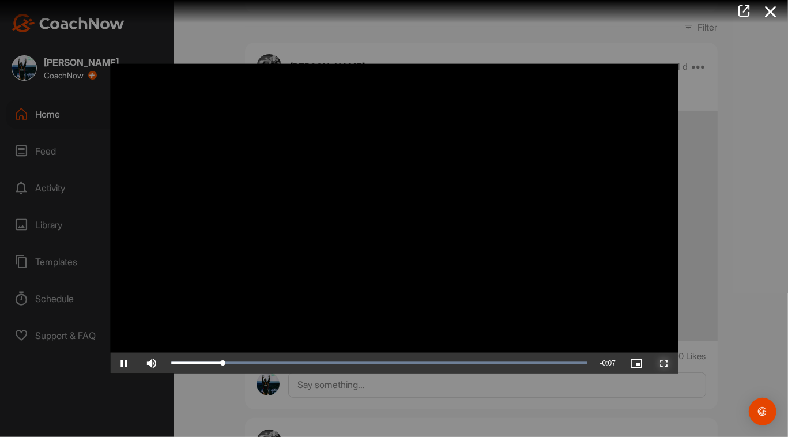
click at [395, 362] on span "Video Player" at bounding box center [664, 362] width 28 height 0
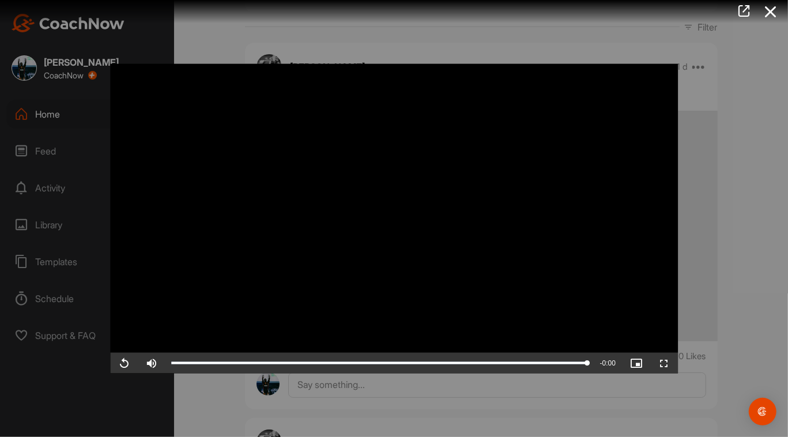
click at [374, 403] on div at bounding box center [394, 218] width 788 height 437
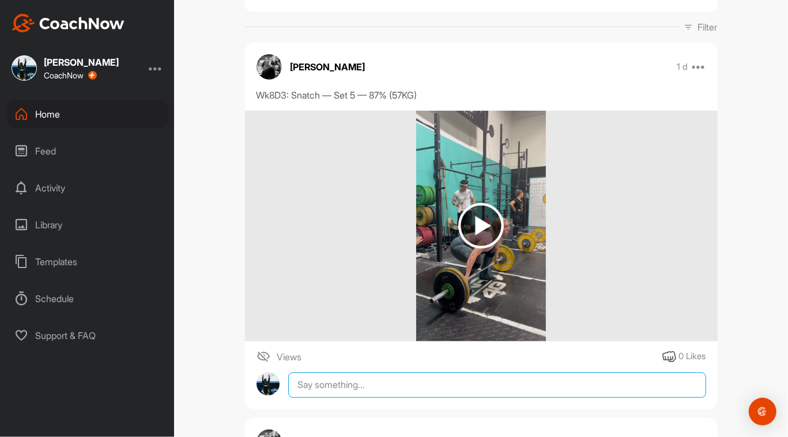
click at [372, 387] on textarea at bounding box center [496, 384] width 417 height 25
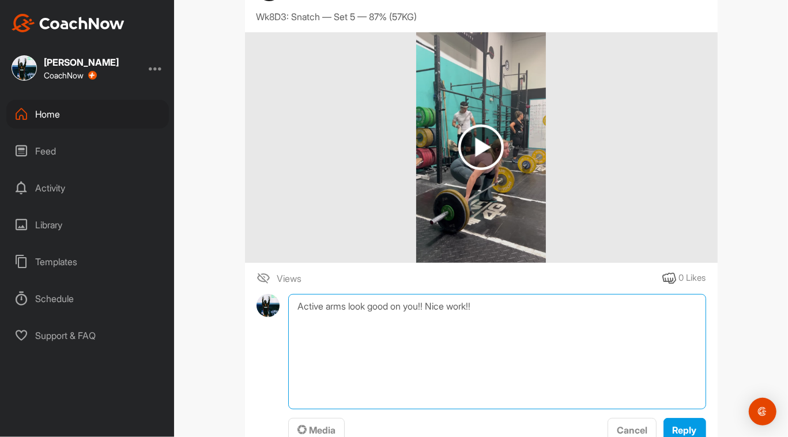
scroll to position [260, 0]
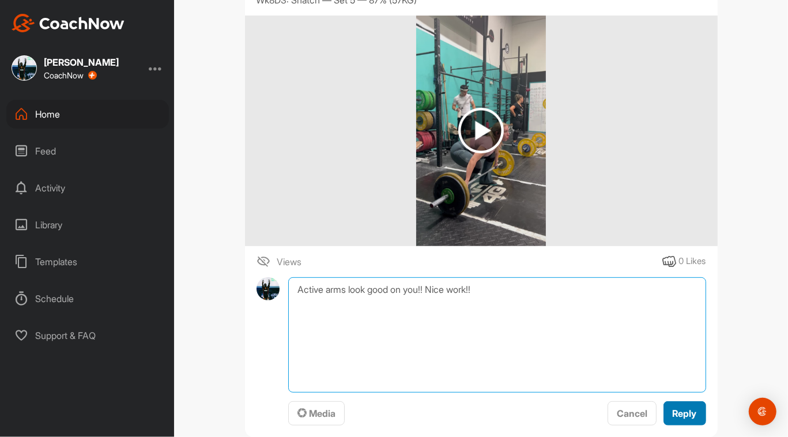
type textarea "Active arms look good on you!! Nice work!!"
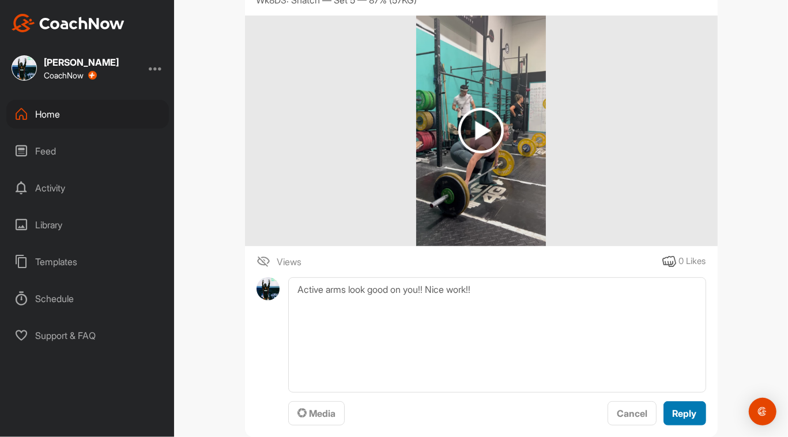
click at [395, 407] on span "Reply" at bounding box center [684, 413] width 24 height 12
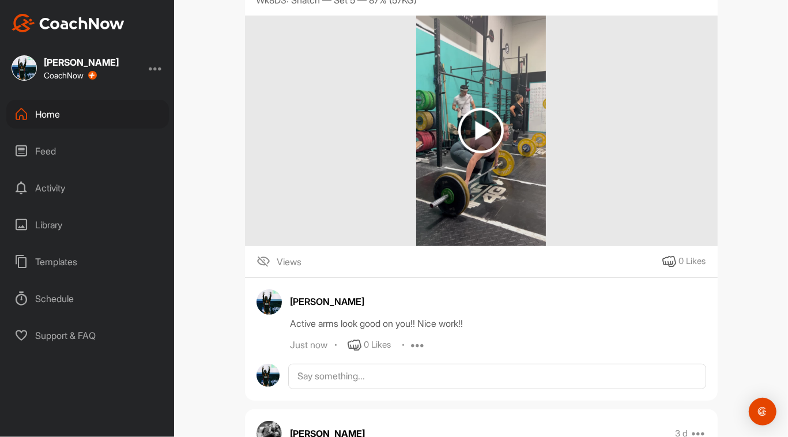
click at [37, 116] on div "Home" at bounding box center [87, 114] width 162 height 29
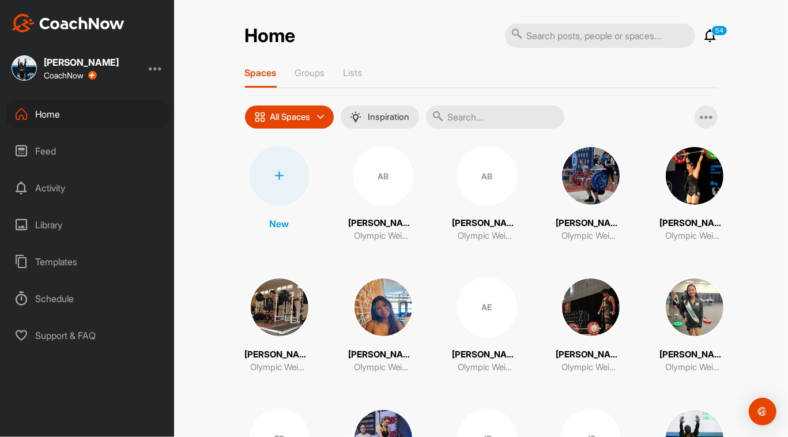
click at [287, 173] on div at bounding box center [279, 176] width 60 height 60
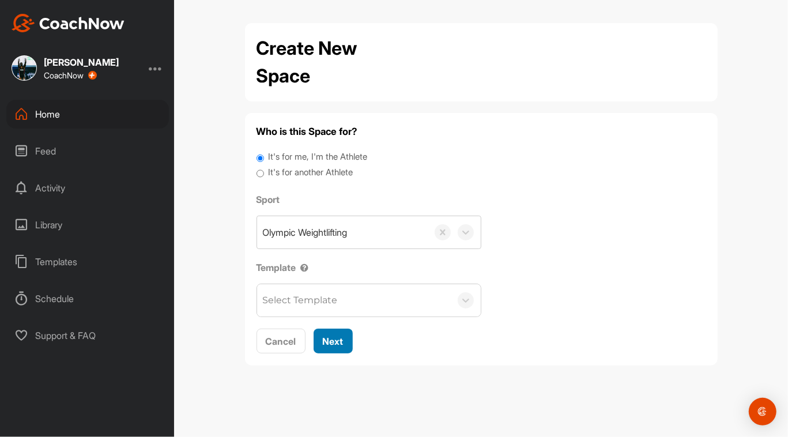
click at [330, 342] on span "Next" at bounding box center [333, 341] width 21 height 12
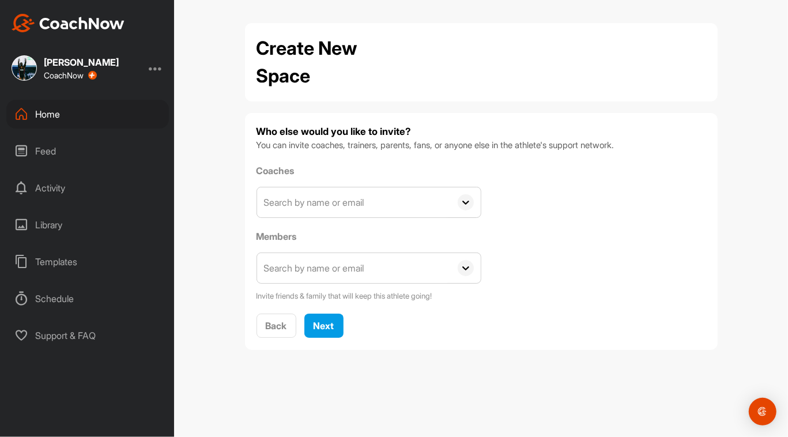
click at [372, 203] on input "text" at bounding box center [354, 202] width 194 height 30
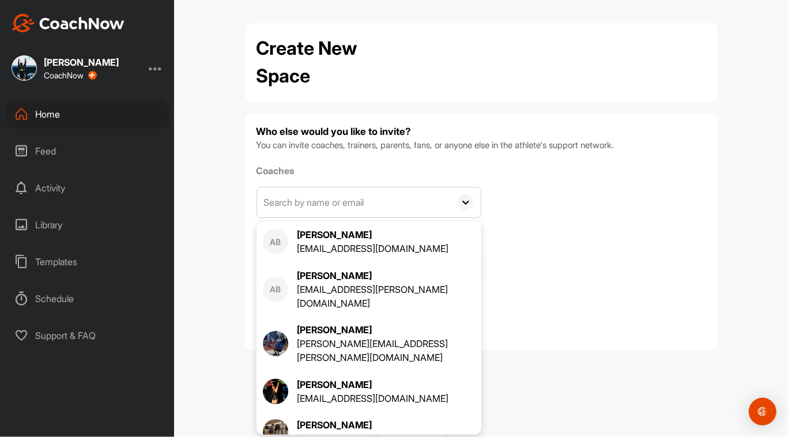
click at [395, 214] on div "Coaches AB [PERSON_NAME] [EMAIL_ADDRESS][DOMAIN_NAME] AB [PERSON_NAME] [PERSON_…" at bounding box center [480, 233] width 449 height 138
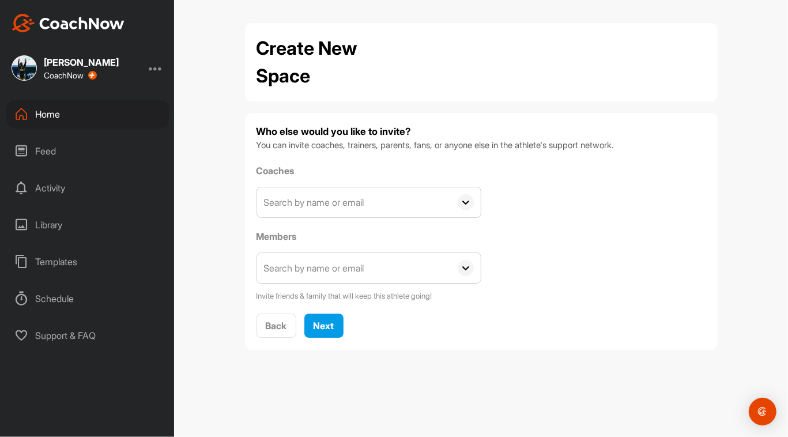
click at [395, 204] on icon at bounding box center [465, 202] width 16 height 16
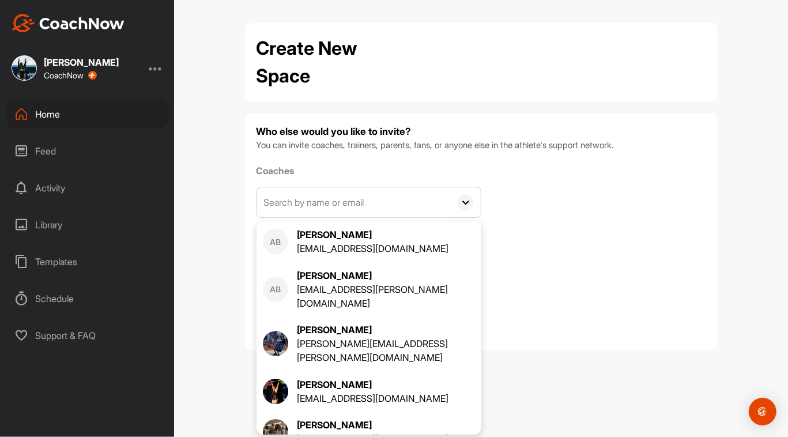
click at [395, 205] on div "Coaches AB [PERSON_NAME] [EMAIL_ADDRESS][DOMAIN_NAME] AB [PERSON_NAME] [PERSON_…" at bounding box center [480, 233] width 449 height 138
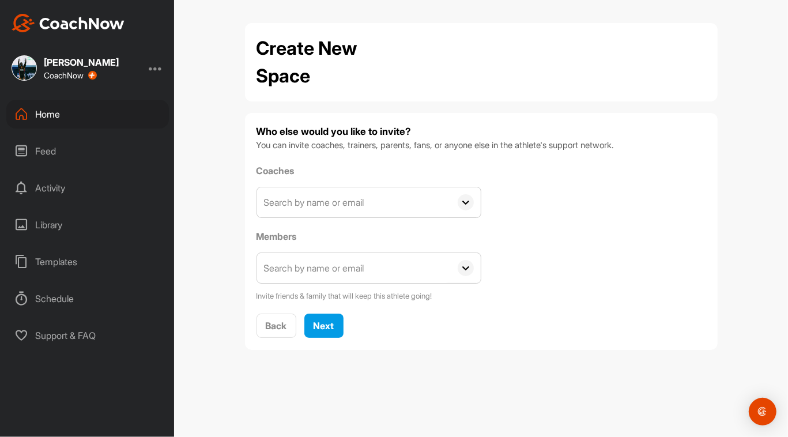
click at [377, 274] on input "text" at bounding box center [354, 268] width 194 height 30
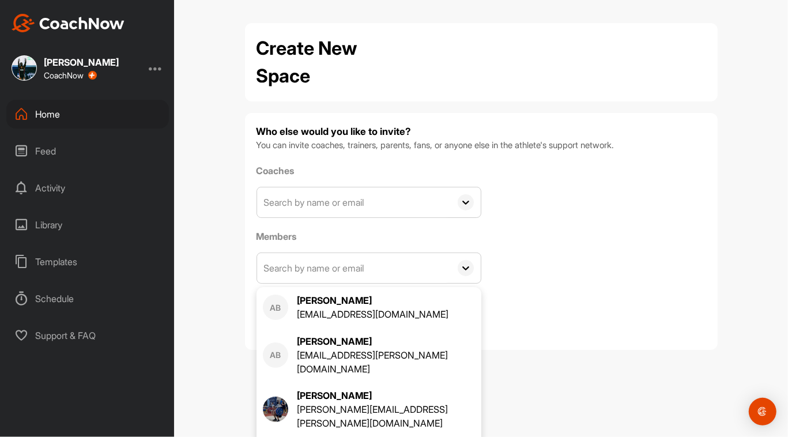
click at [377, 274] on input "text" at bounding box center [354, 268] width 194 height 30
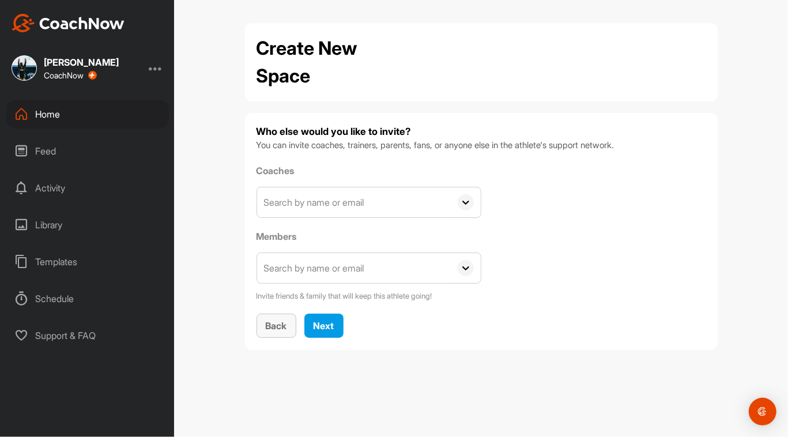
click at [278, 329] on span "Back" at bounding box center [276, 326] width 21 height 12
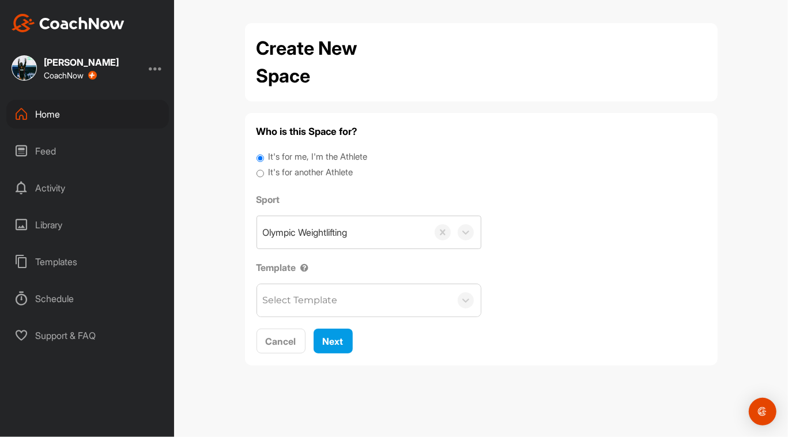
click at [258, 177] on input "It's for another Athlete" at bounding box center [259, 174] width 7 height 16
radio input "true"
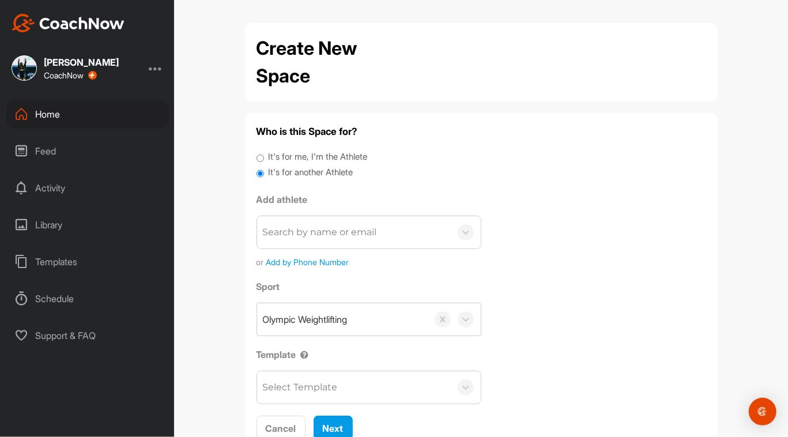
click at [395, 234] on div "Search by name or email" at bounding box center [354, 232] width 194 height 32
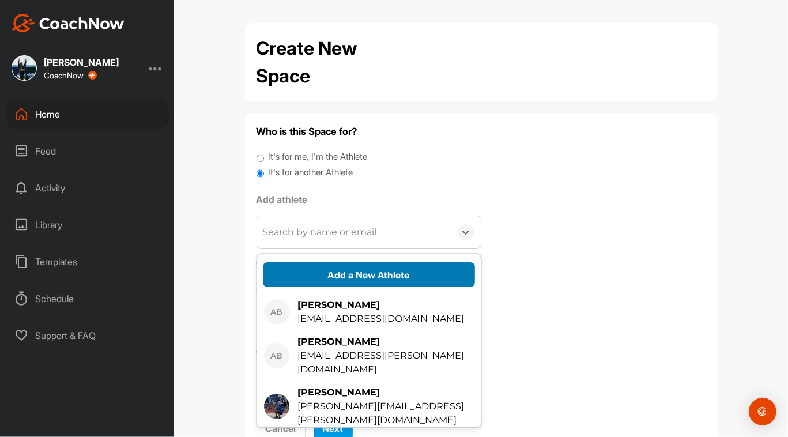
click at [395, 272] on button "Add a New Athlete" at bounding box center [369, 274] width 212 height 25
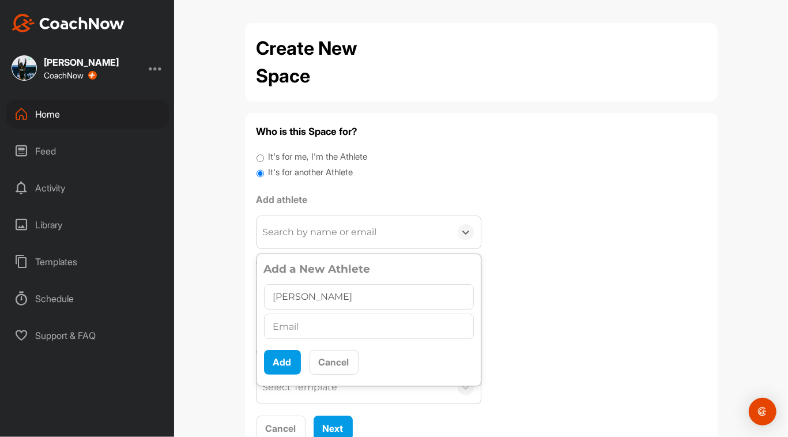
type input "[PERSON_NAME]"
click at [304, 329] on input "text" at bounding box center [369, 325] width 210 height 25
type input "[EMAIL_ADDRESS][DOMAIN_NAME]"
click at [275, 359] on button "Add" at bounding box center [282, 362] width 37 height 25
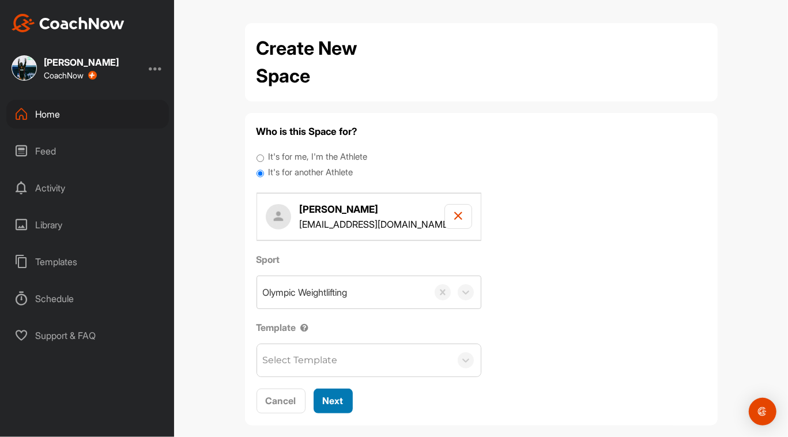
click at [337, 395] on span "Next" at bounding box center [333, 401] width 21 height 12
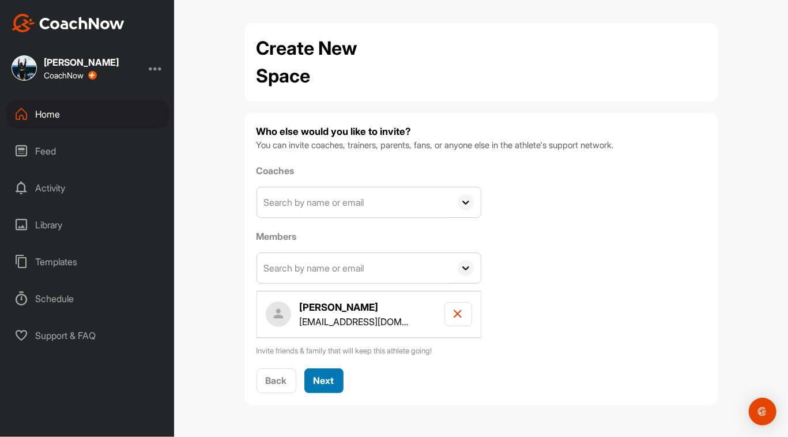
click at [335, 376] on button "Next" at bounding box center [323, 380] width 39 height 25
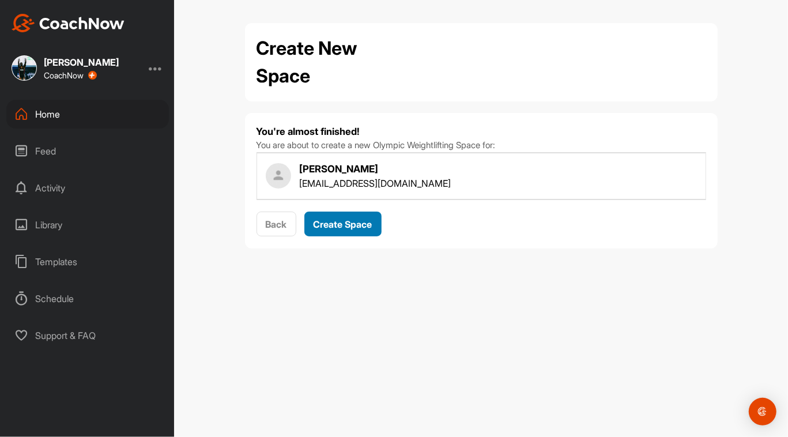
click at [355, 218] on span "Create Space" at bounding box center [342, 224] width 59 height 12
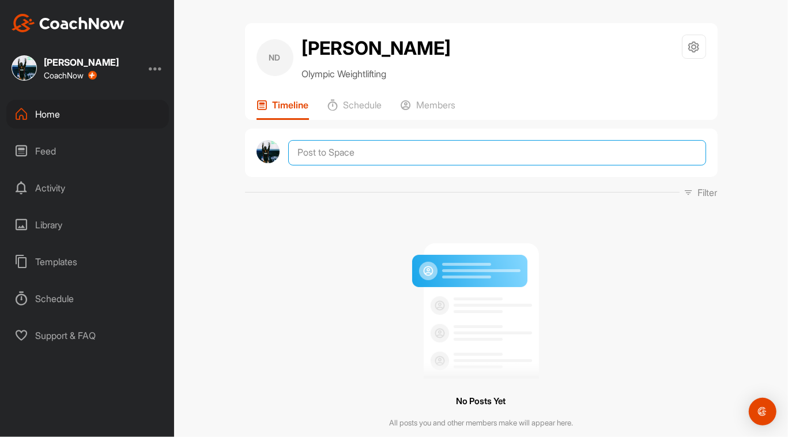
click at [395, 161] on textarea at bounding box center [496, 152] width 417 height 25
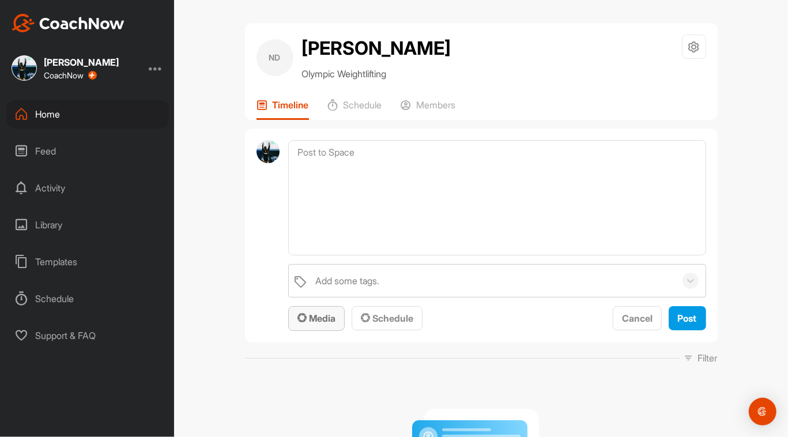
click at [311, 312] on span "Media" at bounding box center [316, 318] width 38 height 12
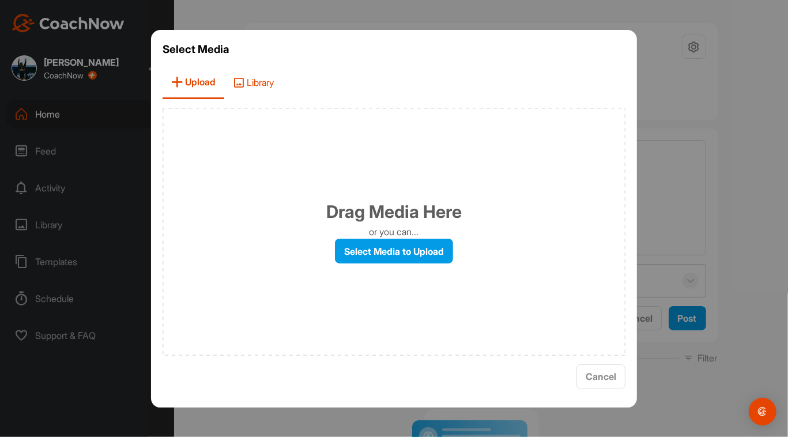
click at [243, 82] on icon at bounding box center [239, 83] width 12 height 12
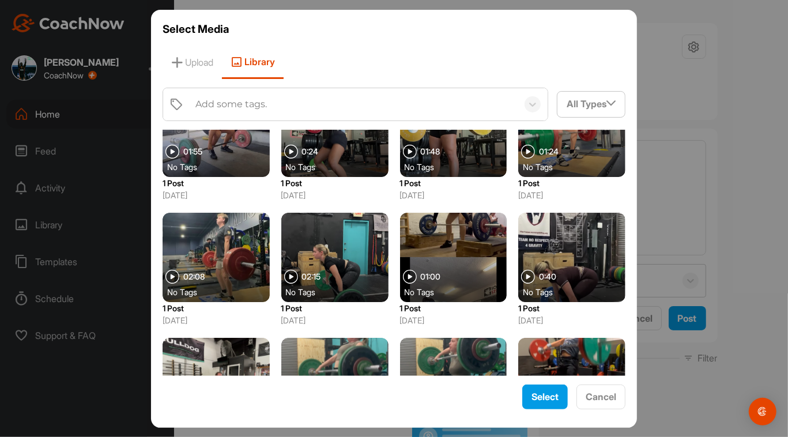
scroll to position [366, 0]
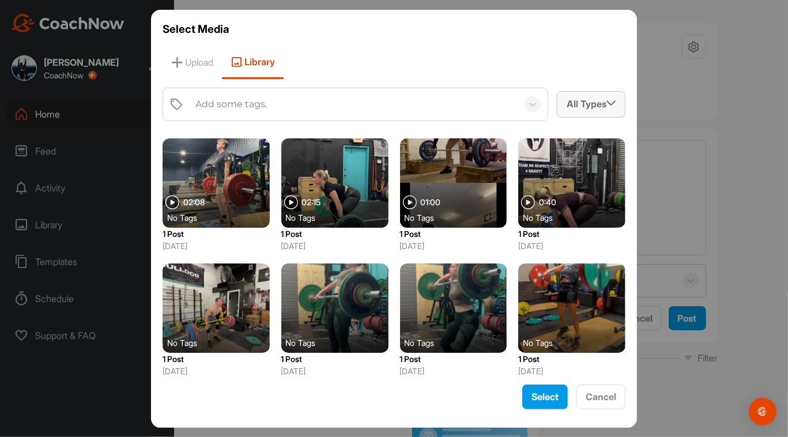
click at [395, 103] on icon at bounding box center [610, 103] width 9 height 9
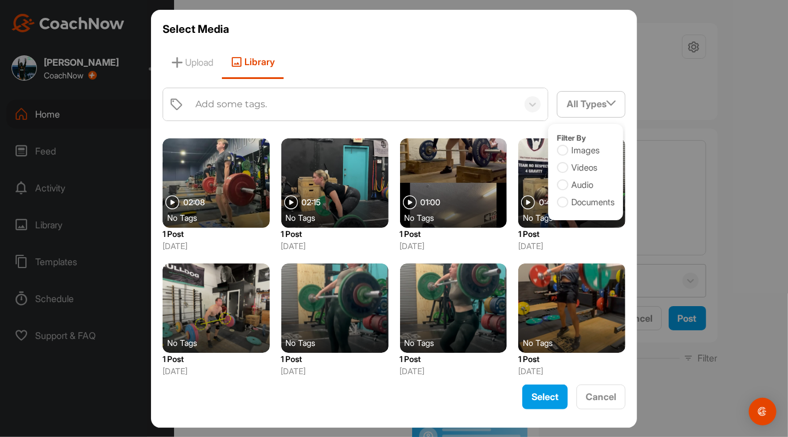
click at [395, 199] on label "Documents" at bounding box center [586, 202] width 58 height 13
click at [395, 199] on input "Documents" at bounding box center [560, 199] width 7 height 7
checkbox input "true"
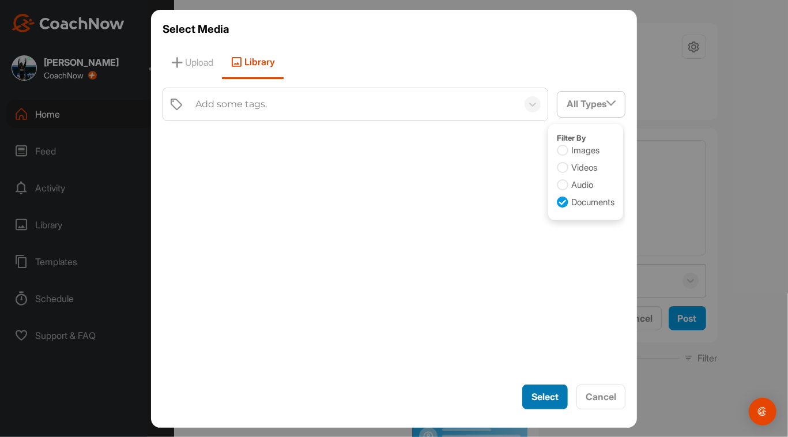
click at [395, 396] on button "Select" at bounding box center [545, 396] width 46 height 25
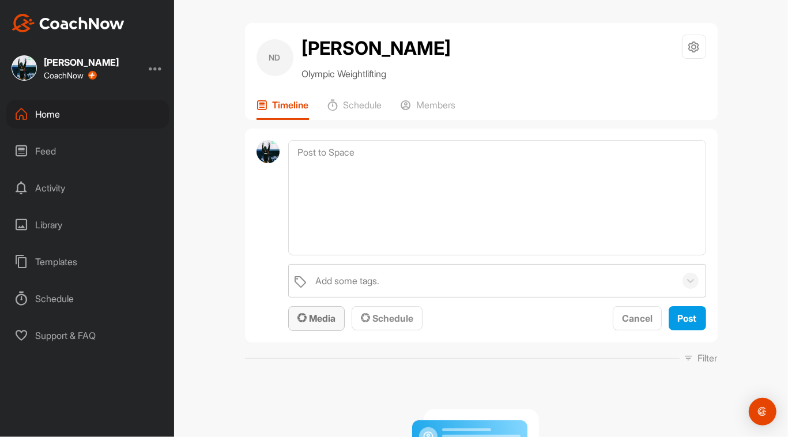
click at [328, 315] on span "Media" at bounding box center [316, 318] width 38 height 12
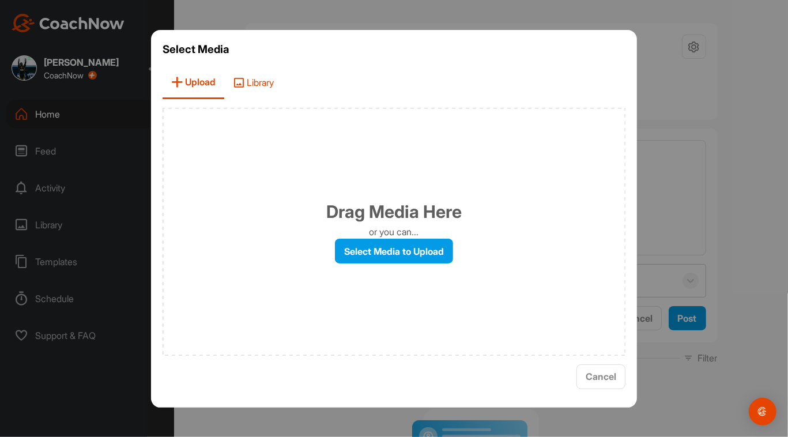
click at [254, 83] on span "Library" at bounding box center [253, 82] width 58 height 33
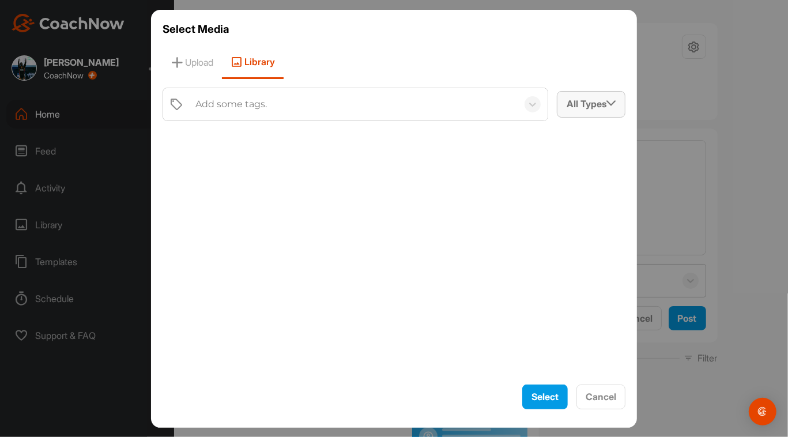
click at [395, 98] on div "All Types" at bounding box center [590, 104] width 67 height 25
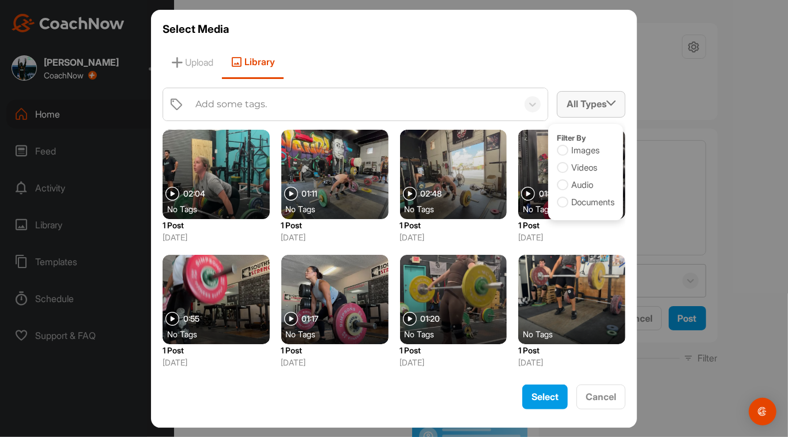
click at [395, 203] on div "Filter By Images Videos Audio Documents" at bounding box center [585, 172] width 75 height 96
click at [395, 201] on icon at bounding box center [563, 202] width 12 height 12
click at [395, 201] on input "Documents" at bounding box center [560, 199] width 7 height 7
checkbox input "true"
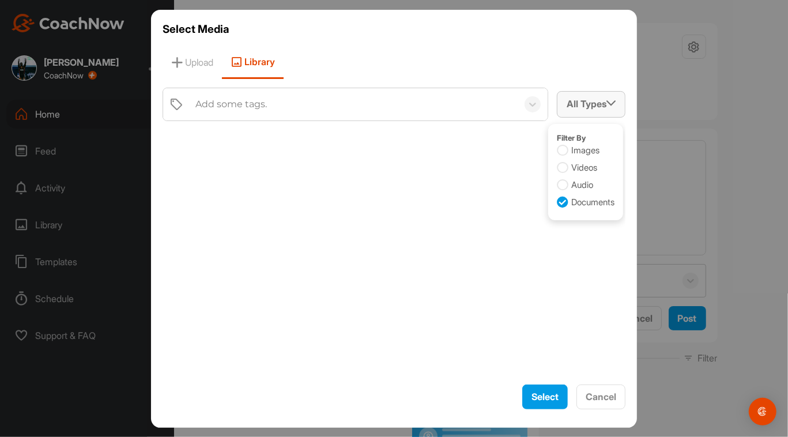
click at [395, 185] on icon at bounding box center [563, 185] width 12 height 12
click at [395, 185] on input "Audio" at bounding box center [560, 182] width 7 height 7
checkbox input "false"
click at [395, 199] on icon at bounding box center [563, 202] width 12 height 12
click at [395, 199] on input "Documents" at bounding box center [560, 199] width 7 height 7
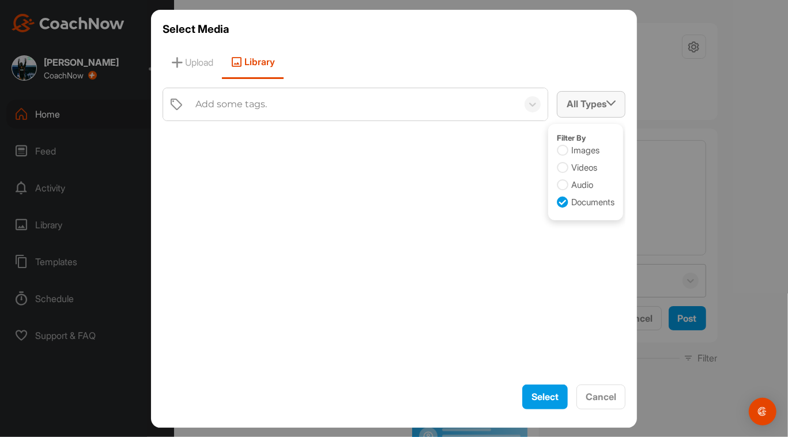
checkbox input "true"
click at [395, 99] on icon at bounding box center [610, 103] width 9 height 9
click at [395, 105] on div at bounding box center [394, 218] width 788 height 437
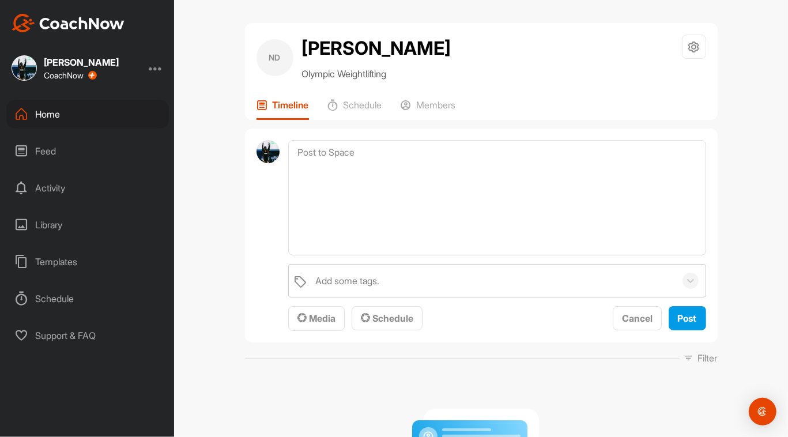
click at [62, 113] on div "Home" at bounding box center [87, 114] width 162 height 29
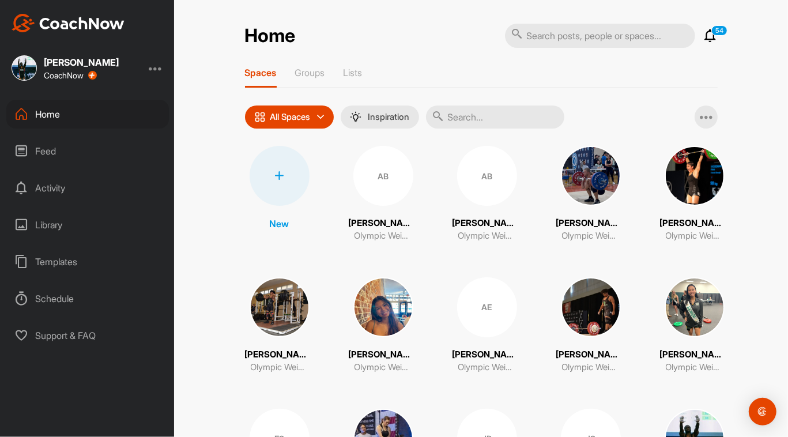
click at [291, 112] on p "All Spaces" at bounding box center [290, 116] width 40 height 9
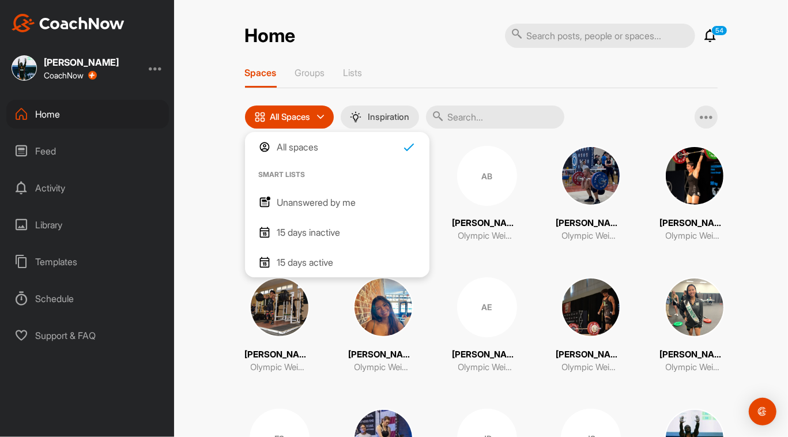
click at [297, 204] on p "Unanswered by me" at bounding box center [316, 202] width 79 height 14
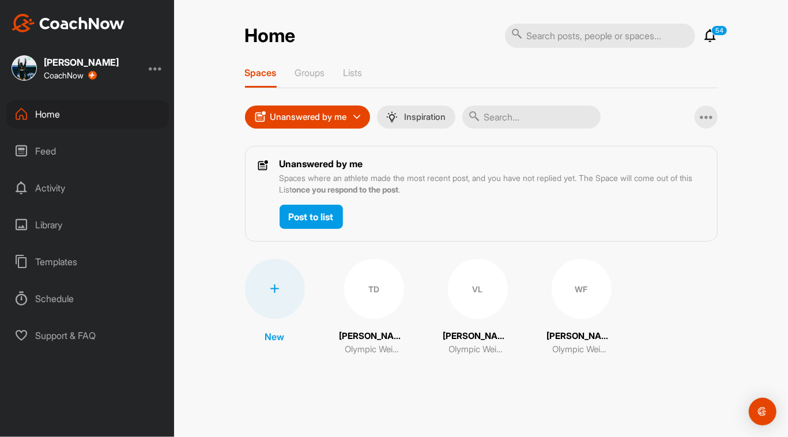
click at [395, 304] on div "WF" at bounding box center [581, 289] width 60 height 60
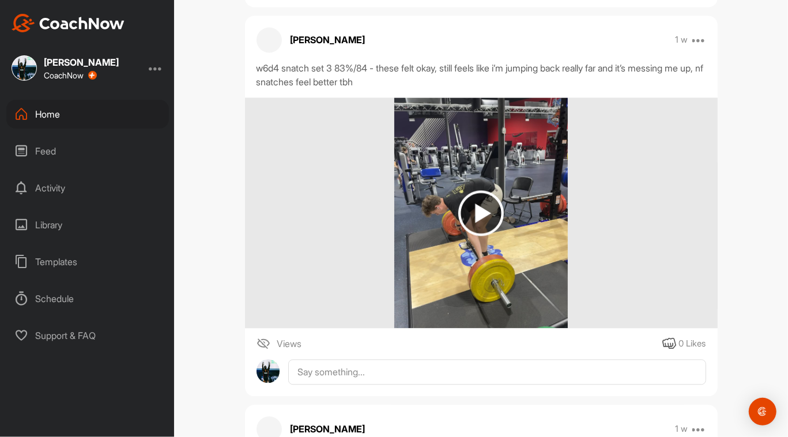
scroll to position [1529, 0]
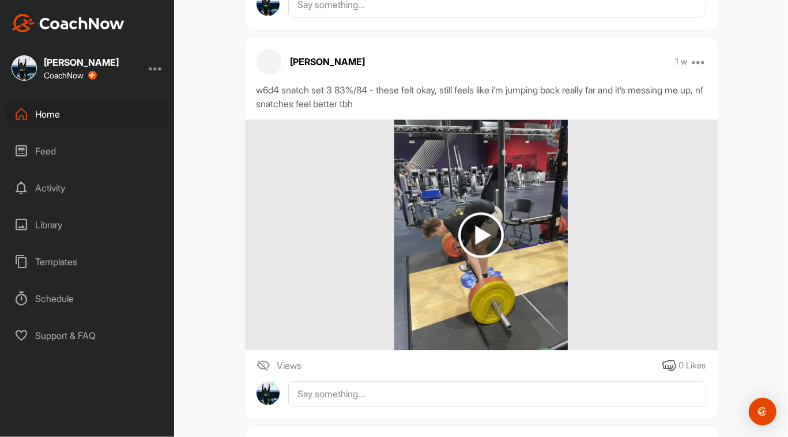
click at [395, 230] on img at bounding box center [481, 235] width 46 height 46
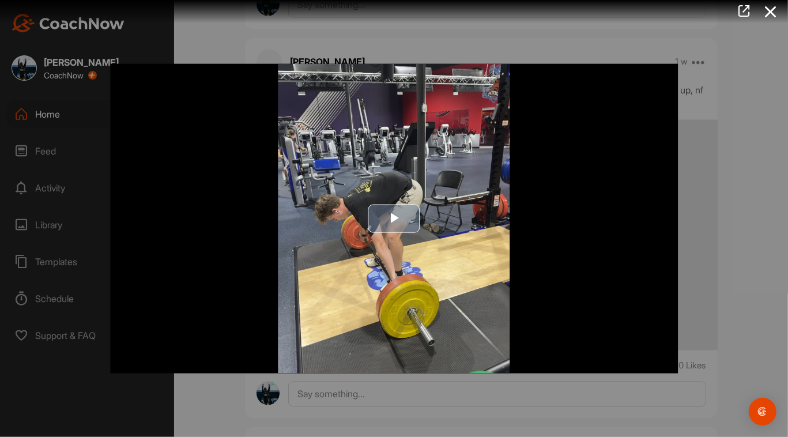
click at [394, 218] on span "Video Player" at bounding box center [394, 218] width 0 height 0
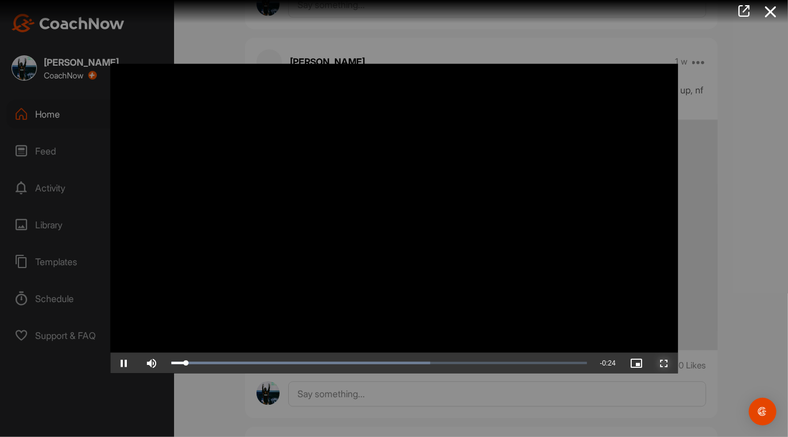
click at [395, 362] on span "Video Player" at bounding box center [664, 362] width 28 height 0
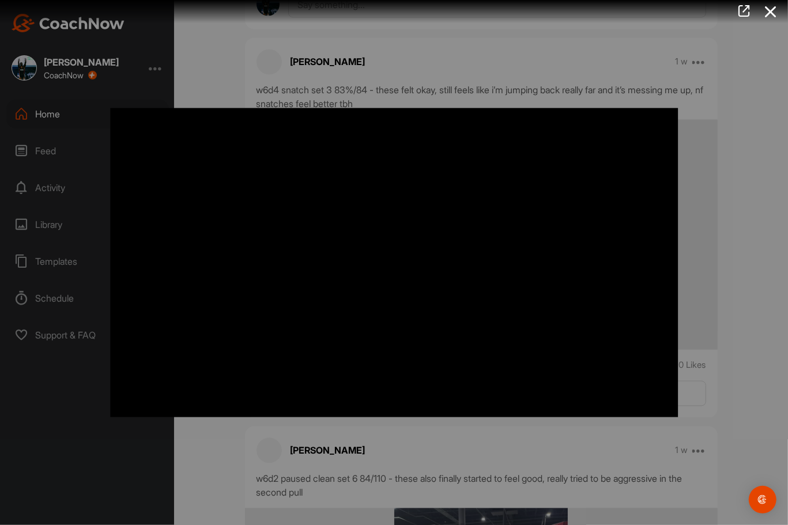
click at [395, 406] on video "Video Player" at bounding box center [394, 263] width 591 height 332
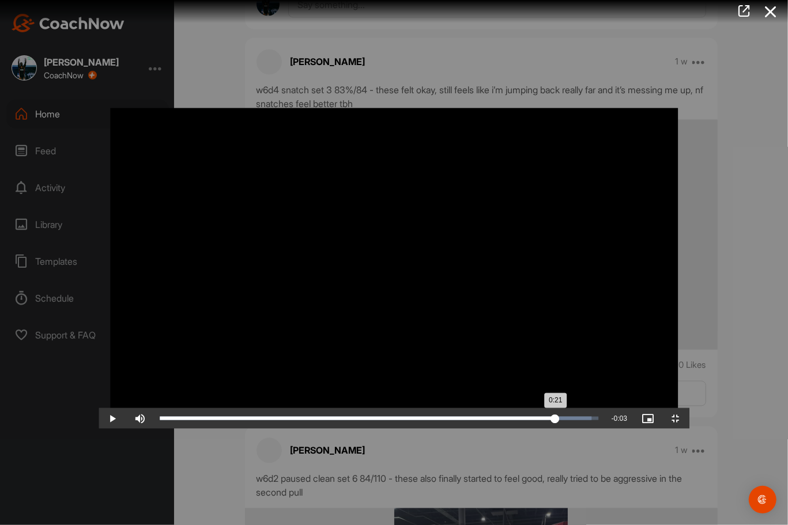
drag, startPoint x: 177, startPoint y: 510, endPoint x: 635, endPoint y: 510, distance: 458.6
click at [395, 420] on div "0:21" at bounding box center [358, 418] width 396 height 3
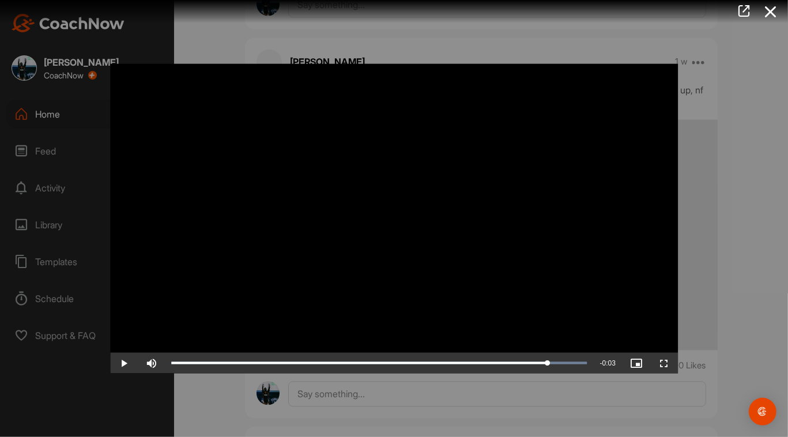
click at [395, 388] on div at bounding box center [394, 218] width 788 height 437
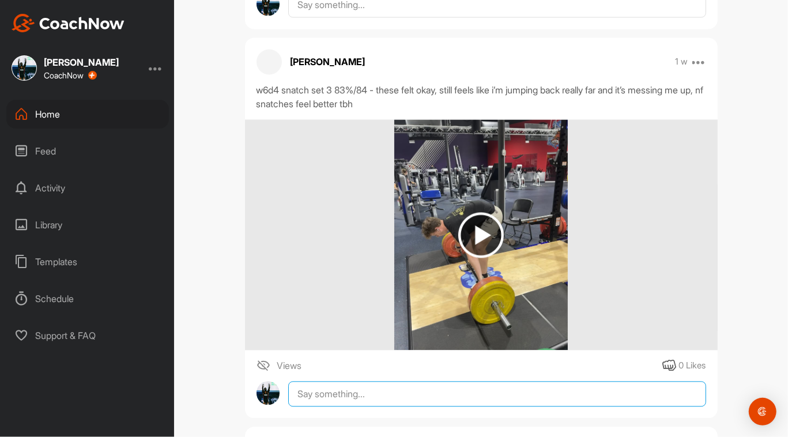
click at [395, 388] on textarea at bounding box center [496, 393] width 417 height 25
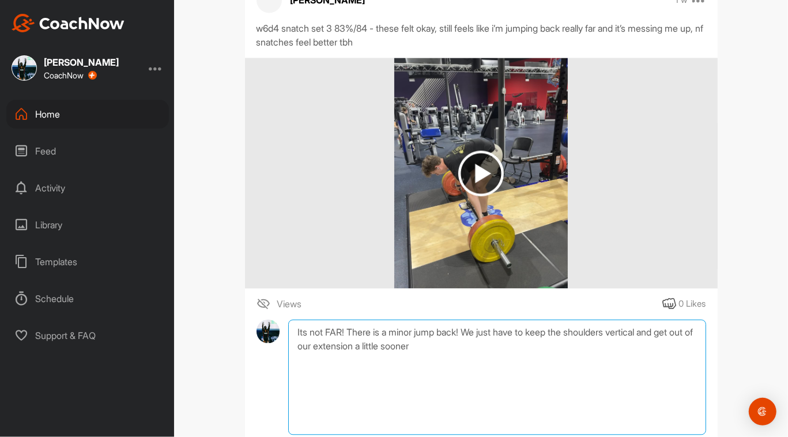
scroll to position [1594, 0]
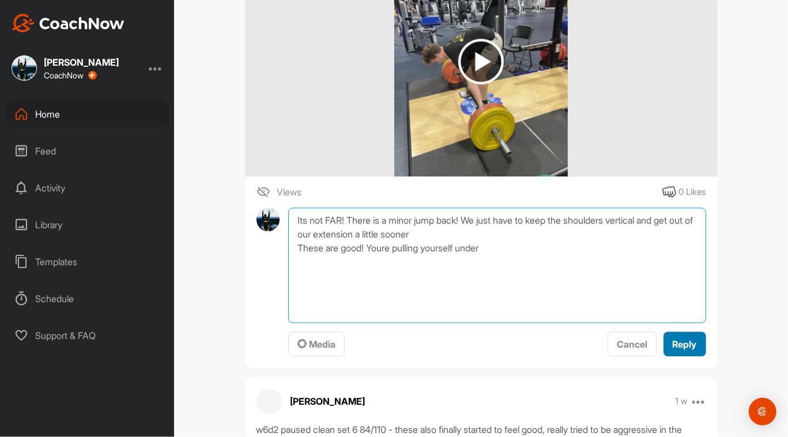
type textarea "Its not FAR! There is a minor jump back! We just have to keep the shoulders ver…"
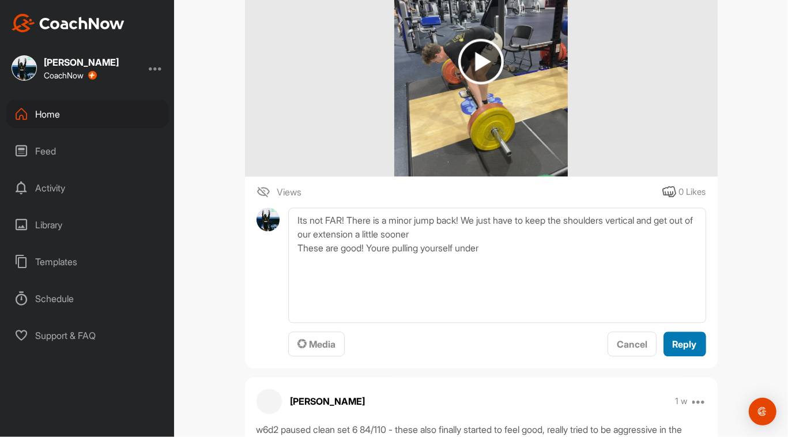
click at [395, 343] on span "Reply" at bounding box center [684, 344] width 24 height 12
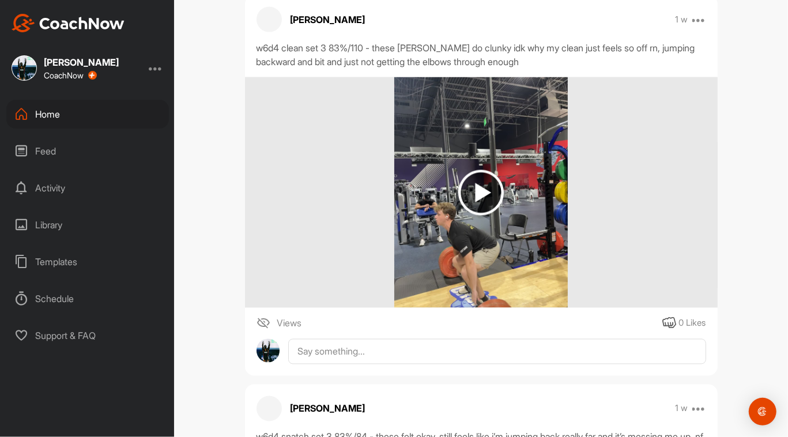
scroll to position [1150, 0]
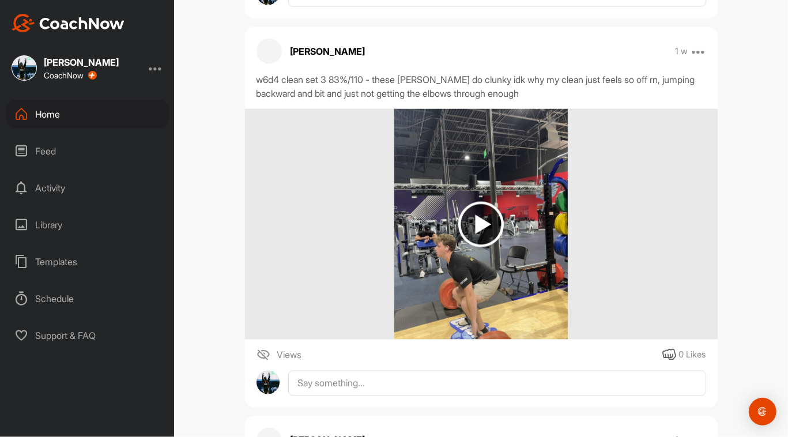
click at [395, 224] on img at bounding box center [481, 225] width 46 height 46
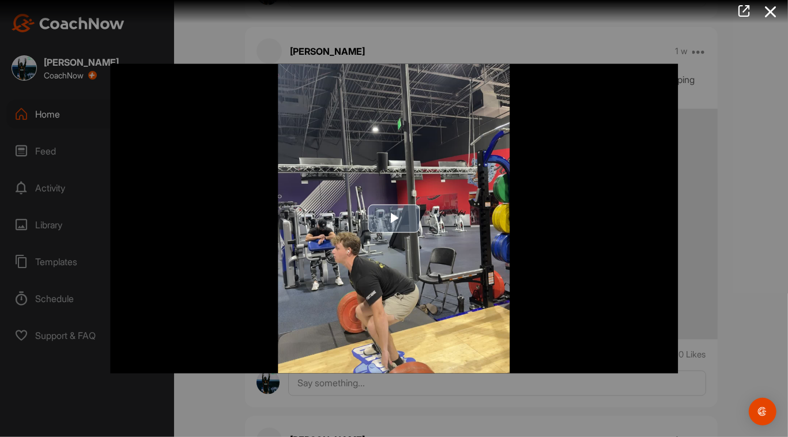
click at [394, 218] on span "Video Player" at bounding box center [394, 218] width 0 height 0
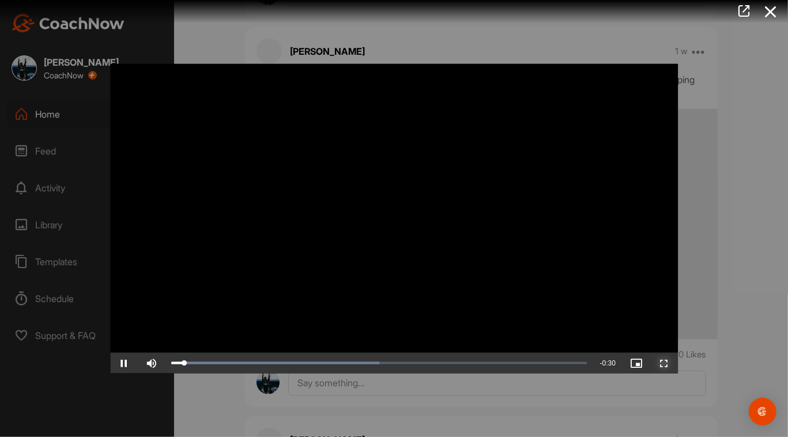
click at [395, 362] on span "Video Player" at bounding box center [664, 362] width 28 height 0
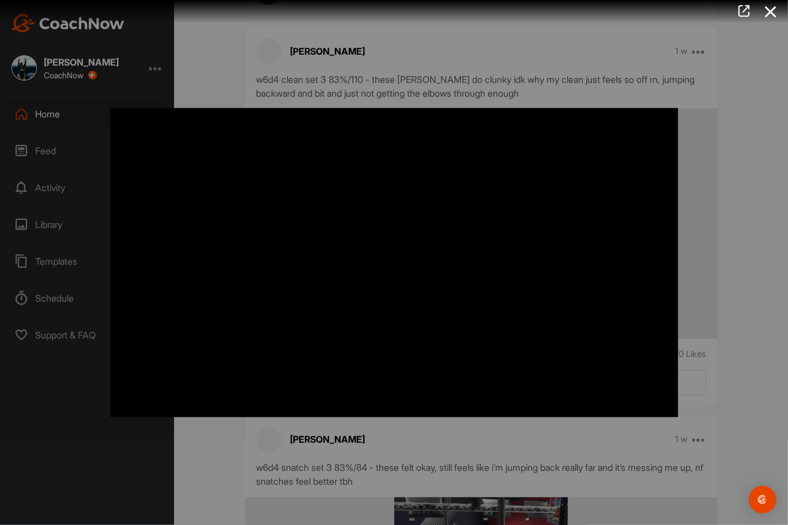
click at [395, 429] on video "Video Player" at bounding box center [394, 263] width 591 height 332
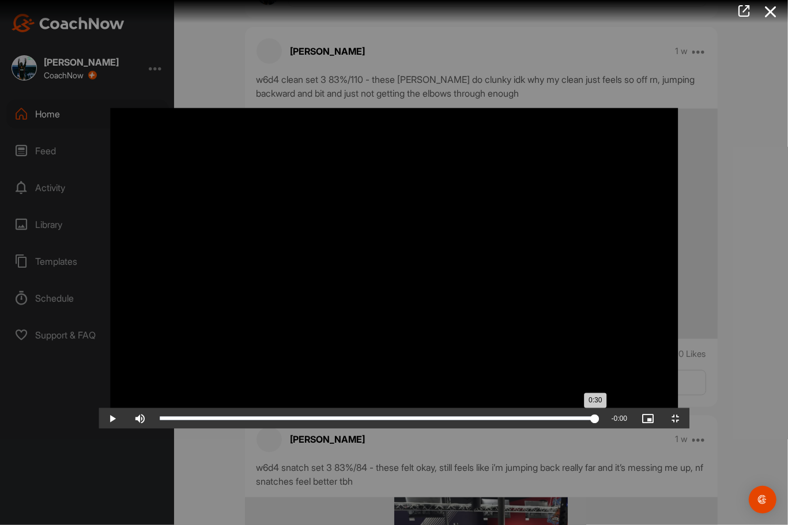
drag, startPoint x: 241, startPoint y: 513, endPoint x: 691, endPoint y: 521, distance: 450.0
click at [395, 429] on div "Loaded : 100.00% 0:30 0:30" at bounding box center [379, 418] width 451 height 21
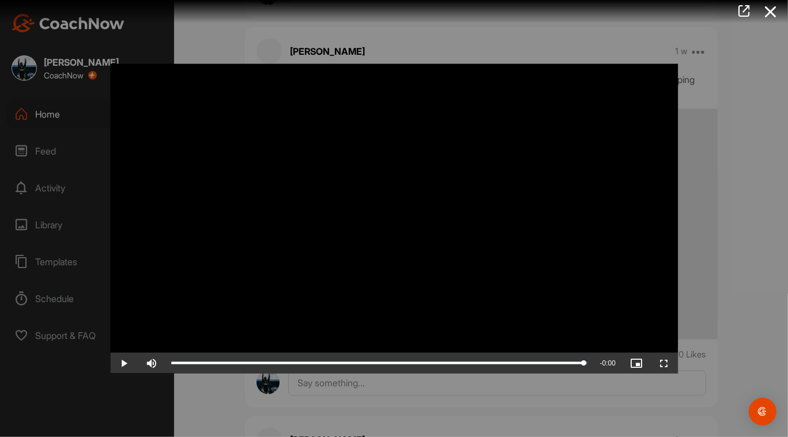
click at [395, 389] on div at bounding box center [394, 218] width 788 height 437
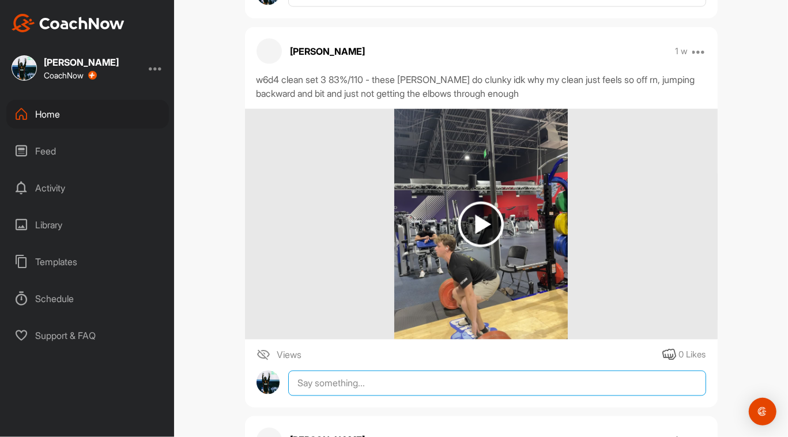
click at [395, 392] on textarea at bounding box center [496, 382] width 417 height 25
click at [395, 393] on textarea "T" at bounding box center [496, 427] width 417 height 115
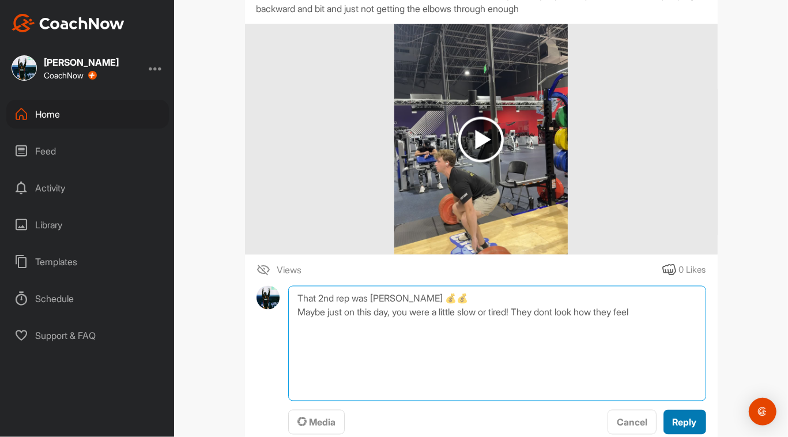
type textarea "That 2nd rep was [PERSON_NAME] 💰💰 Maybe just on this day, you were a little slo…"
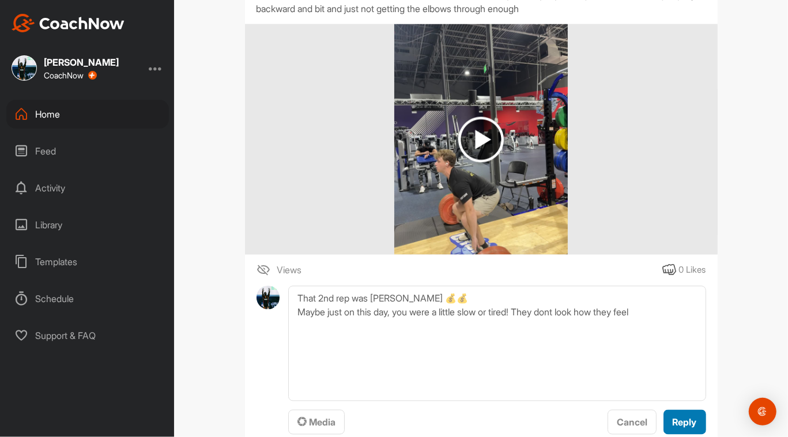
click at [395, 423] on button "Reply" at bounding box center [684, 422] width 43 height 25
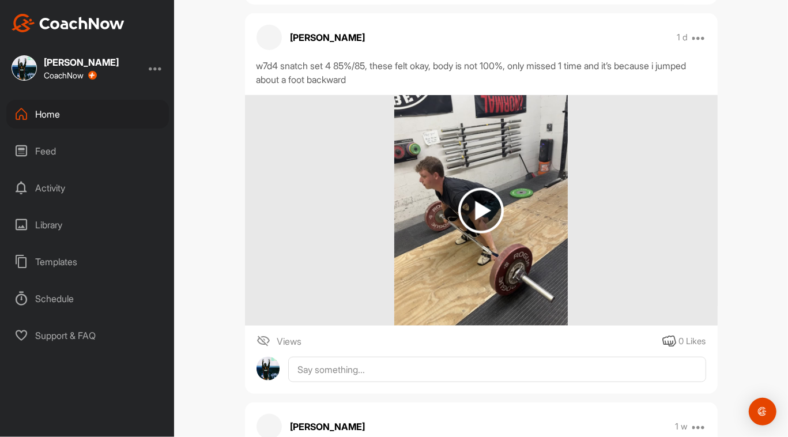
scroll to position [779, 0]
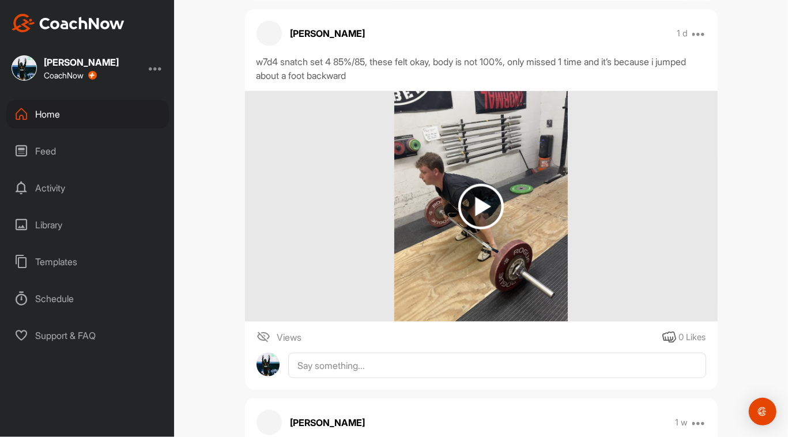
click at [395, 203] on img at bounding box center [481, 207] width 46 height 46
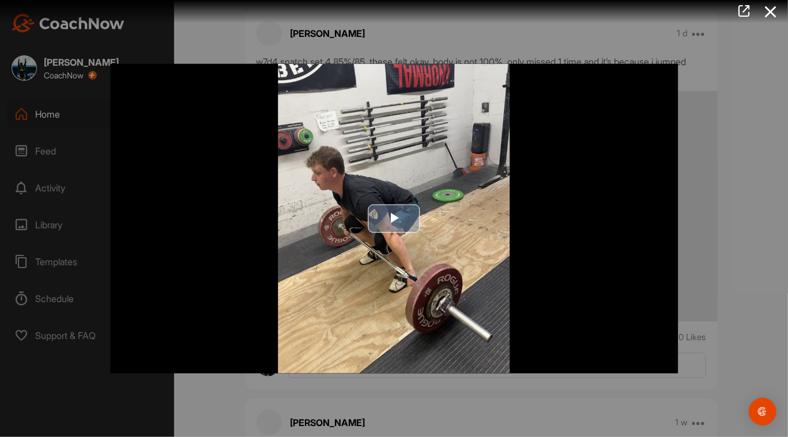
click at [394, 218] on span "Video Player" at bounding box center [394, 218] width 0 height 0
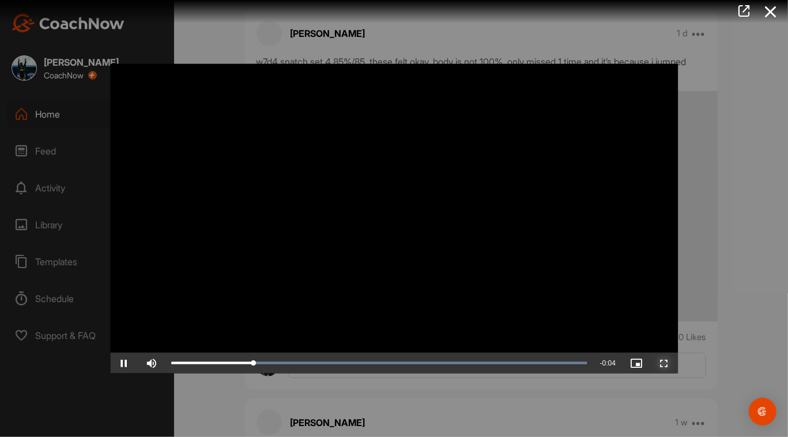
click at [395, 362] on span "Video Player" at bounding box center [664, 362] width 28 height 0
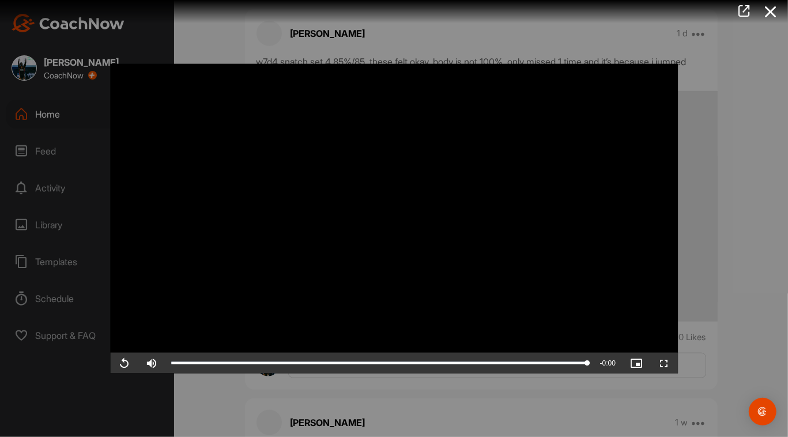
click at [395, 408] on div at bounding box center [394, 218] width 788 height 437
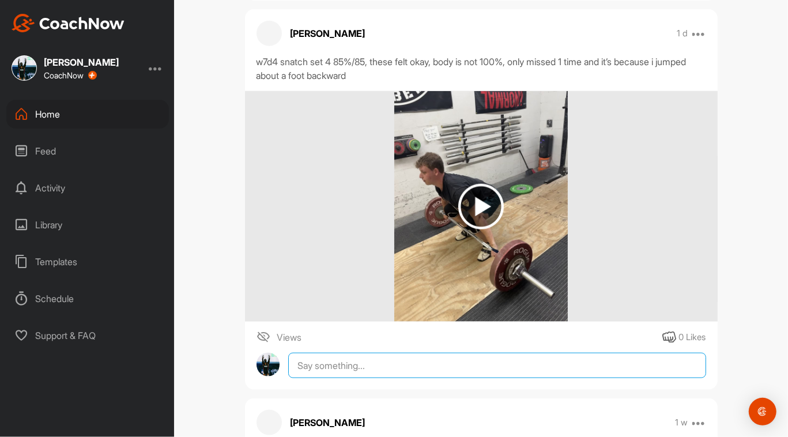
click at [370, 372] on textarea at bounding box center [496, 365] width 417 height 25
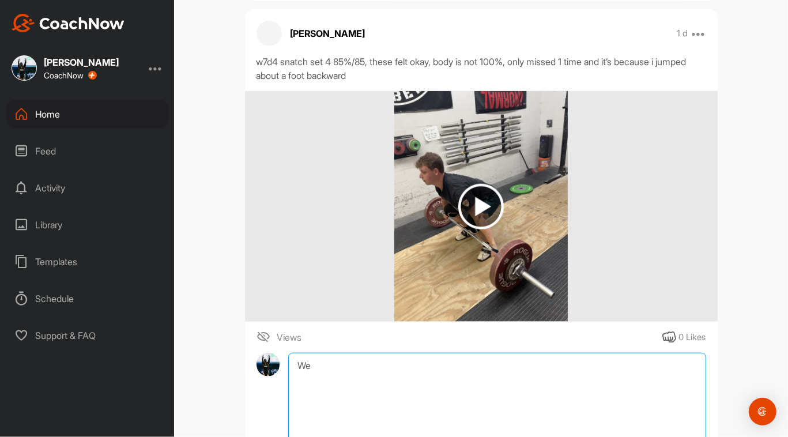
type textarea "W"
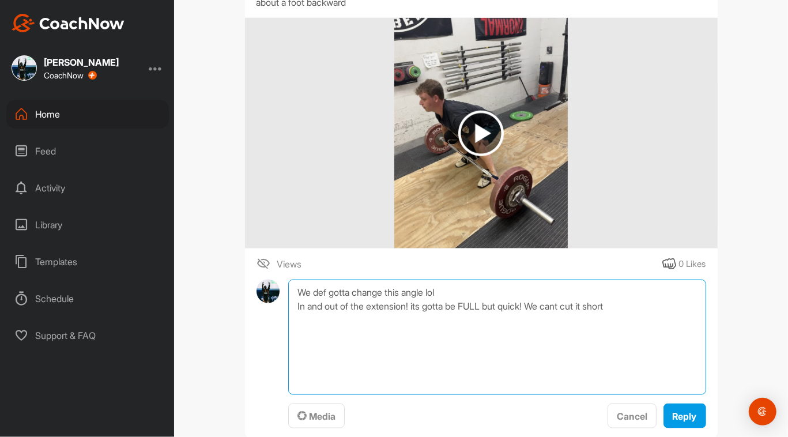
scroll to position [906, 0]
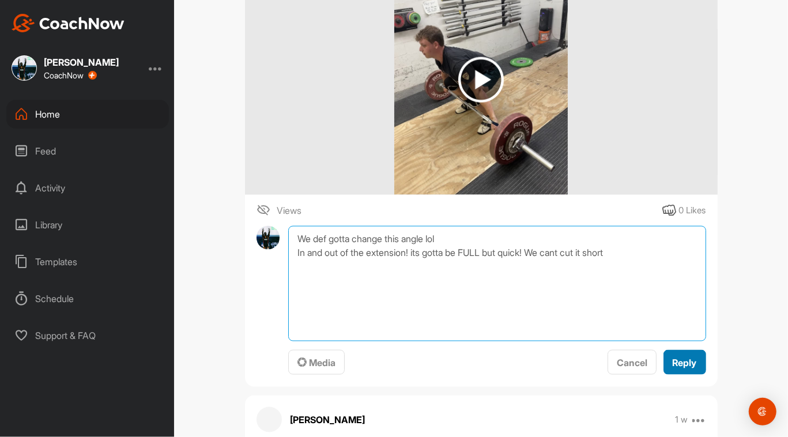
type textarea "We def gotta change this angle lol In and out of the extension! its gotta be FU…"
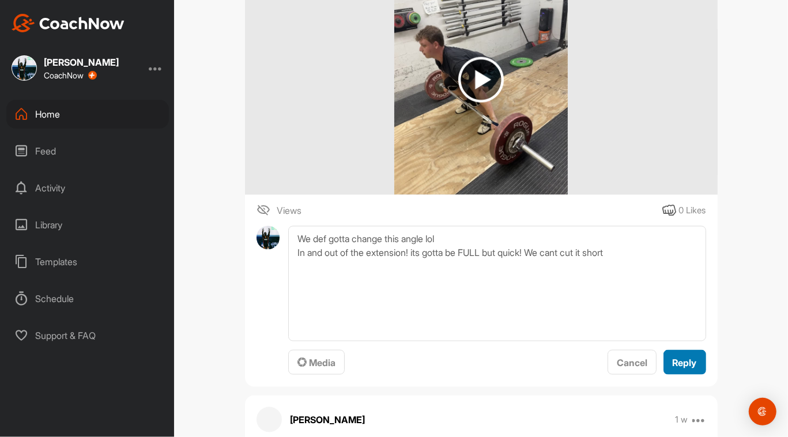
click at [395, 368] on button "Reply" at bounding box center [684, 362] width 43 height 25
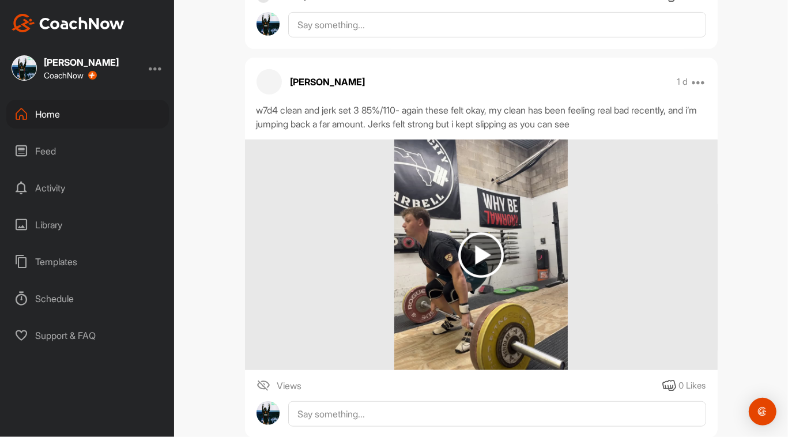
scroll to position [380, 0]
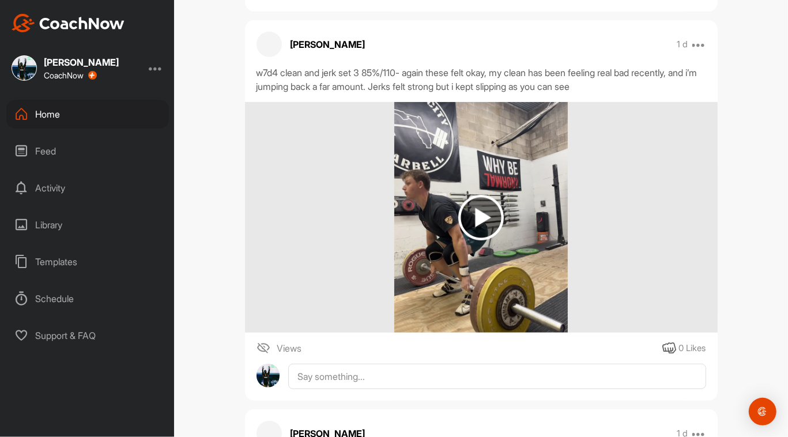
click at [395, 217] on img at bounding box center [481, 218] width 46 height 46
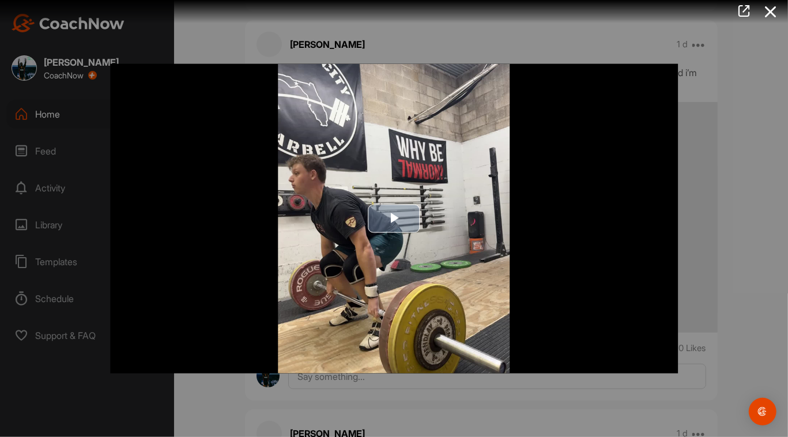
click at [394, 218] on span "Video Player" at bounding box center [394, 218] width 0 height 0
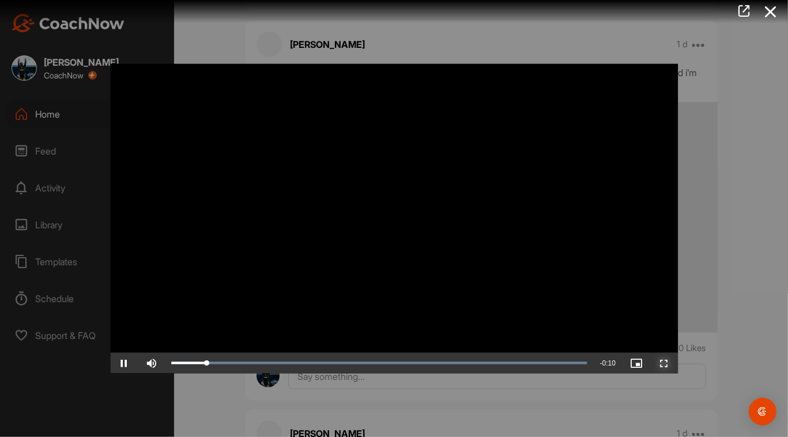
click at [395, 362] on span "Video Player" at bounding box center [664, 362] width 28 height 0
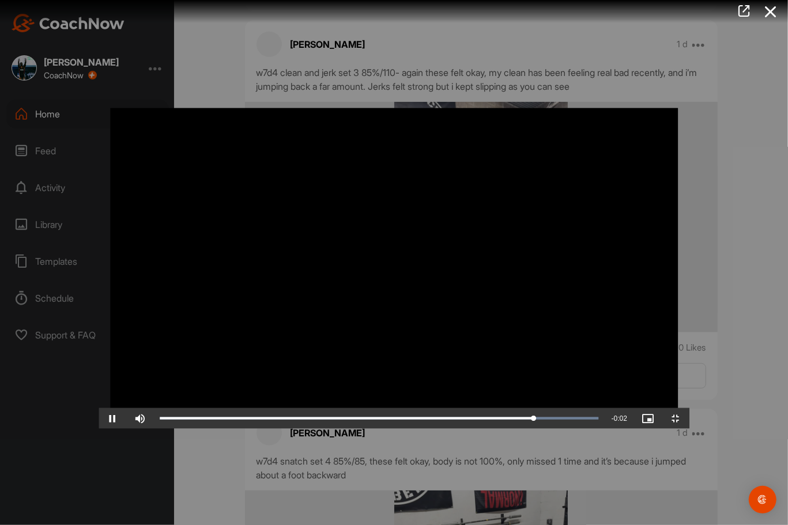
click at [395, 338] on video "Video Player" at bounding box center [394, 263] width 591 height 332
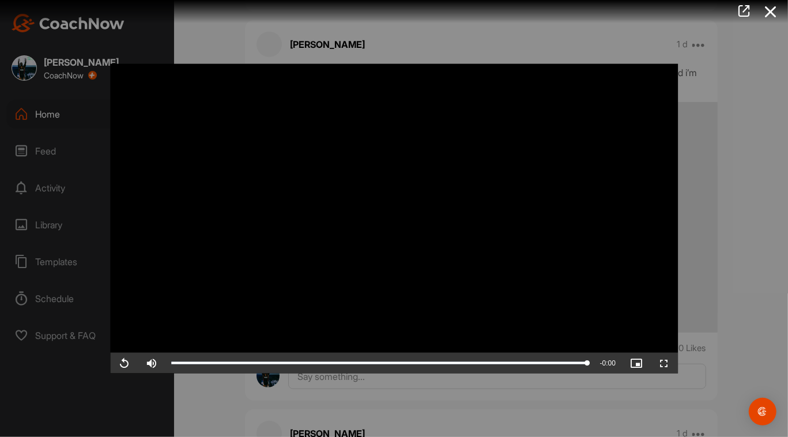
click at [343, 387] on div at bounding box center [394, 218] width 788 height 437
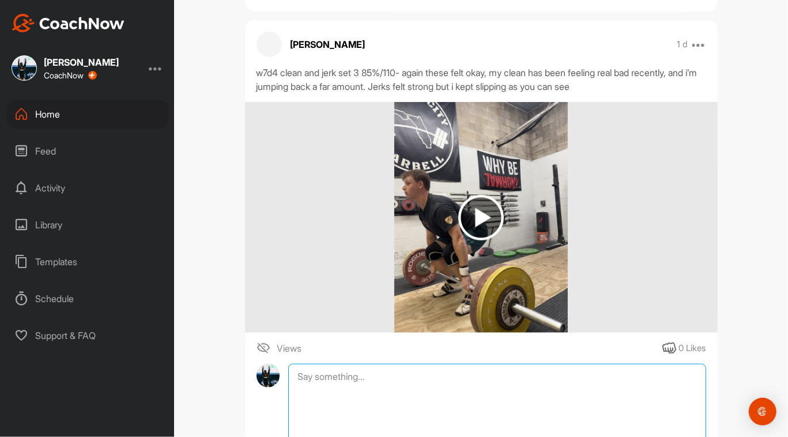
click at [341, 382] on textarea at bounding box center [496, 421] width 417 height 115
type textarea "Yeah.. Its far and there is a disconnect bc of it! Big crash in the clean. lets…"
